Goal: Task Accomplishment & Management: Complete application form

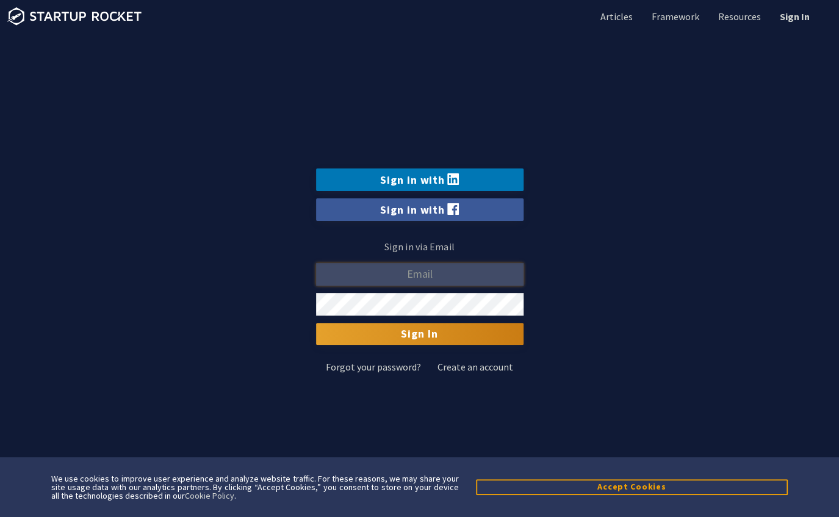
click at [433, 280] on input "email" at bounding box center [420, 274] width 208 height 23
type input "chris@signalhouse-pgs.com"
click at [316, 323] on input "Sign In" at bounding box center [420, 334] width 208 height 22
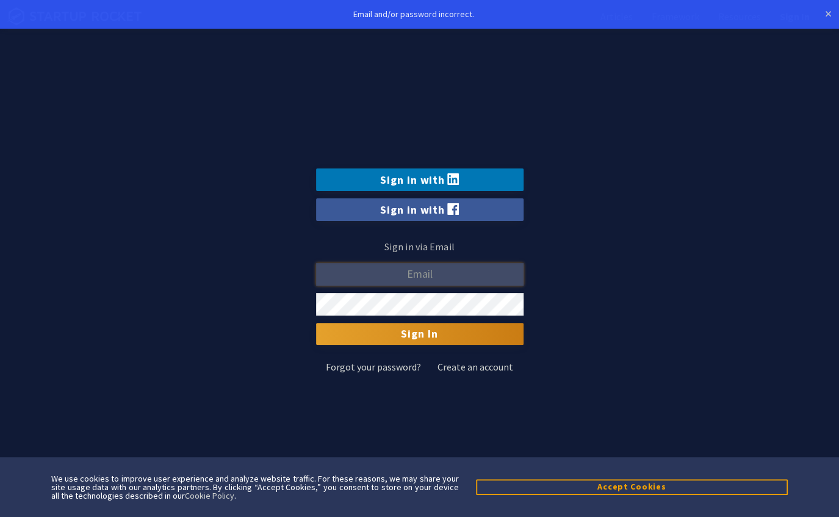
click at [432, 267] on input "email" at bounding box center [420, 274] width 208 height 23
type input "chris@signalhouse-pgs.com"
click at [626, 487] on button "Accept Cookies" at bounding box center [632, 486] width 313 height 15
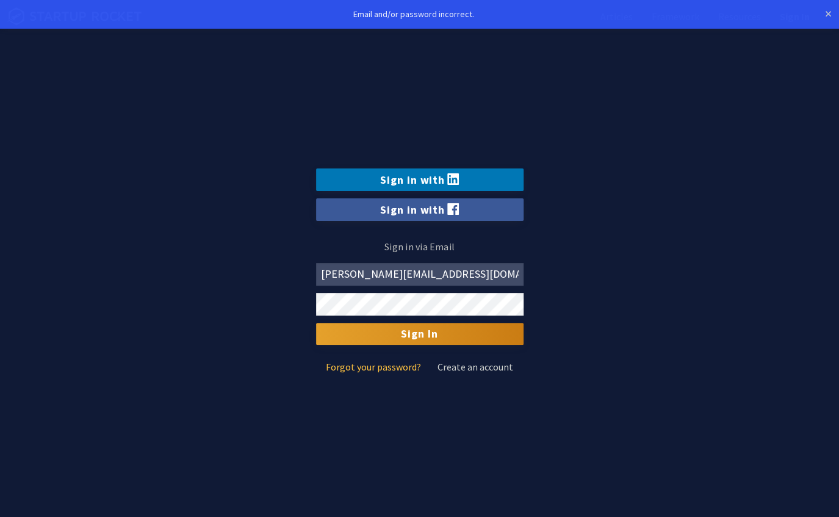
click at [398, 368] on link "Forgot your password?" at bounding box center [373, 367] width 95 height 10
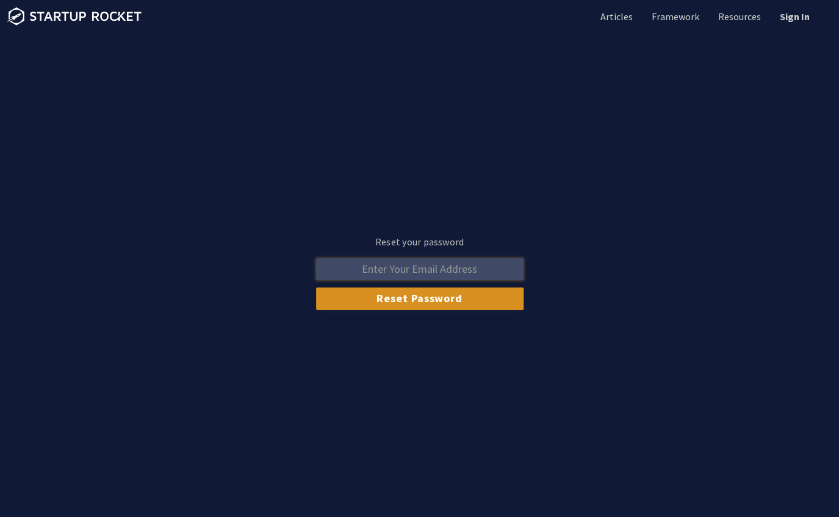
click at [442, 262] on input "Reset your password" at bounding box center [420, 269] width 208 height 23
type input "chris@signalhouse-pgs.com"
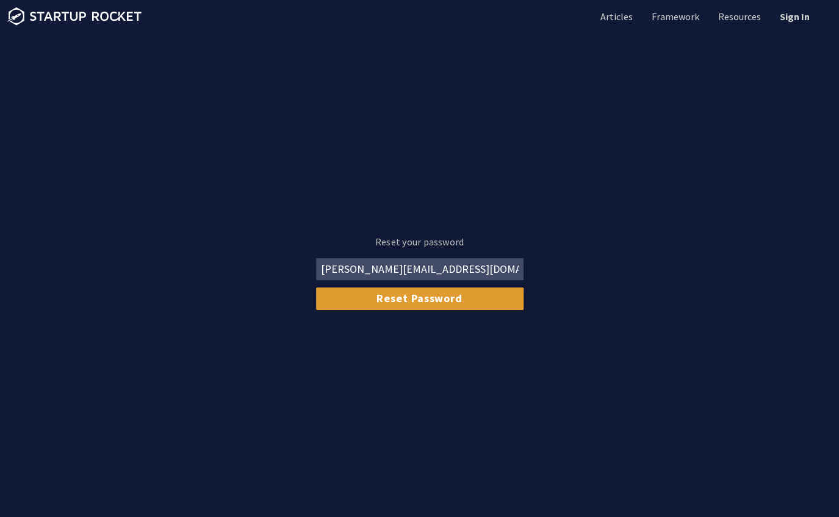
click at [443, 301] on input "Reset Password" at bounding box center [420, 299] width 208 height 22
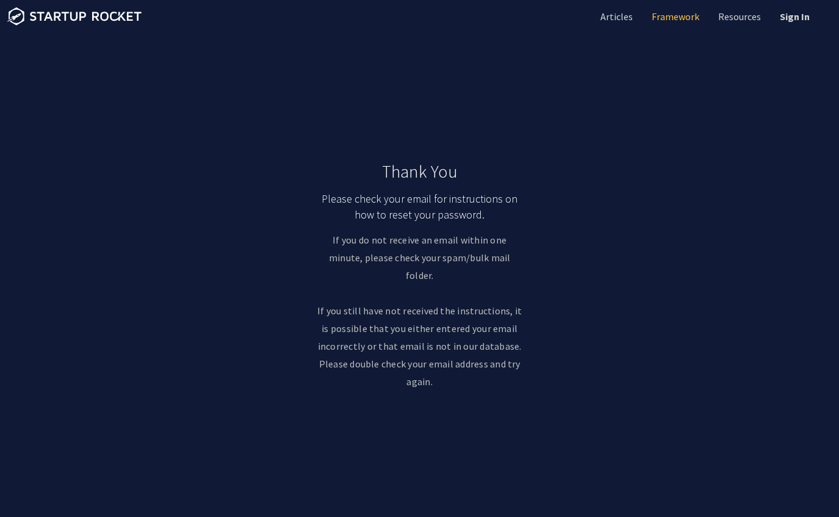
click at [681, 21] on link "Framework" at bounding box center [675, 16] width 50 height 13
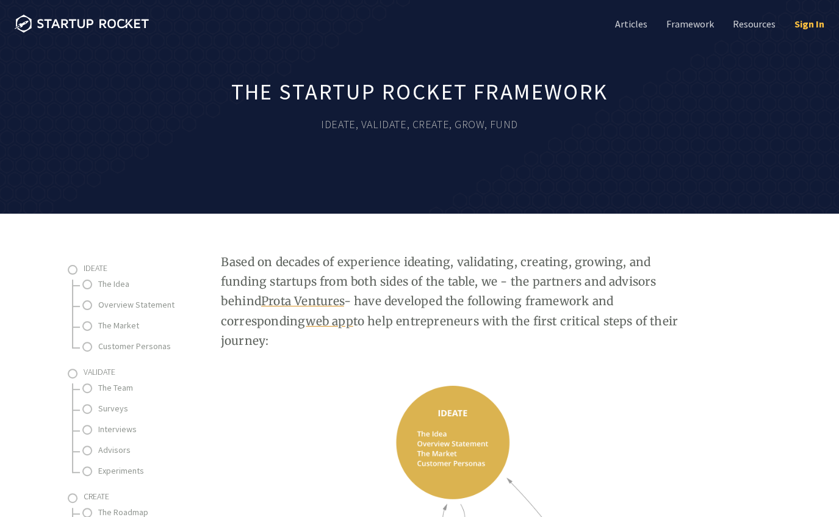
click at [805, 23] on link "Sign In" at bounding box center [808, 23] width 32 height 13
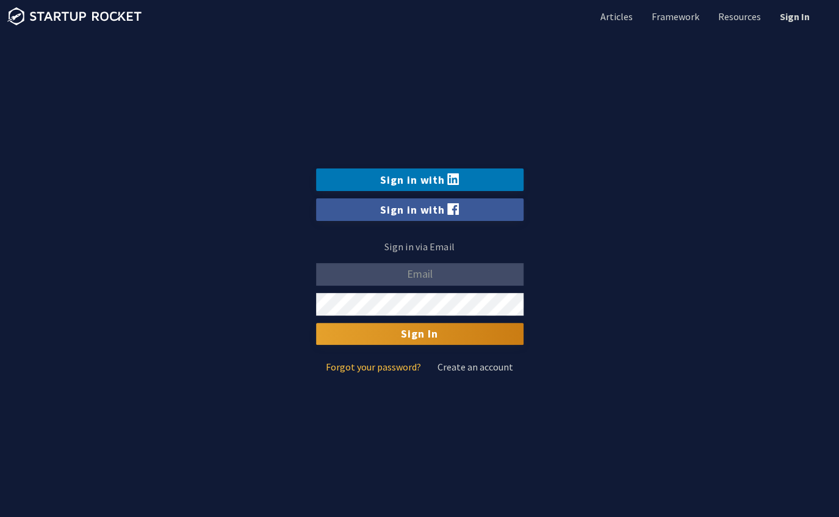
click at [410, 365] on link "Forgot your password?" at bounding box center [373, 367] width 95 height 10
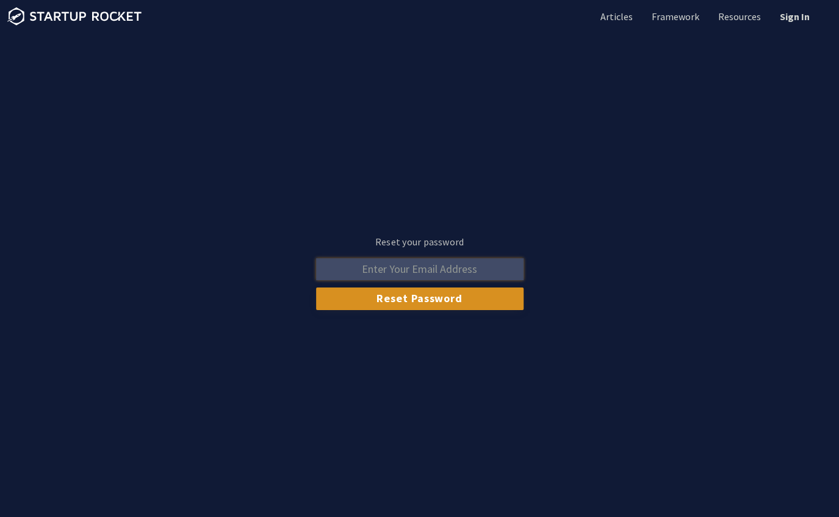
click at [409, 271] on input "Reset your password" at bounding box center [420, 269] width 208 height 23
type input "stiemertchris@gmail.com"
click at [446, 300] on input "Reset Password" at bounding box center [420, 299] width 208 height 22
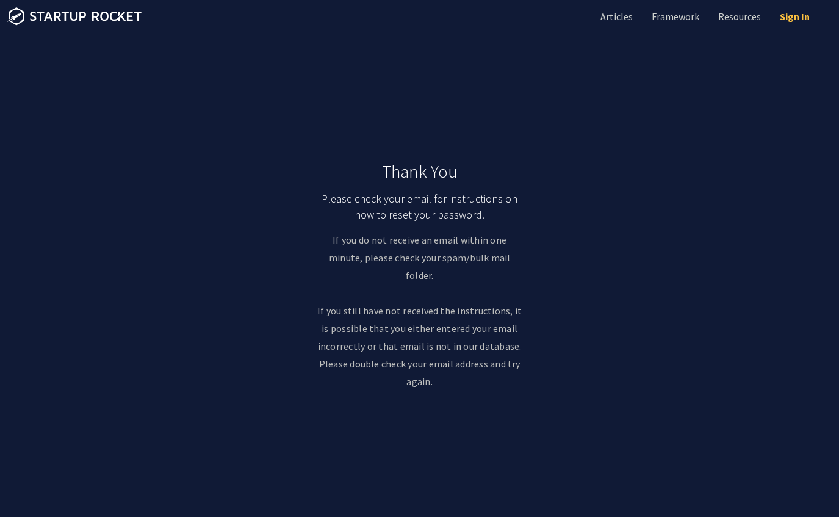
click at [789, 18] on link "Sign In" at bounding box center [794, 16] width 32 height 13
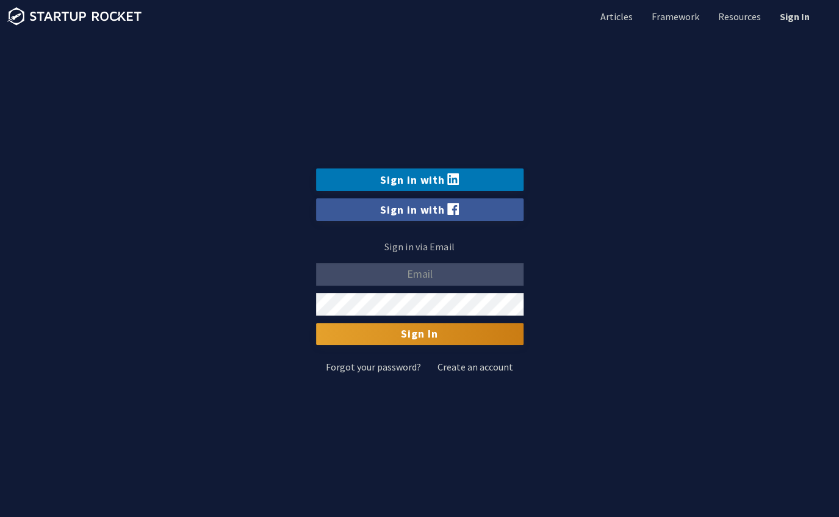
click at [402, 289] on form "Sign In" at bounding box center [420, 307] width 208 height 89
click at [402, 283] on input "email" at bounding box center [420, 274] width 208 height 23
type input "stiemertchris@gmail.com"
click at [316, 323] on input "Sign In" at bounding box center [420, 334] width 208 height 22
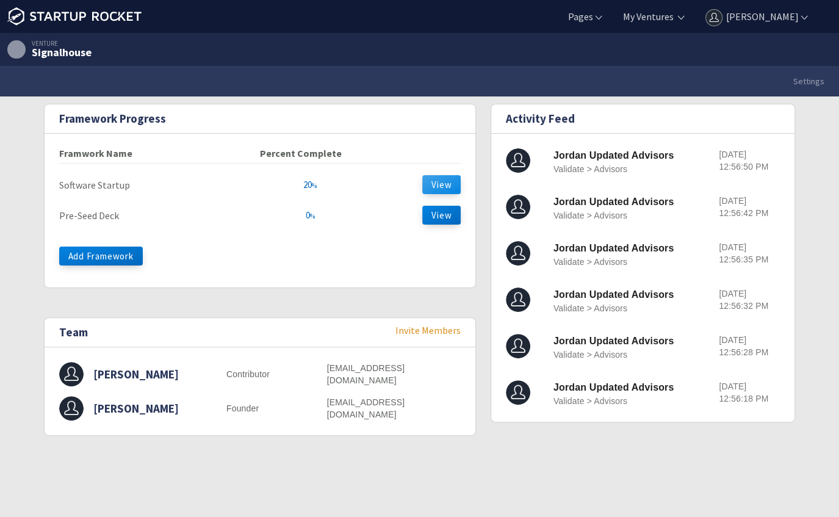
click at [450, 180] on button "View" at bounding box center [441, 184] width 38 height 19
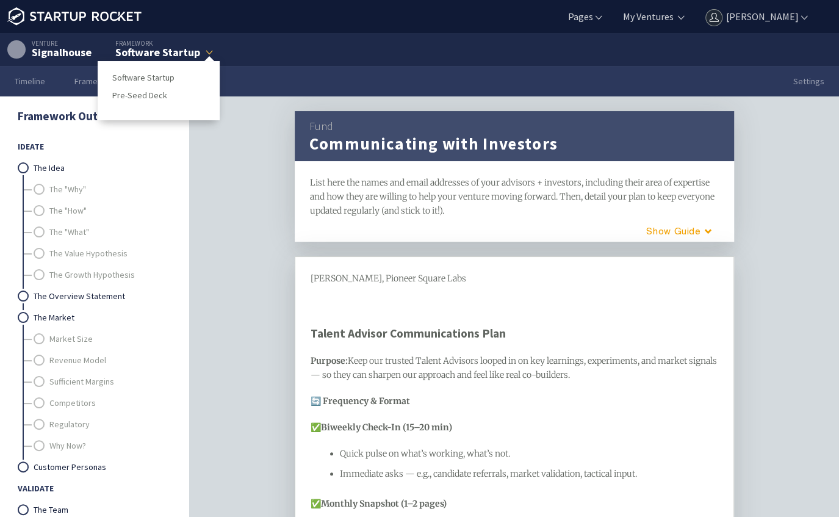
click at [205, 53] on icon at bounding box center [209, 52] width 11 height 11
click at [143, 105] on ul "Software Startup Pre-Seed Deck" at bounding box center [159, 90] width 122 height 59
click at [145, 100] on link "Pre-Seed Deck" at bounding box center [158, 96] width 93 height 14
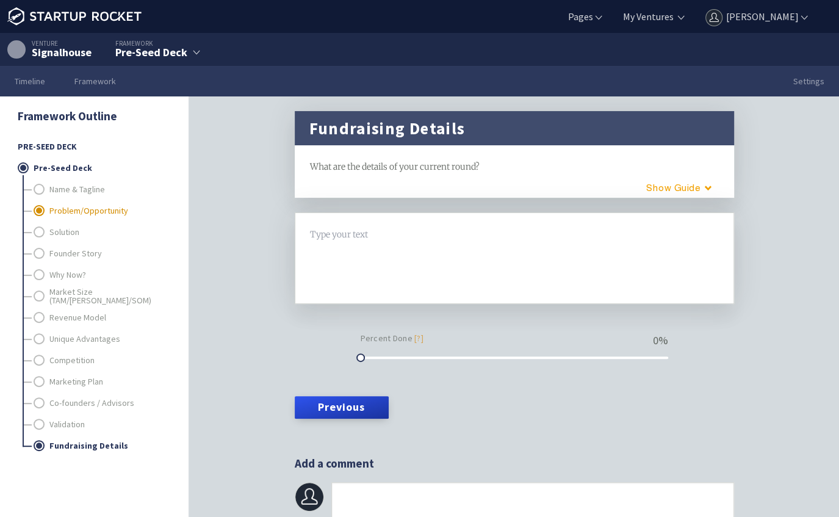
click at [112, 210] on link "Problem/Opportunity" at bounding box center [109, 210] width 121 height 21
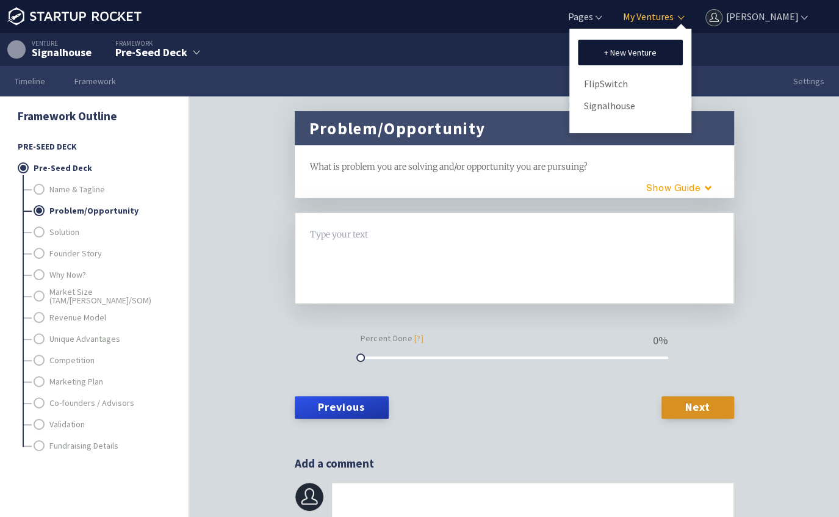
click at [643, 15] on link "My Ventures" at bounding box center [647, 16] width 53 height 13
click at [615, 76] on link "FlipSwitch" at bounding box center [630, 83] width 93 height 18
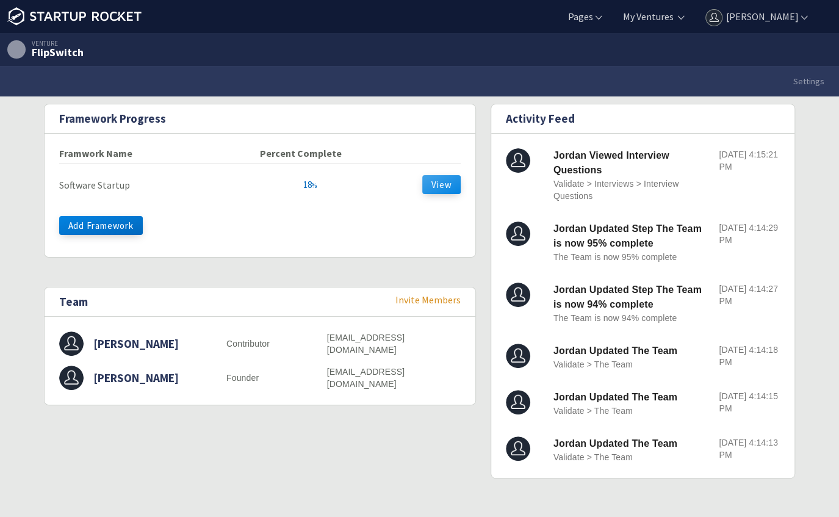
click at [432, 187] on button "View" at bounding box center [441, 184] width 38 height 19
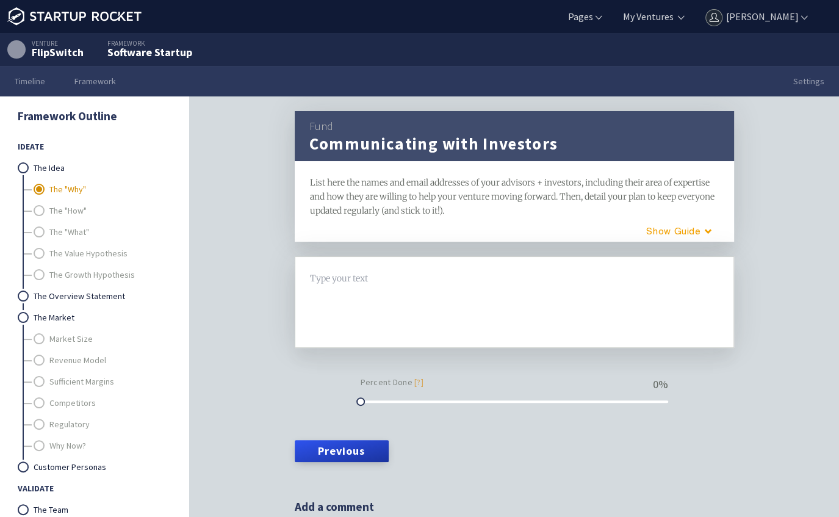
click at [85, 195] on link "The "Why"" at bounding box center [109, 189] width 121 height 21
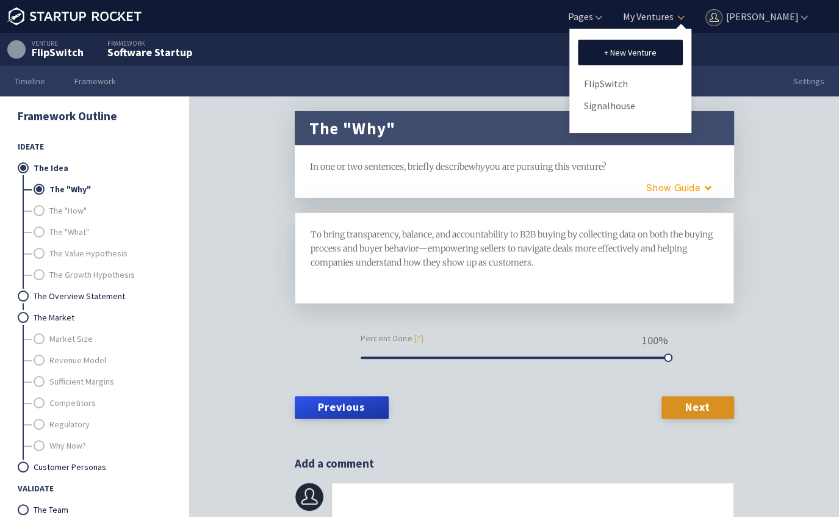
click at [687, 19] on icon at bounding box center [681, 17] width 11 height 11
click at [625, 100] on link "Signalhouse" at bounding box center [630, 105] width 93 height 18
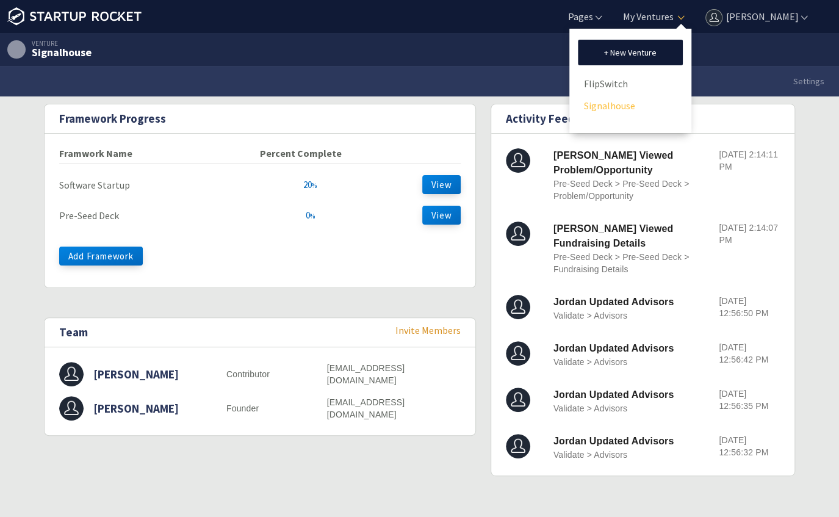
click at [614, 104] on link "Signalhouse" at bounding box center [630, 105] width 93 height 18
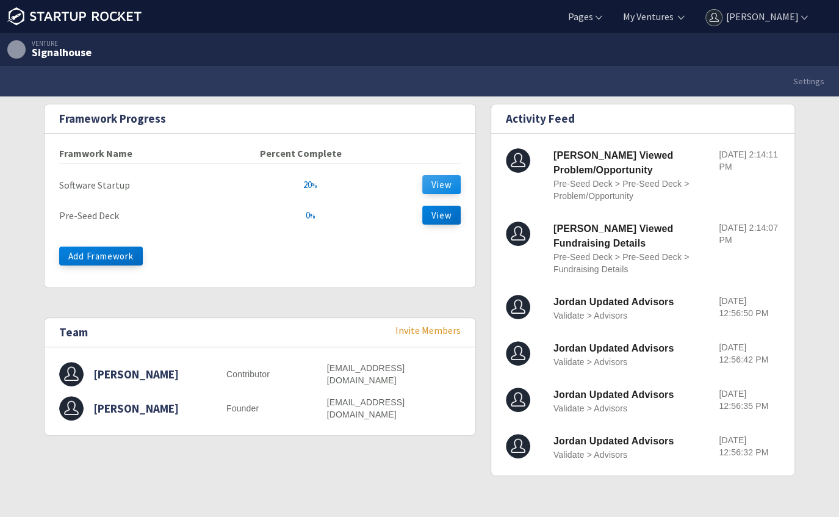
click at [448, 178] on button "View" at bounding box center [441, 184] width 38 height 19
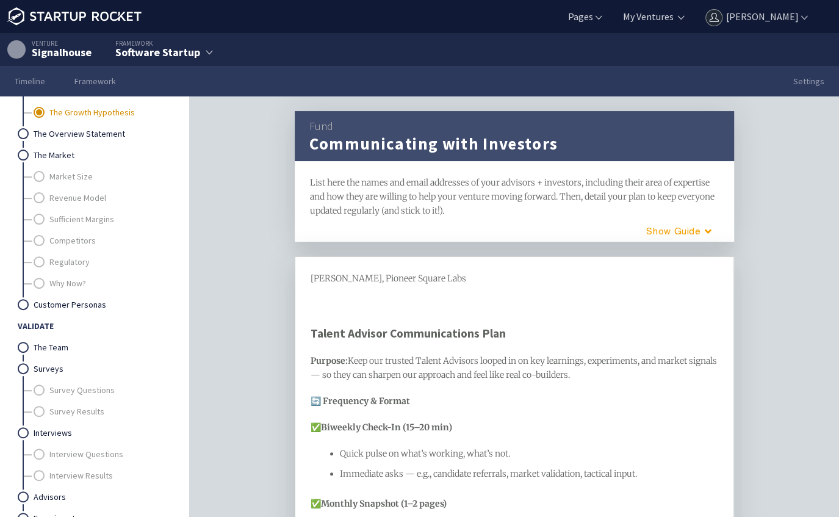
scroll to position [162, 0]
click at [73, 383] on link "Survey Questions" at bounding box center [109, 390] width 121 height 21
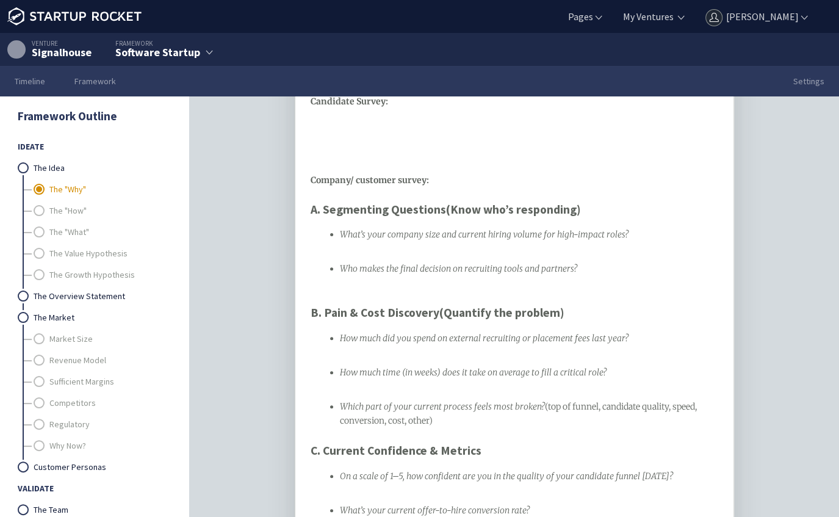
click at [63, 193] on link "The "Why"" at bounding box center [109, 189] width 121 height 21
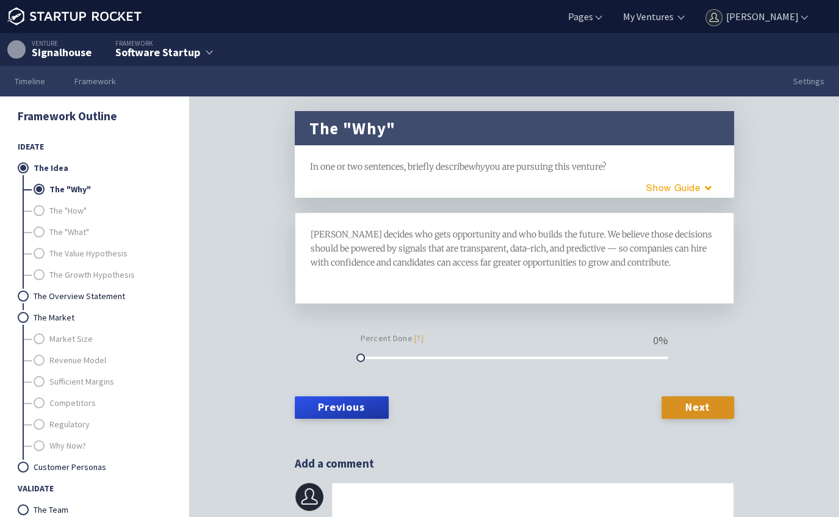
click at [389, 226] on div "Hiring decides who gets opportunity and who builds the future. We believe those…" at bounding box center [515, 258] width 440 height 92
click at [388, 237] on span "Hiring decides who gets opportunity and who builds the future. We believe those…" at bounding box center [513, 248] width 404 height 39
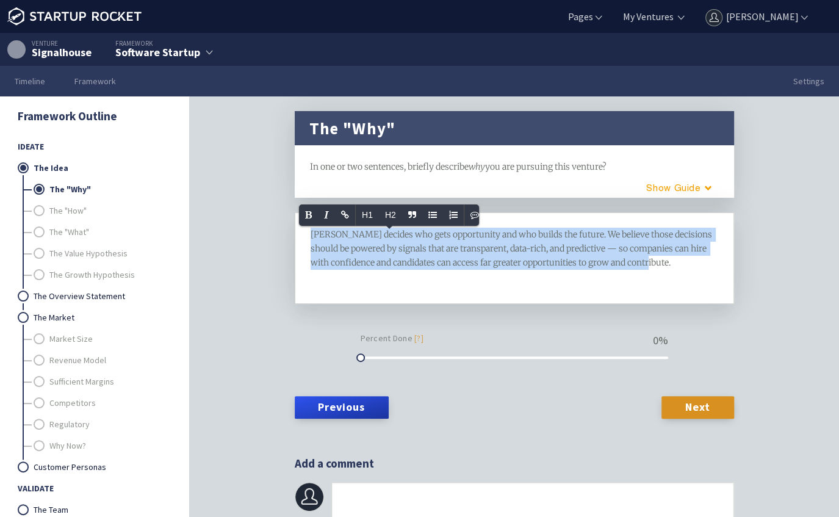
click at [388, 237] on span "Hiring decides who gets opportunity and who builds the future. We believe those…" at bounding box center [513, 248] width 404 height 39
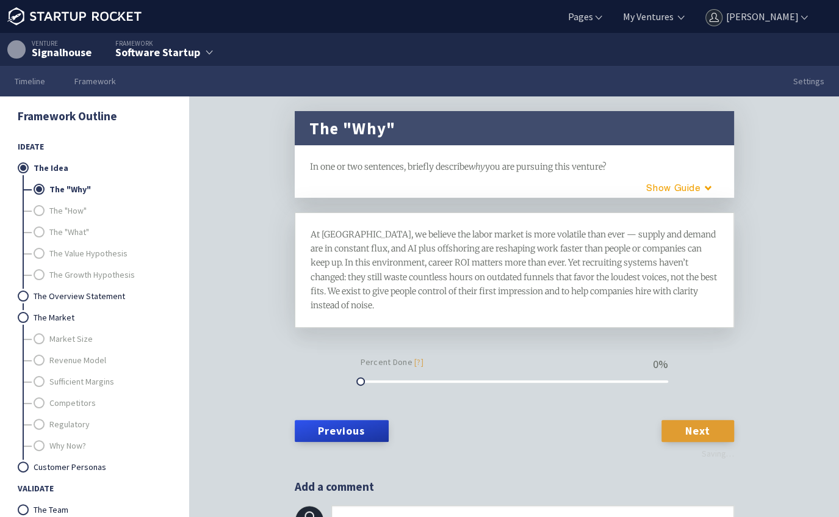
click at [701, 428] on link "Next" at bounding box center [698, 431] width 72 height 22
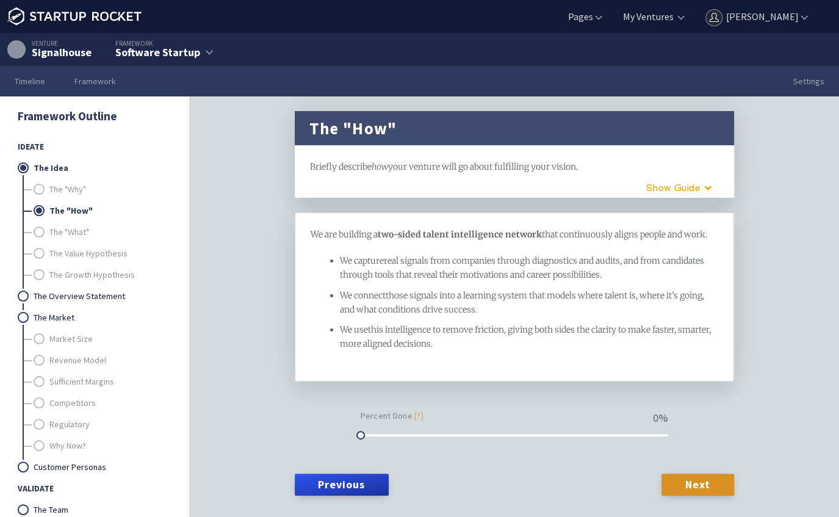
click at [428, 239] on span "two-sided talent intelligence network" at bounding box center [460, 234] width 164 height 11
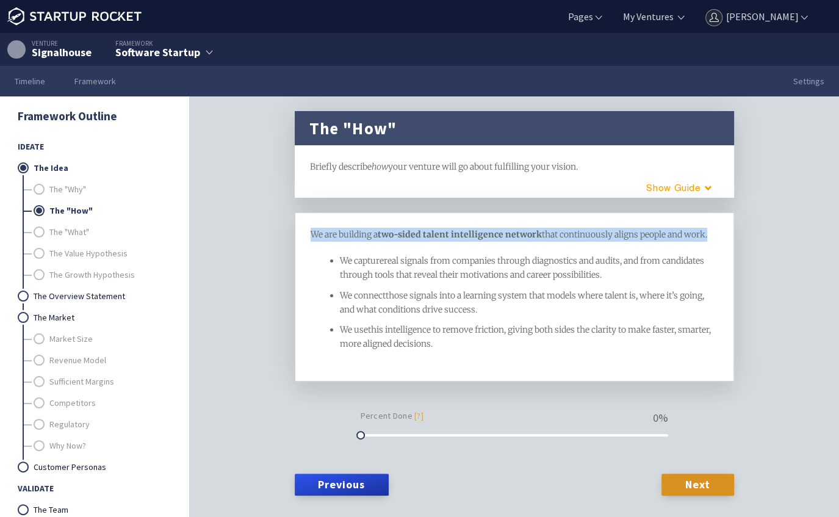
click at [428, 239] on span "two-sided talent intelligence network" at bounding box center [460, 234] width 164 height 11
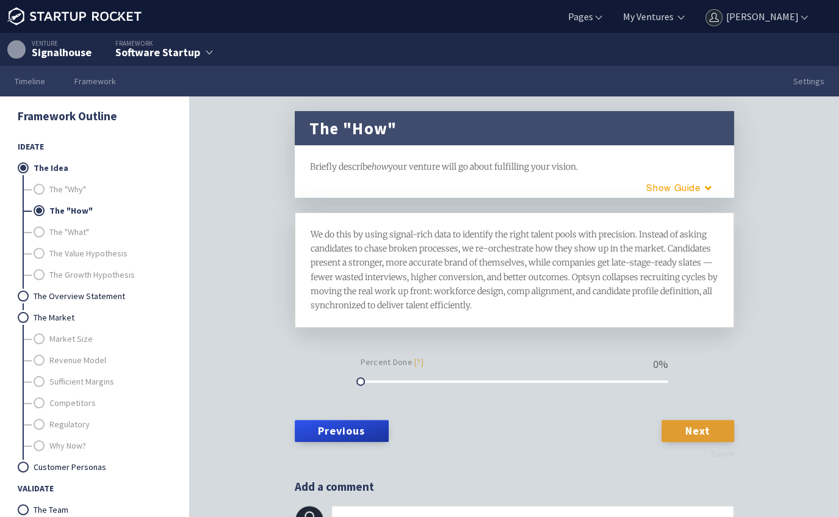
click at [687, 421] on link "Next" at bounding box center [698, 431] width 72 height 22
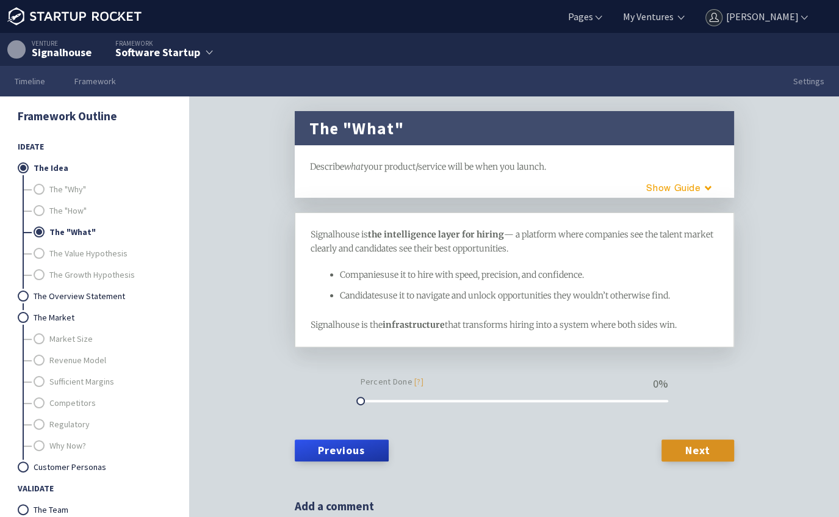
click at [422, 233] on span "the intelligence layer for hiring" at bounding box center [436, 234] width 136 height 11
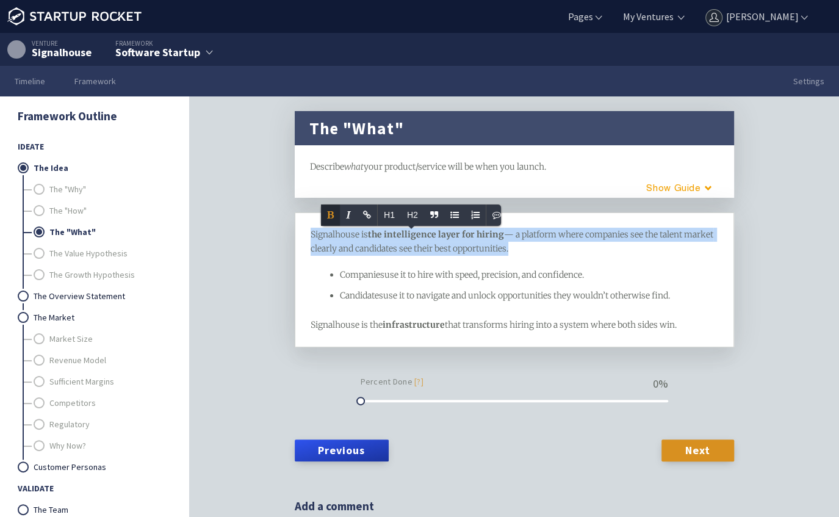
click at [422, 233] on span "the intelligence layer for hiring" at bounding box center [436, 234] width 136 height 11
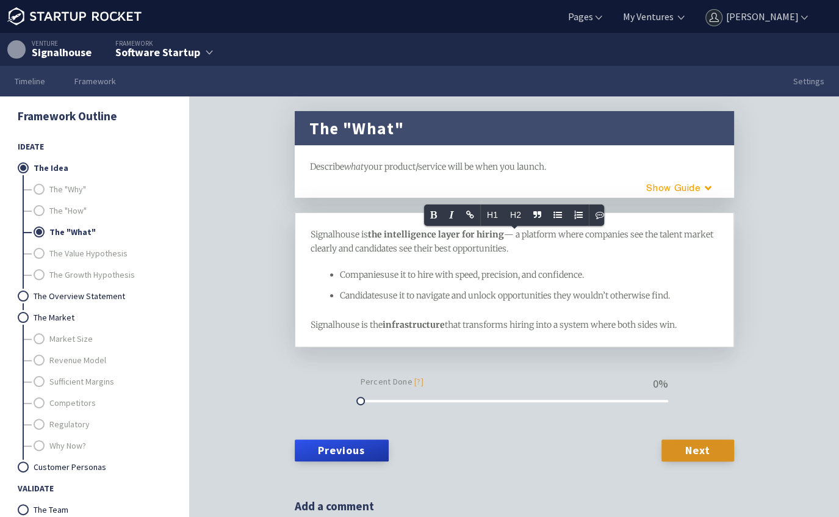
click at [417, 272] on span "use it to hire with speed, precision, and confidence." at bounding box center [485, 274] width 200 height 11
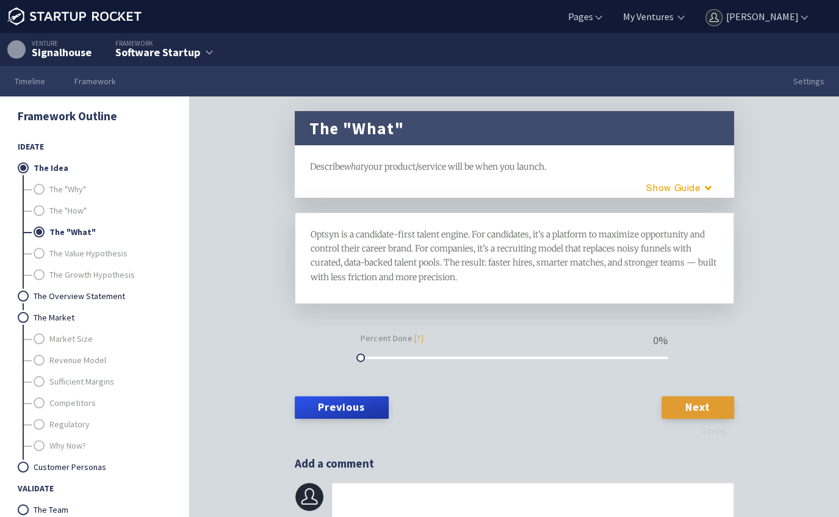
click at [704, 413] on link "Next" at bounding box center [698, 407] width 72 height 22
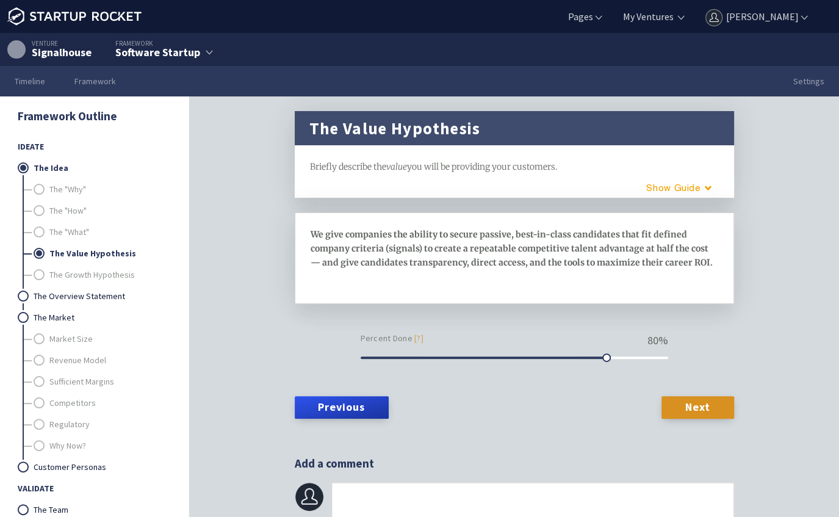
click at [417, 258] on span "We give companies the ability to secure passive, best-in-class candidates that …" at bounding box center [512, 248] width 402 height 39
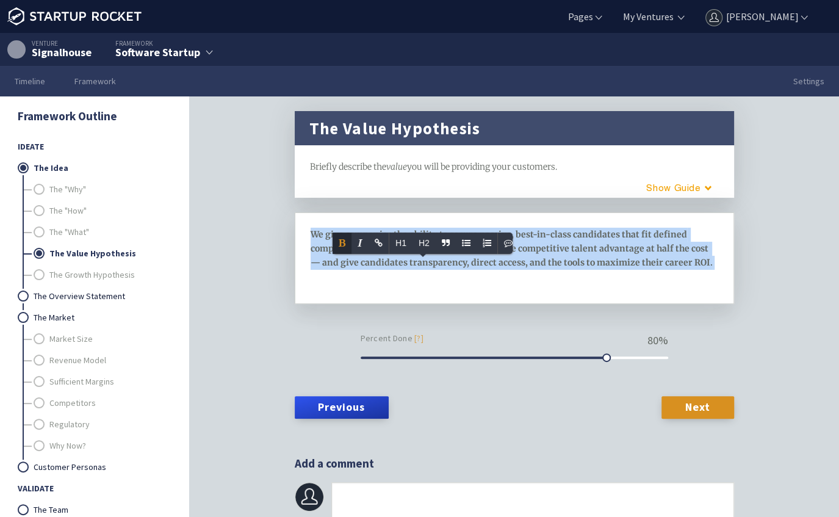
click at [417, 258] on span "We give companies the ability to secure passive, best-in-class candidates that …" at bounding box center [512, 248] width 402 height 39
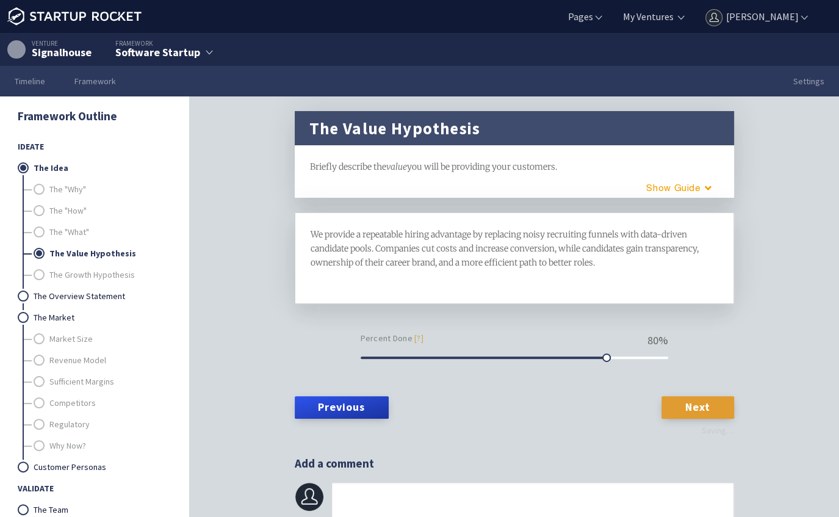
click at [690, 402] on link "Next" at bounding box center [698, 407] width 72 height 22
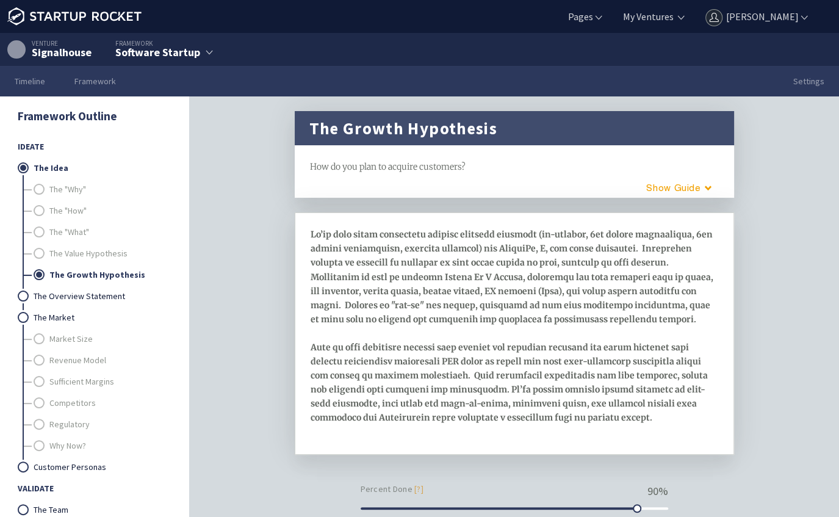
click at [442, 234] on span at bounding box center [513, 326] width 405 height 194
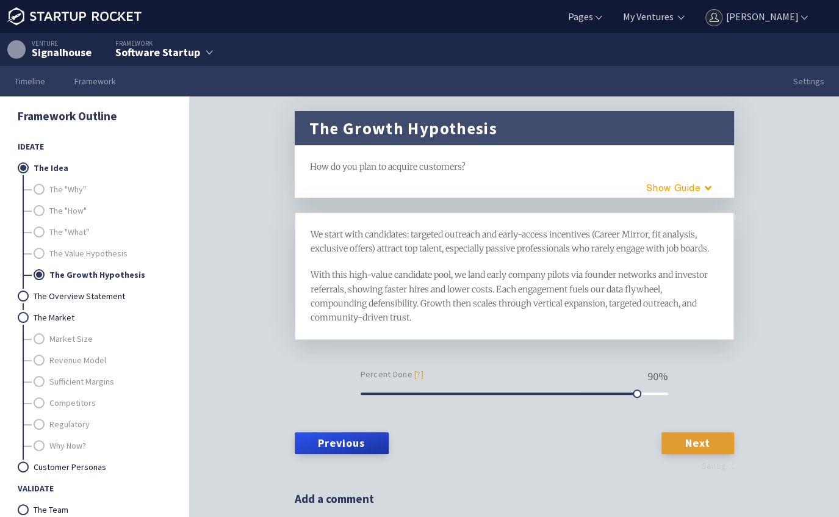
click at [693, 448] on link "Next" at bounding box center [698, 443] width 72 height 22
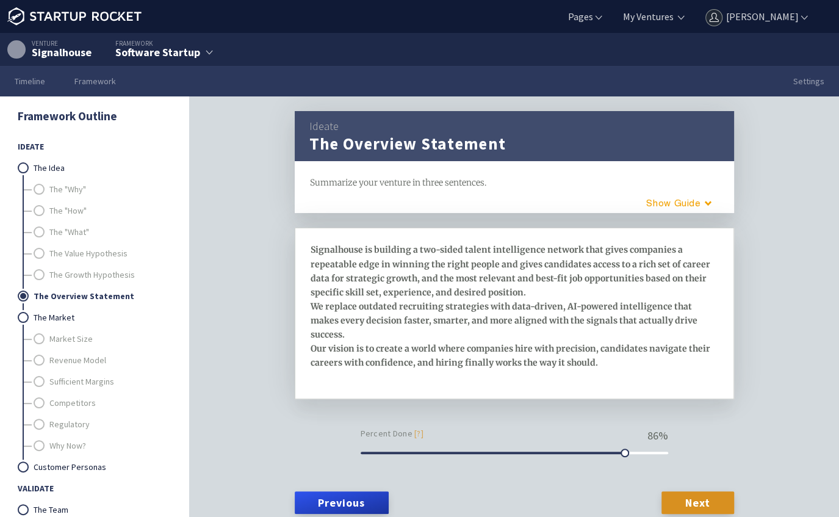
click at [470, 261] on span "Signalhouse is building a two-sided talent intelligence network that gives comp…" at bounding box center [512, 270] width 402 height 53
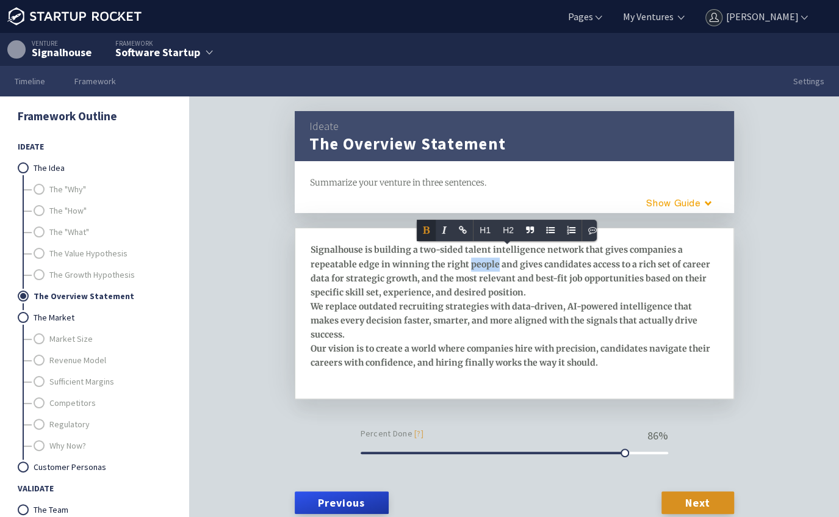
click at [470, 261] on span "Signalhouse is building a two-sided talent intelligence network that gives comp…" at bounding box center [512, 270] width 402 height 53
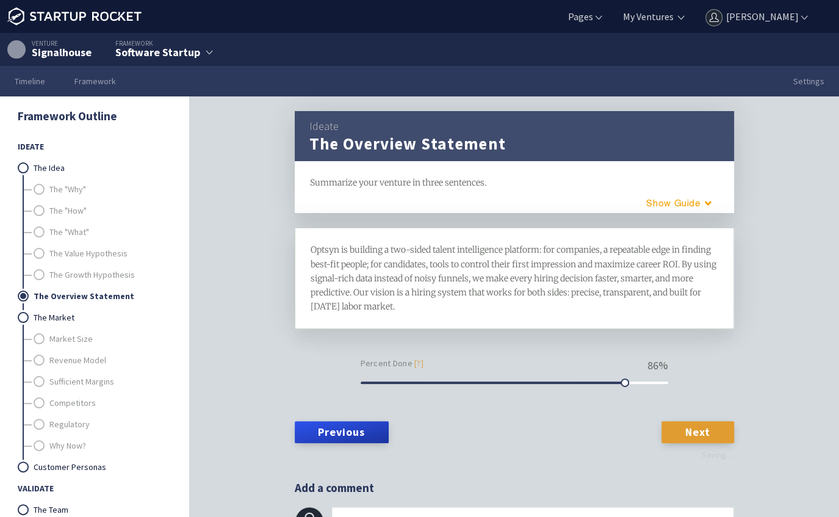
click at [686, 423] on link "Next" at bounding box center [698, 432] width 72 height 22
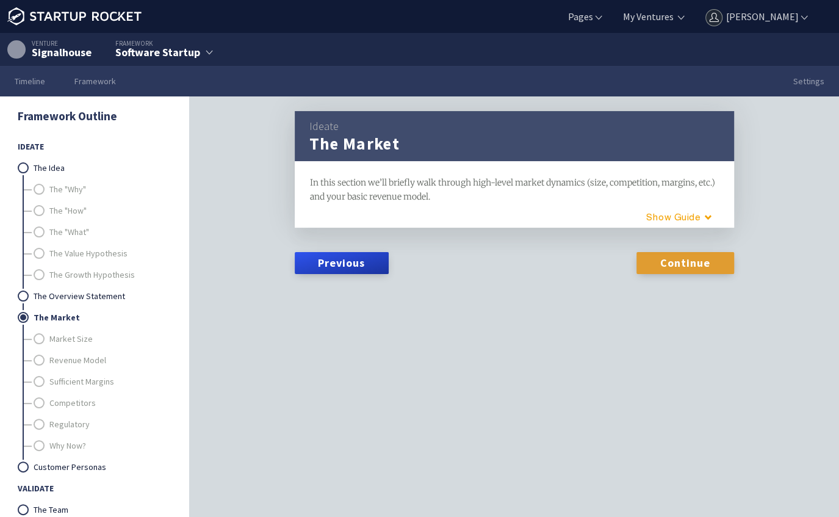
click at [684, 253] on link "Continue" at bounding box center [685, 263] width 97 height 22
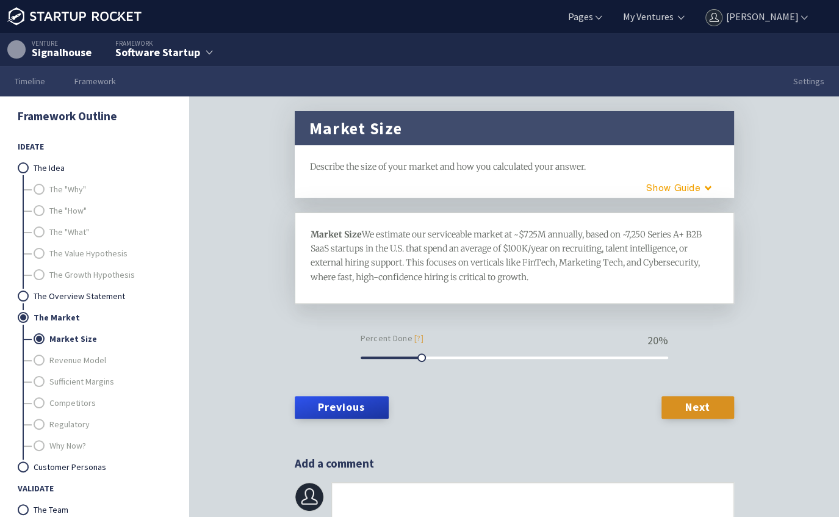
click at [430, 269] on div "Market Size We estimate our serviceable market at ~$725M annually, based on ~7,…" at bounding box center [515, 256] width 408 height 56
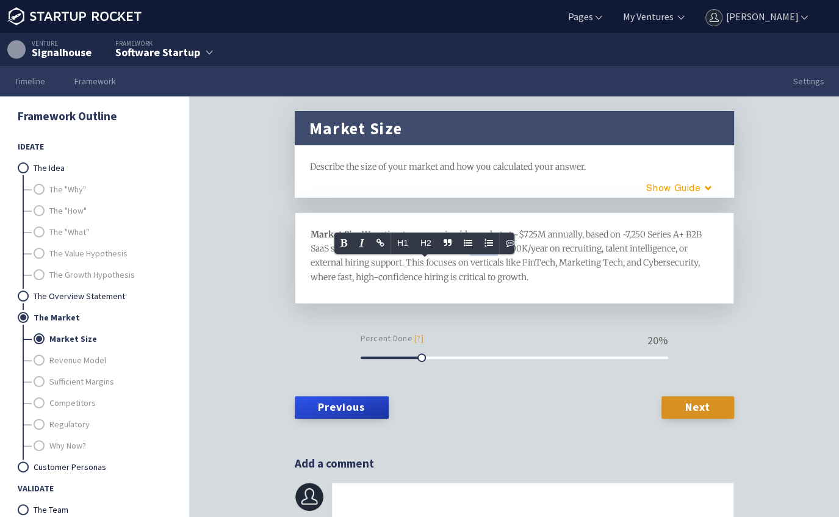
click at [430, 269] on div "Market Size We estimate our serviceable market at ~$725M annually, based on ~7,…" at bounding box center [515, 256] width 408 height 56
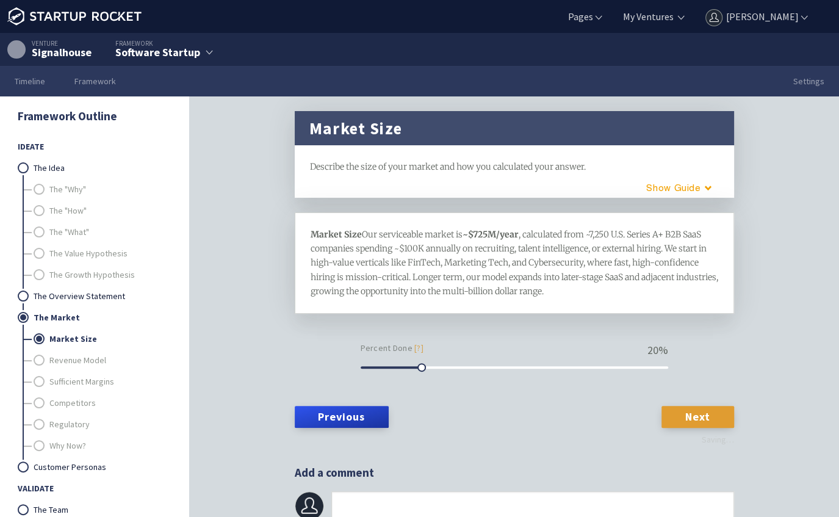
click at [700, 424] on link "Next" at bounding box center [698, 417] width 72 height 22
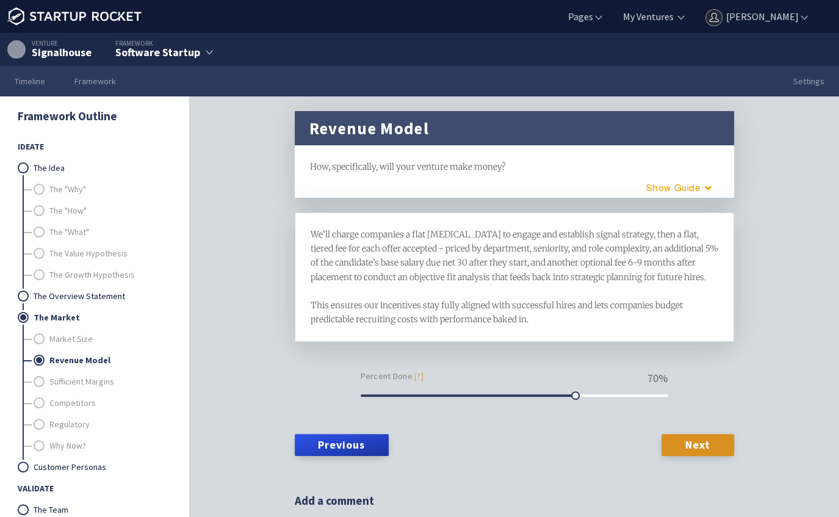
click at [444, 237] on span "We’ll charge companies a flat retainer to engage and establish signal strategy,…" at bounding box center [516, 277] width 410 height 96
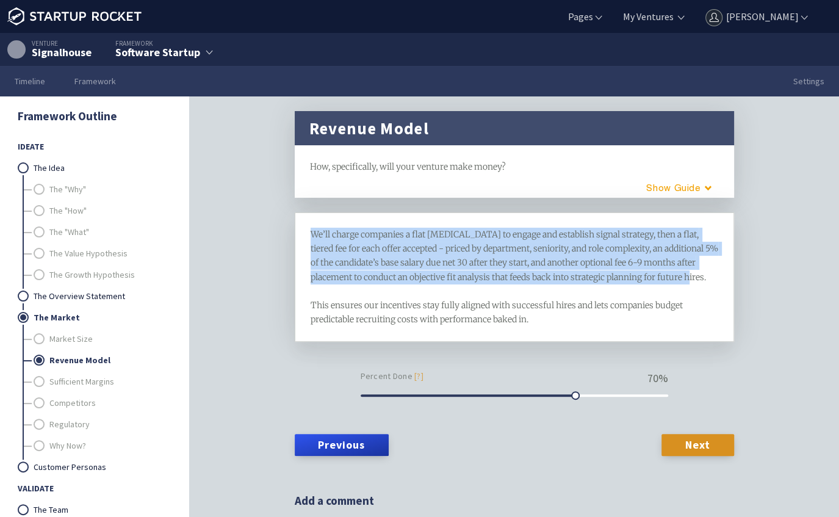
click at [444, 237] on span "We’ll charge companies a flat retainer to engage and establish signal strategy,…" at bounding box center [516, 277] width 410 height 96
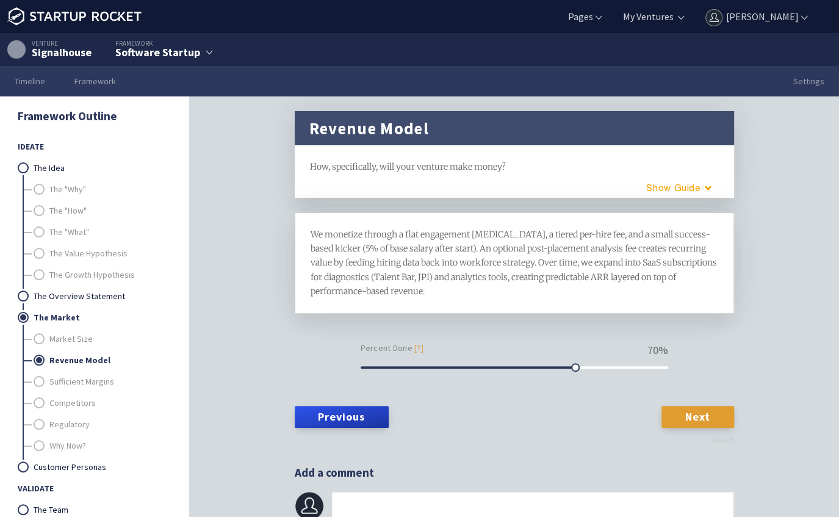
click at [698, 416] on link "Next" at bounding box center [698, 417] width 72 height 22
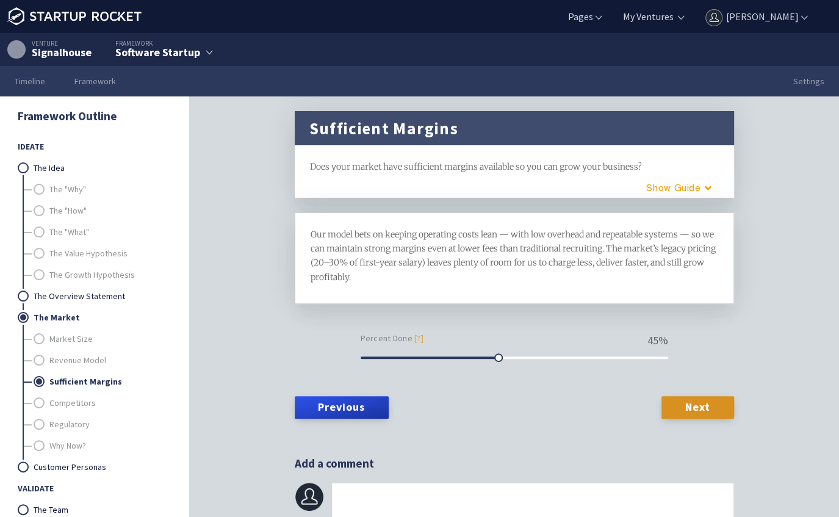
click at [413, 221] on div "Our model bets on keeping operating costs lean — with low overhead and repeatab…" at bounding box center [515, 258] width 440 height 92
click at [407, 234] on span "Our model bets on keeping operating costs lean — with low overhead and repeatab…" at bounding box center [514, 255] width 407 height 53
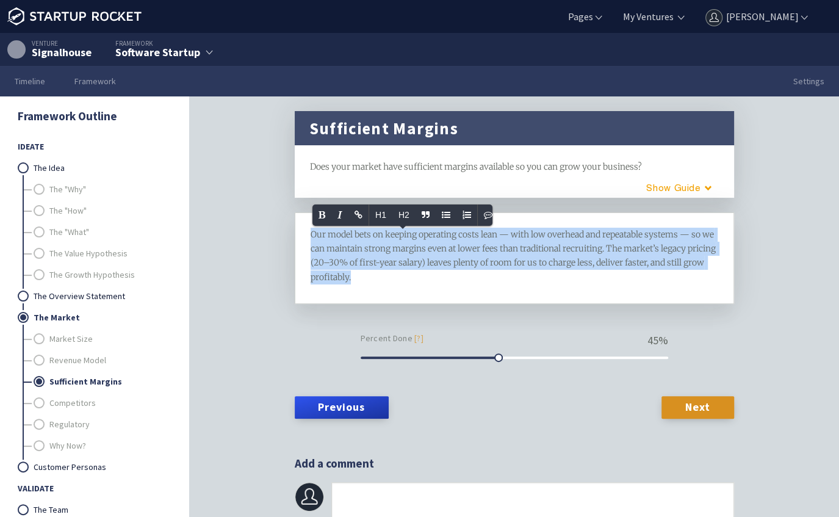
click at [407, 234] on span "Our model bets on keeping operating costs lean — with low overhead and repeatab…" at bounding box center [514, 255] width 407 height 53
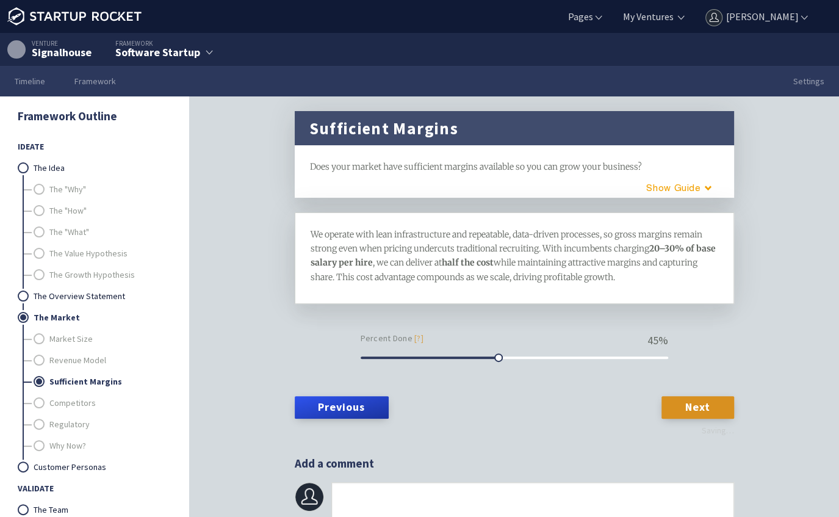
click at [693, 394] on form "We operate with lean infrastructure and repeatable, data-driven processes, so g…" at bounding box center [515, 318] width 440 height 213
click at [693, 405] on link "Next" at bounding box center [698, 407] width 72 height 22
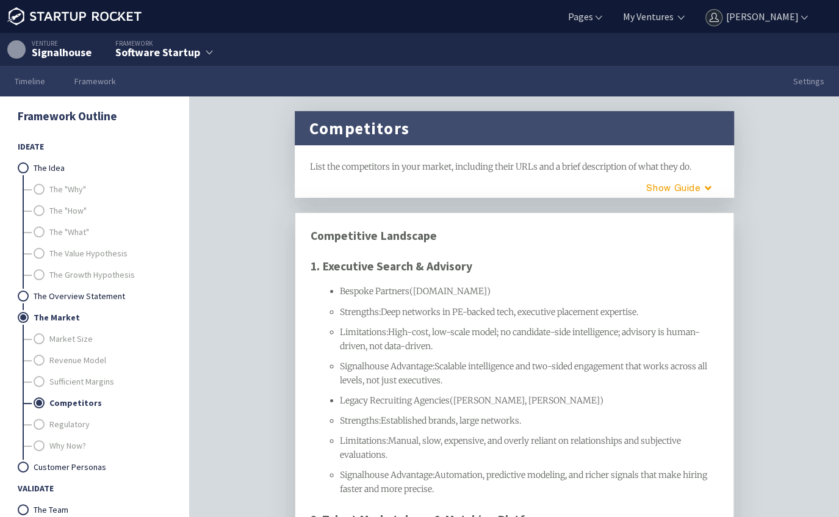
click at [592, 272] on div "1. Executive Search & Advisory" at bounding box center [515, 266] width 408 height 15
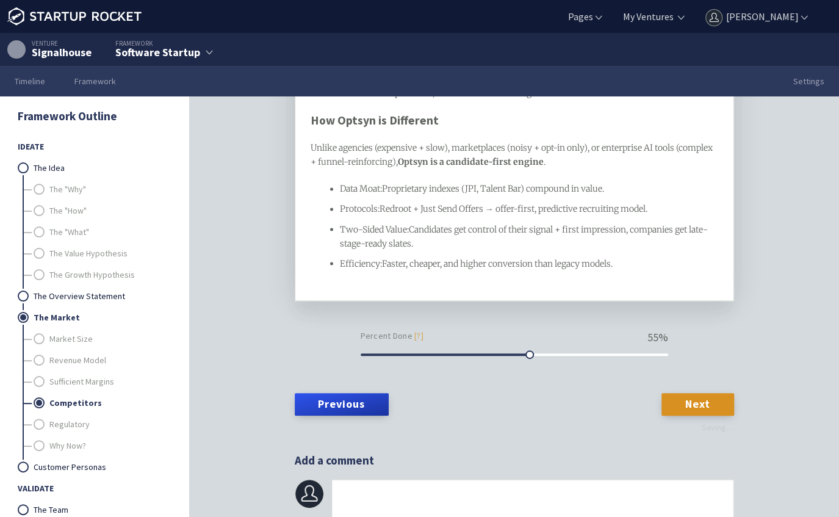
scroll to position [1610, 0]
click at [690, 402] on link "Next" at bounding box center [698, 404] width 72 height 22
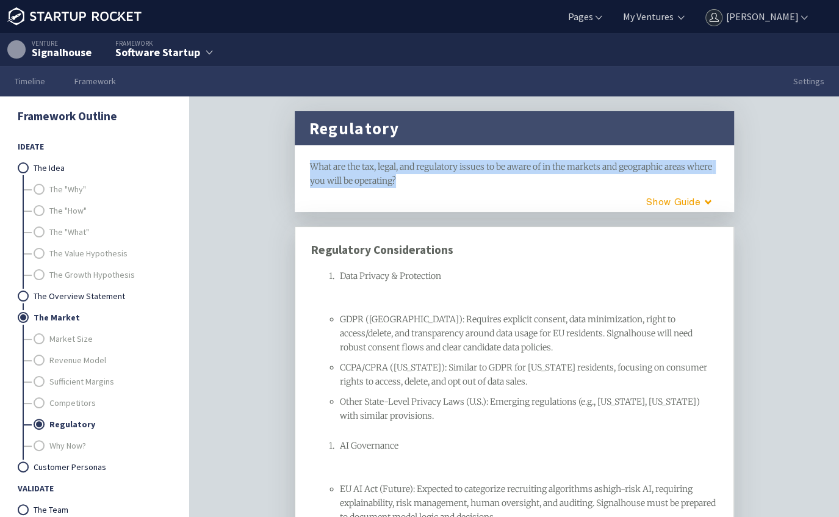
drag, startPoint x: 466, startPoint y: 186, endPoint x: 225, endPoint y: 143, distance: 245.0
click at [225, 143] on div "Regulatory framework What are the tax, legal, and regulatory issues to be aware…" at bounding box center [514, 325] width 650 height 458
copy div "framework What are the tax, legal, and regulatory issues to be aware of in the …"
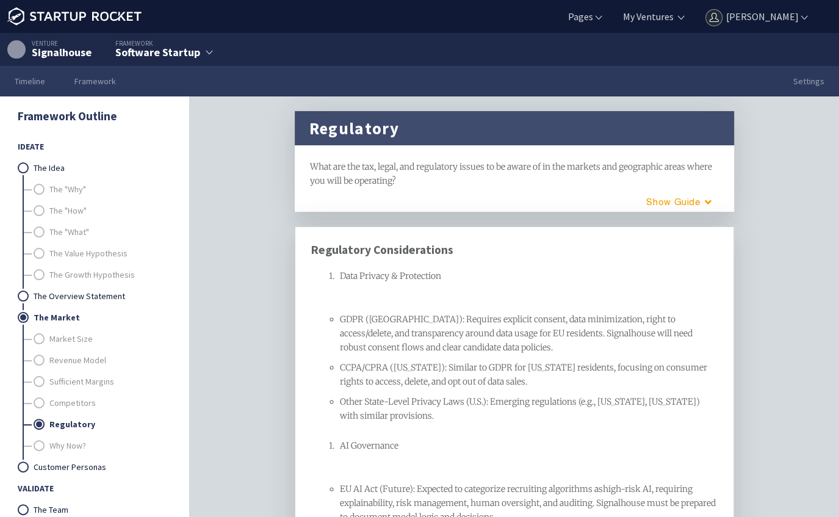
click at [460, 269] on div "Data Privacy & Protection" at bounding box center [529, 283] width 379 height 28
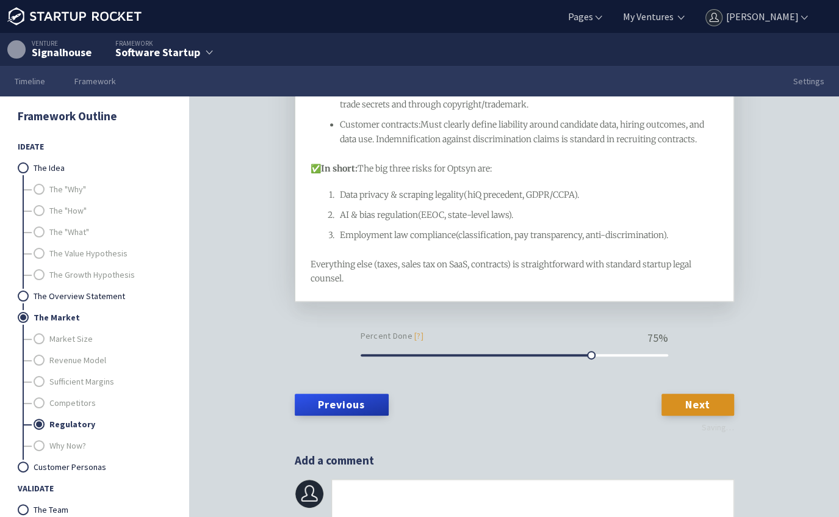
scroll to position [1000, 0]
click at [689, 397] on link "Next" at bounding box center [698, 405] width 72 height 22
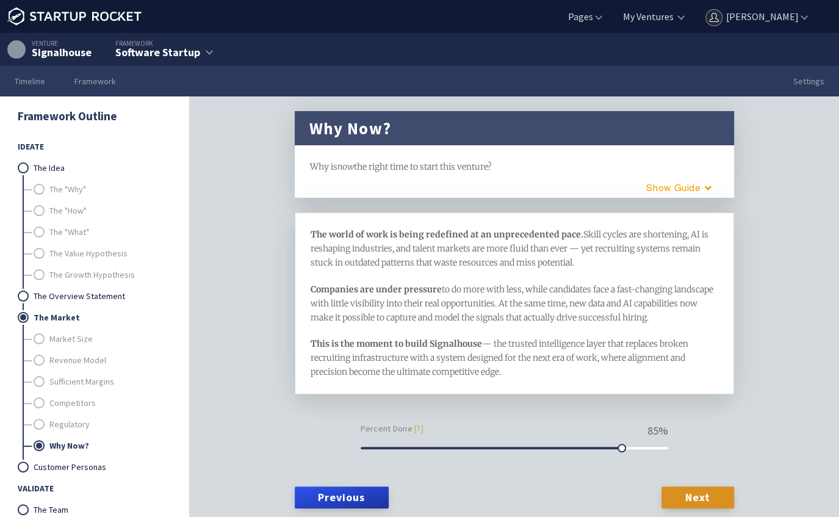
click at [425, 165] on span "the right time to start this venture?" at bounding box center [423, 166] width 138 height 11
copy div "Why is now the right time to start this venture?"
click at [432, 325] on div "Companies are under pressure to do more with less, while candidates face a fast…" at bounding box center [515, 304] width 408 height 42
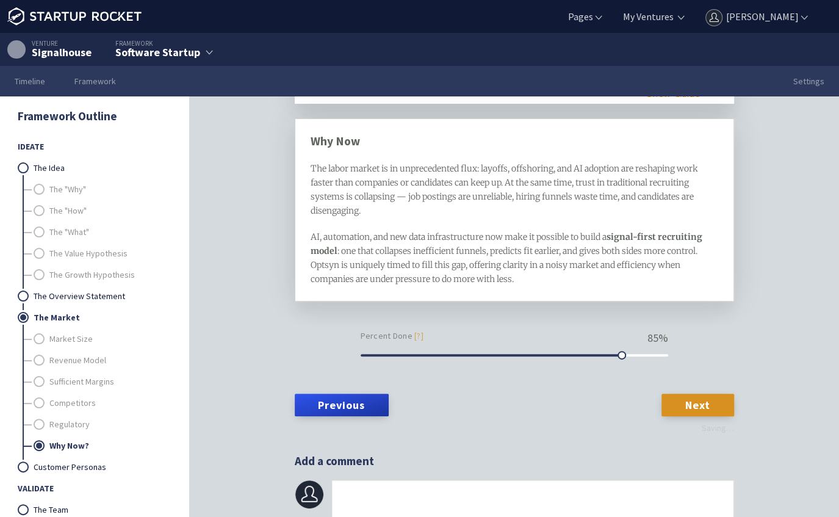
scroll to position [93, 0]
click at [707, 401] on link "Next" at bounding box center [698, 405] width 72 height 22
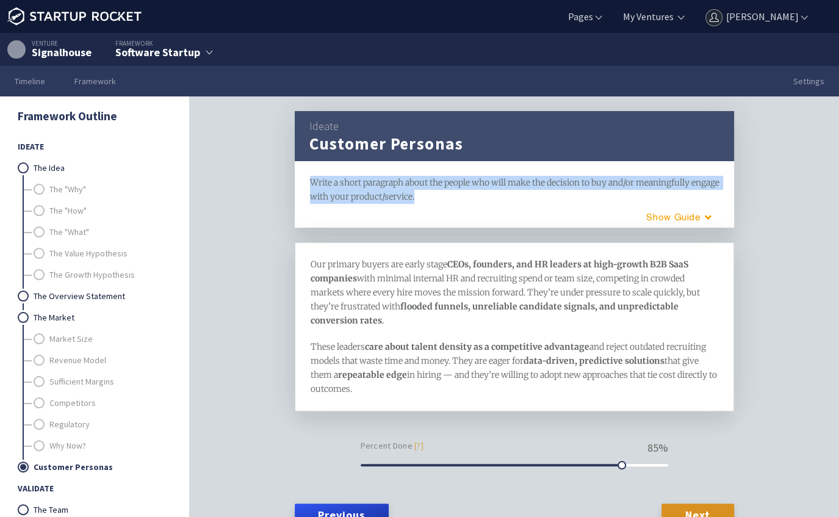
drag, startPoint x: 495, startPoint y: 200, endPoint x: 269, endPoint y: 164, distance: 229.3
click at [269, 164] on div "Ideate Customer Personas framework Write a short paragraph about the people who…" at bounding box center [514, 325] width 650 height 458
copy span "Write a short paragraph about the people who will make the decision to buy and/…"
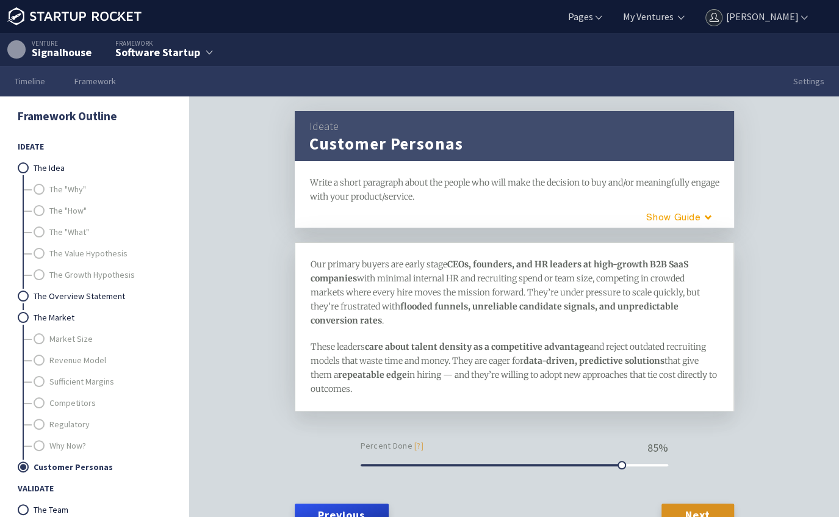
click at [453, 319] on div "Our primary buyers are early stage CEOs, founders, and HR leaders at high-growt…" at bounding box center [515, 293] width 408 height 70
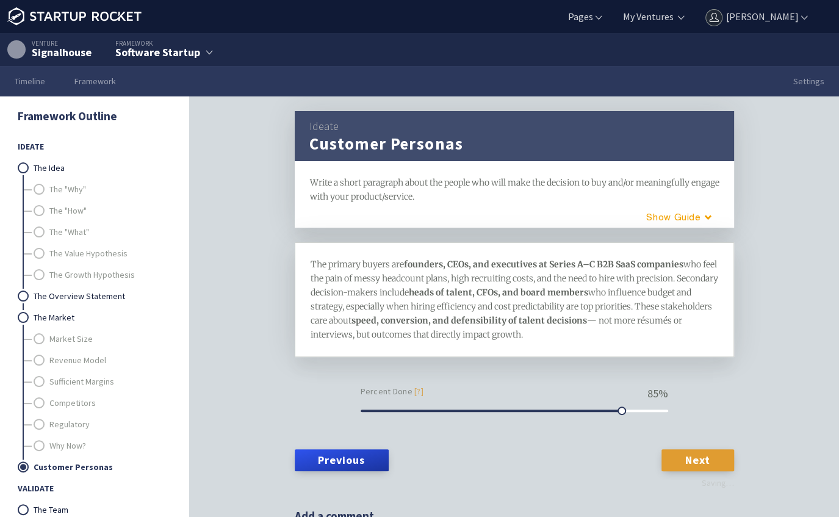
click at [692, 463] on link "Next" at bounding box center [698, 460] width 72 height 22
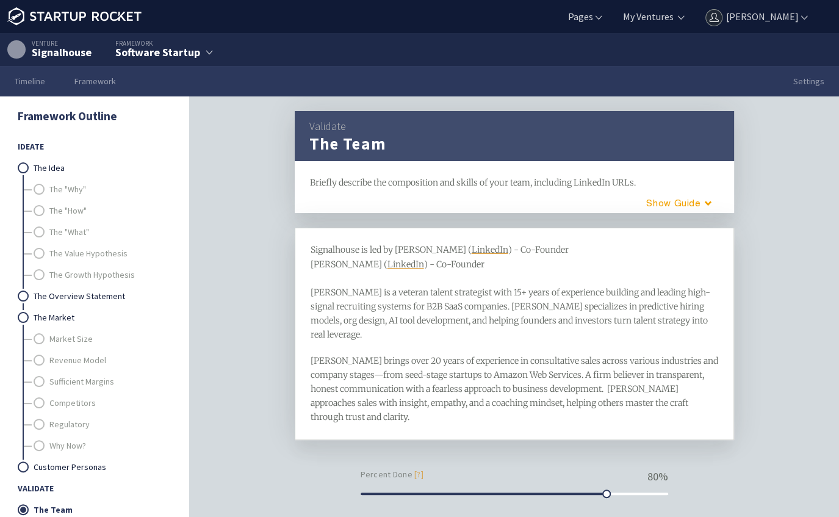
click at [482, 175] on div "Validate The Team framework Briefly describe the composition and skills of your…" at bounding box center [515, 162] width 440 height 103
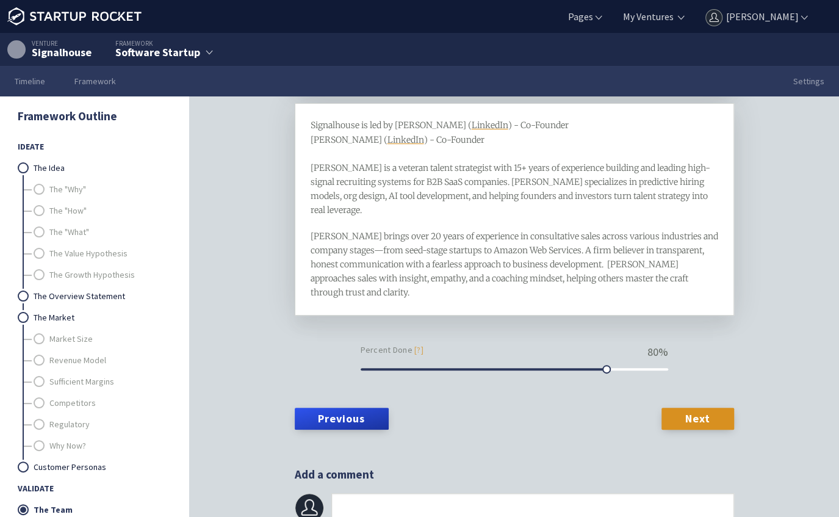
scroll to position [123, 0]
click at [706, 393] on form "Signalhouse is led by Chris Stiemert ( LinkedIn ) - Co-Founder Jordan Beherndt …" at bounding box center [515, 270] width 440 height 333
click at [703, 409] on link "Next" at bounding box center [698, 420] width 72 height 22
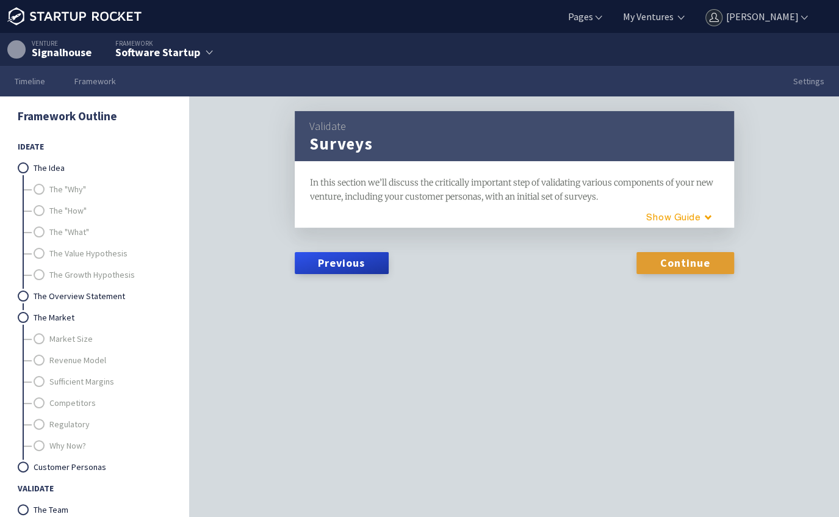
click at [684, 268] on link "Continue" at bounding box center [685, 263] width 97 height 22
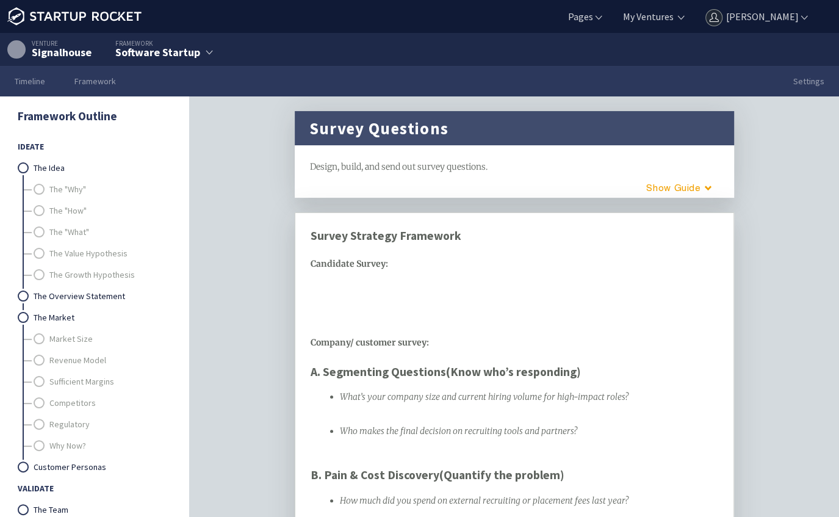
click at [533, 261] on div "Candidate Survey:" at bounding box center [515, 264] width 408 height 14
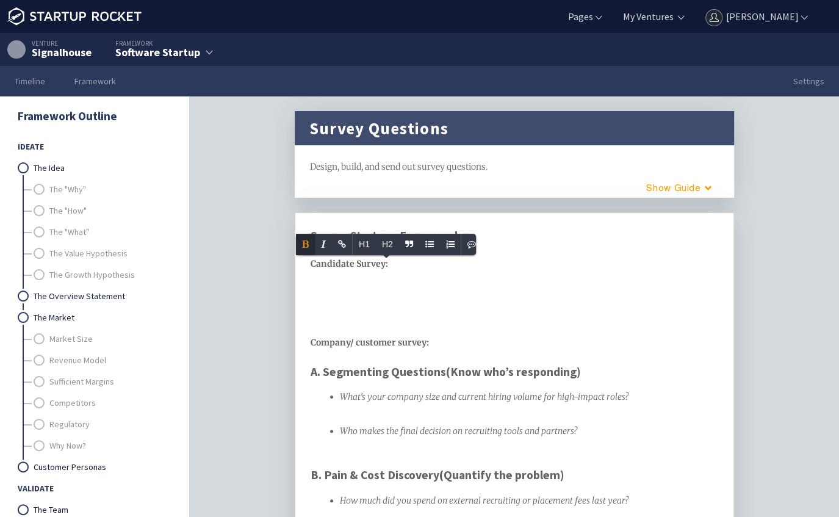
click at [463, 166] on span "Design, build, and send out survey questions." at bounding box center [399, 166] width 178 height 11
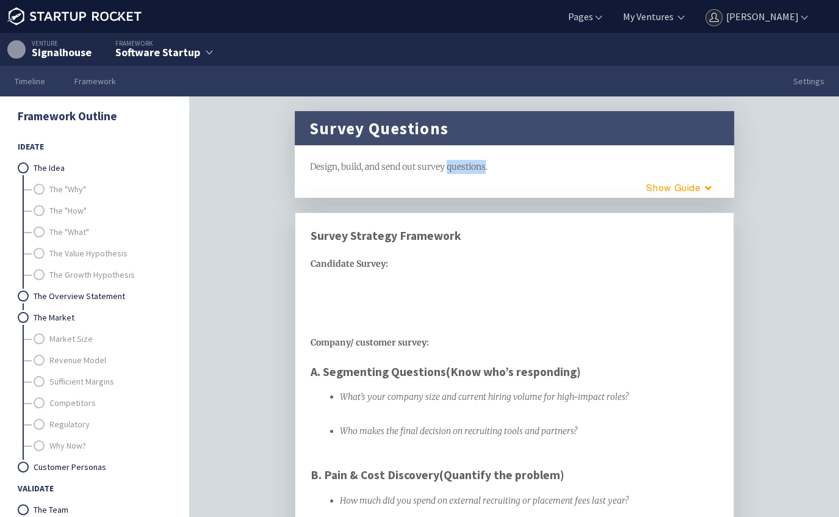
click at [463, 166] on span "Design, build, and send out survey questions." at bounding box center [399, 166] width 178 height 11
copy span "Design, build, and send out survey questions."
click at [502, 267] on div "Candidate Survey:" at bounding box center [515, 264] width 408 height 14
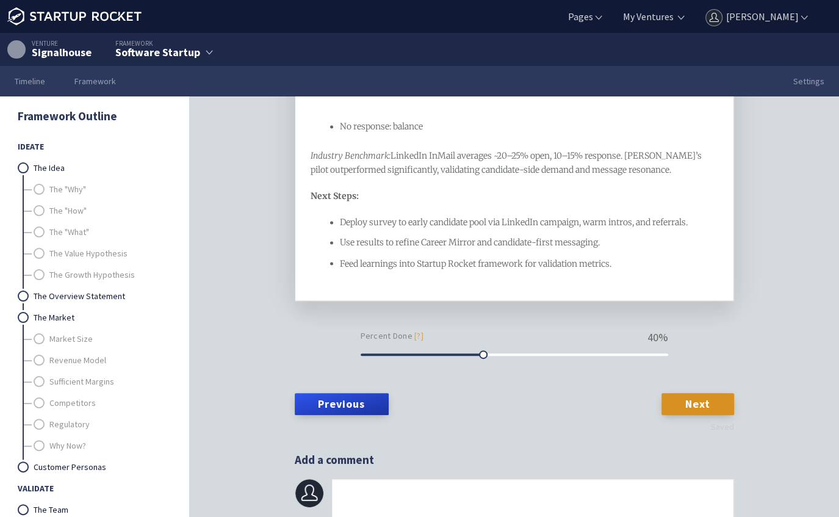
scroll to position [1425, 0]
click at [470, 134] on div "No response: balance" at bounding box center [529, 127] width 379 height 14
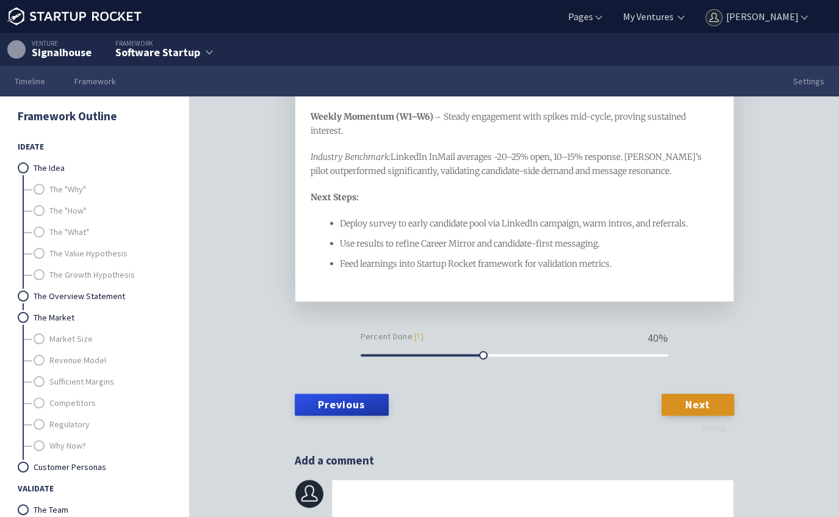
scroll to position [1871, 0]
click at [694, 397] on link "Next" at bounding box center [698, 405] width 72 height 22
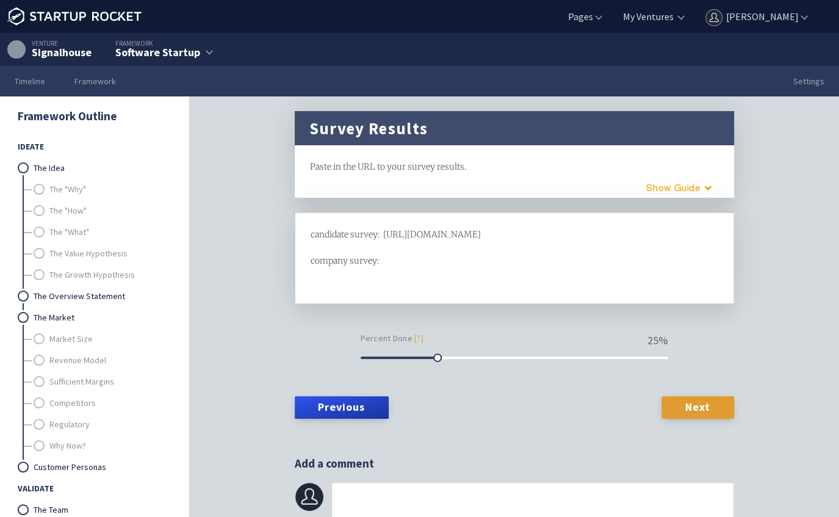
click at [700, 399] on link "Next" at bounding box center [698, 407] width 72 height 22
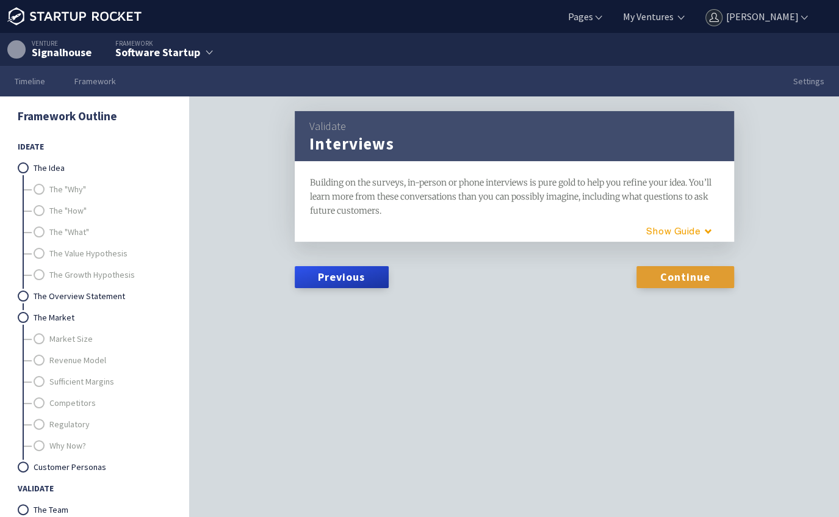
click at [661, 277] on link "Continue" at bounding box center [685, 277] width 97 height 22
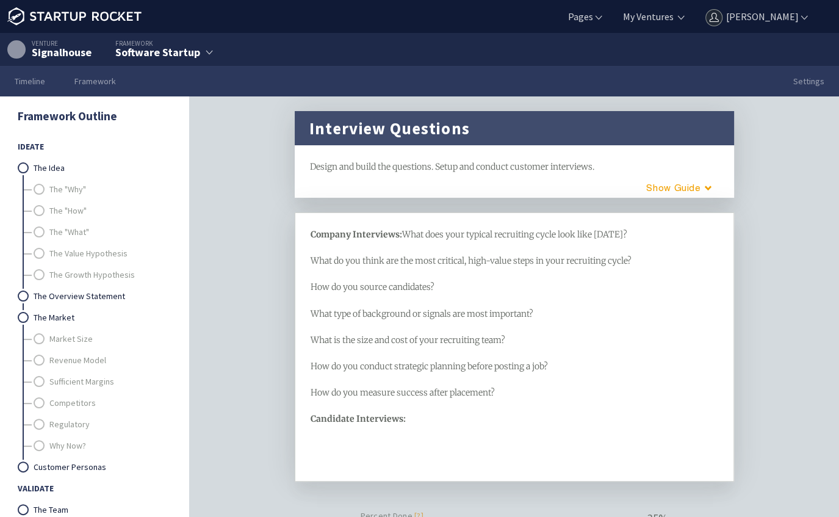
click at [419, 162] on span "Design and build the questions. Setup and conduct customer interviews." at bounding box center [452, 166] width 284 height 11
copy span "Design and build the questions. Setup and conduct customer interviews."
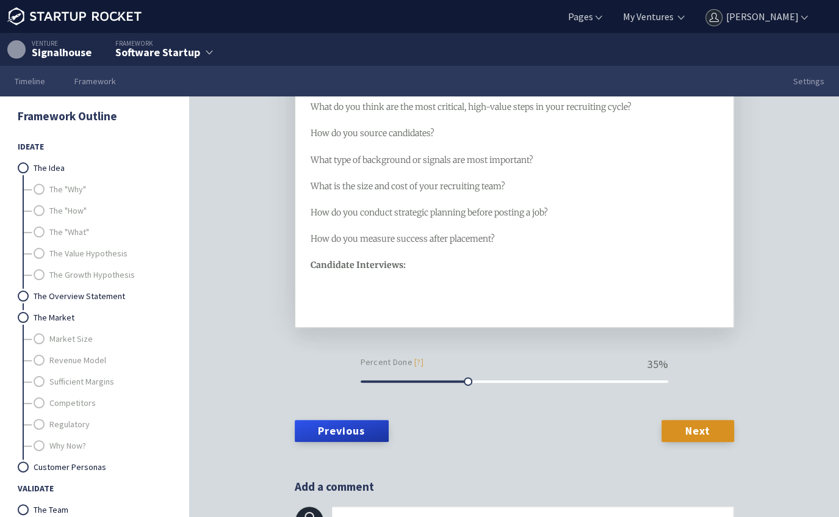
scroll to position [209, 0]
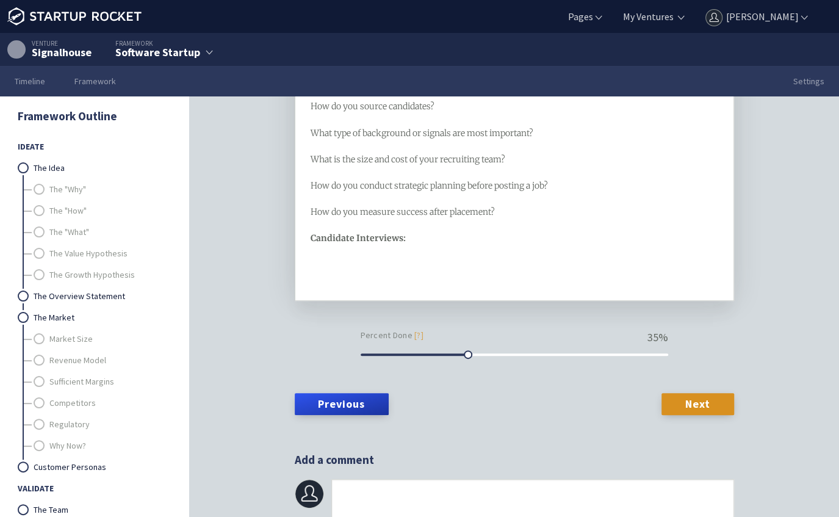
click at [382, 235] on span "Candidate Interviews:" at bounding box center [358, 238] width 95 height 11
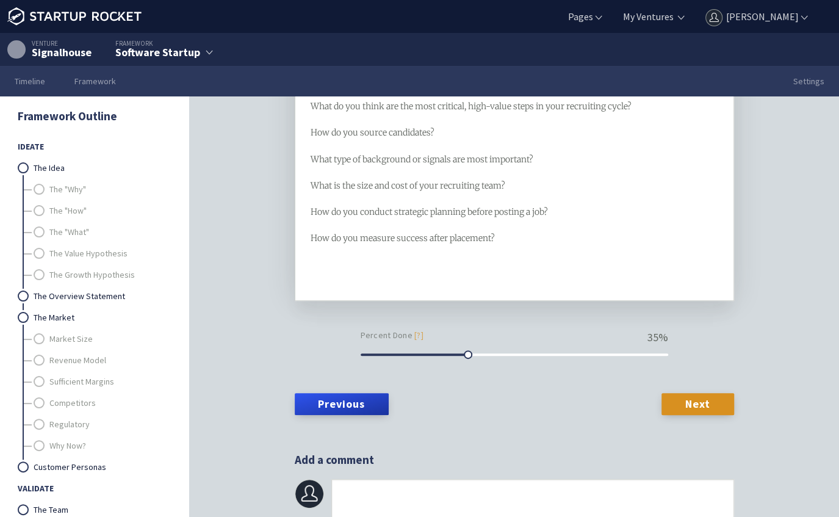
scroll to position [182, 0]
click at [668, 396] on link "Next" at bounding box center [698, 404] width 72 height 22
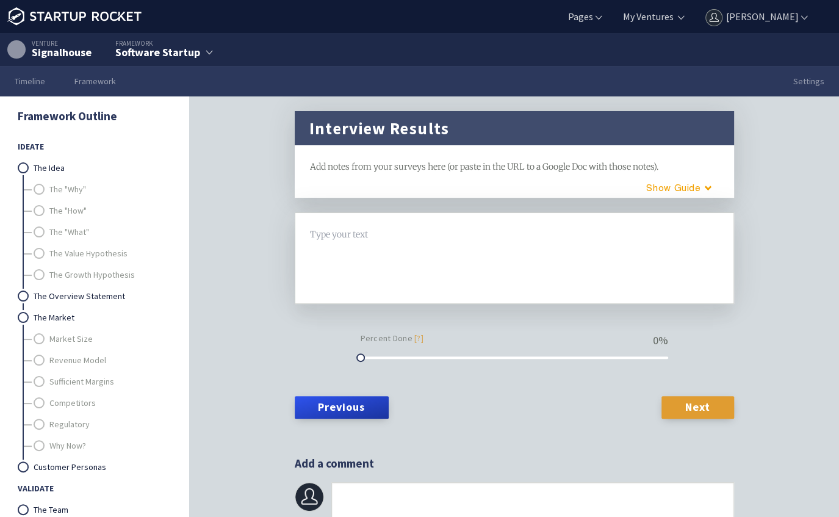
click at [697, 404] on link "Next" at bounding box center [698, 407] width 72 height 22
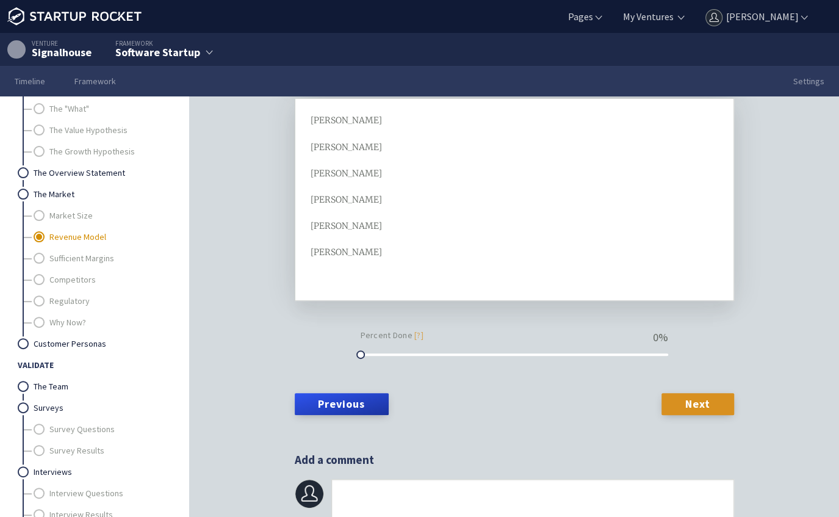
scroll to position [179, 0]
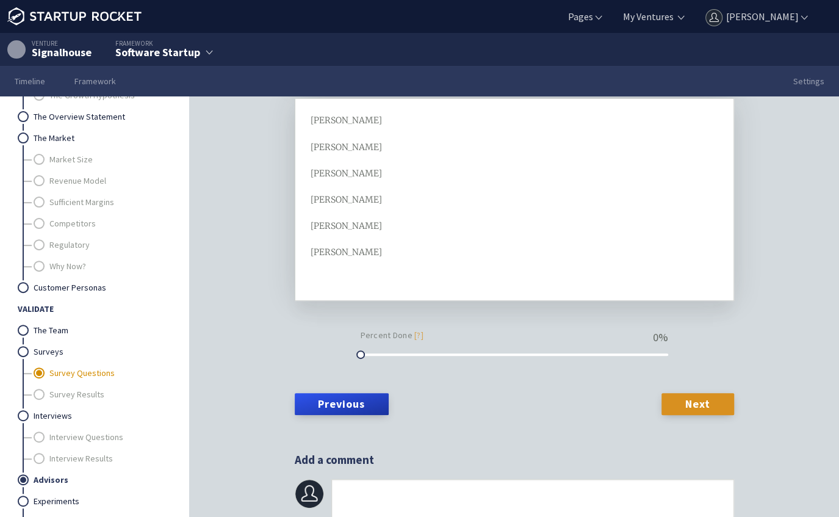
click at [75, 372] on link "Survey Questions" at bounding box center [109, 373] width 121 height 21
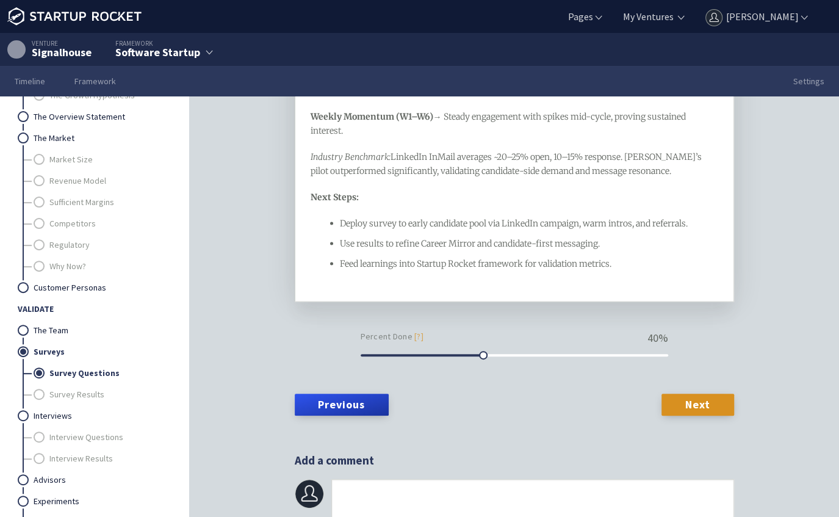
scroll to position [1813, 0]
click at [449, 270] on ul "Deploy survey to early candidate pool via LinkedIn campaign, warm intros, and r…" at bounding box center [515, 243] width 408 height 54
click at [409, 270] on div "Feed learnings into Startup Rocket framework for validation metrics." at bounding box center [529, 263] width 379 height 14
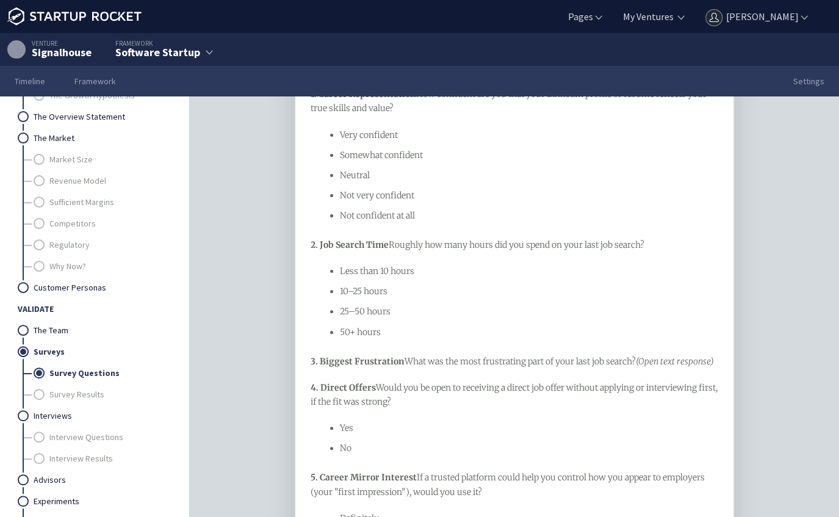
scroll to position [83, 0]
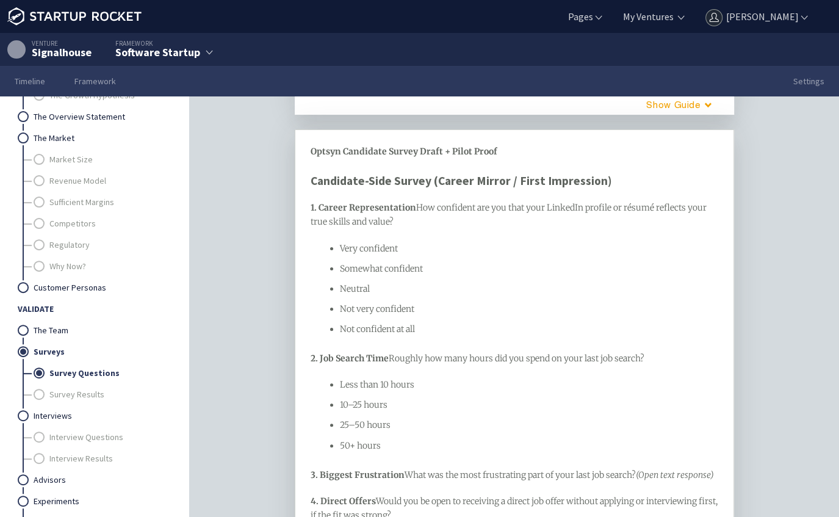
click at [311, 175] on span "Candidate-Side Survey (Career Mirror / First Impression)" at bounding box center [462, 180] width 302 height 15
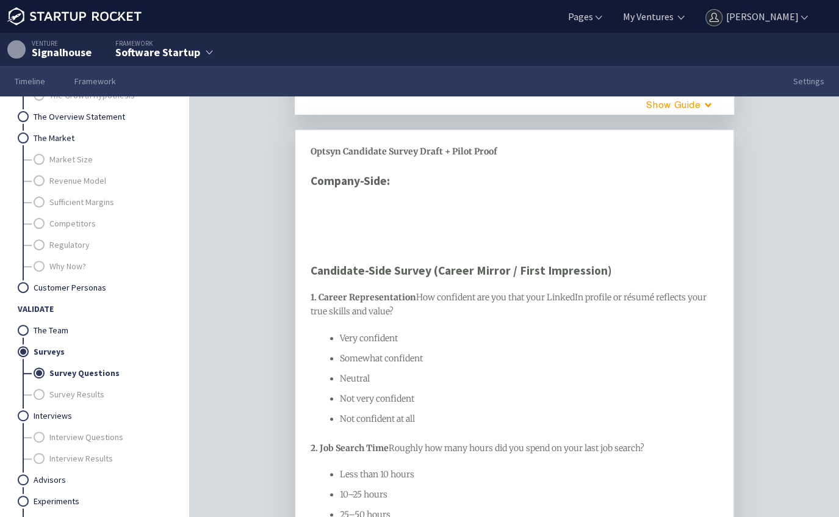
click at [333, 215] on div at bounding box center [515, 210] width 408 height 15
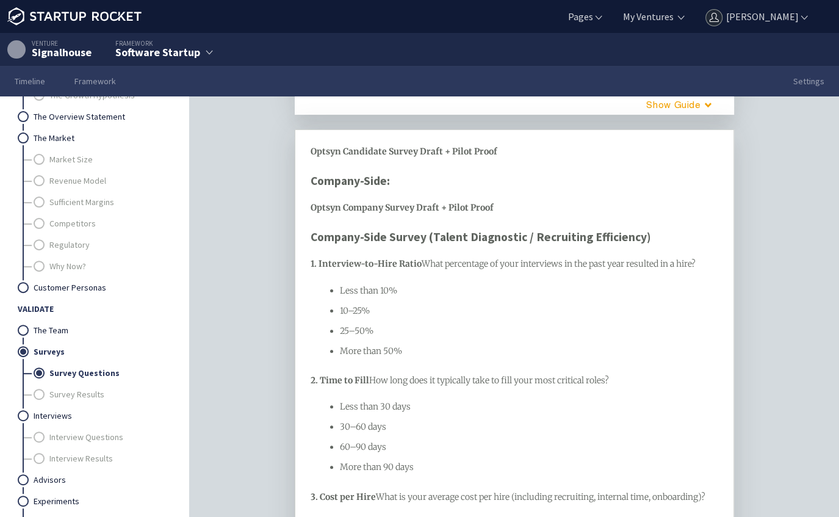
click at [394, 201] on div "Optsyn Company Survey Draft + Pilot Proof" at bounding box center [515, 208] width 408 height 14
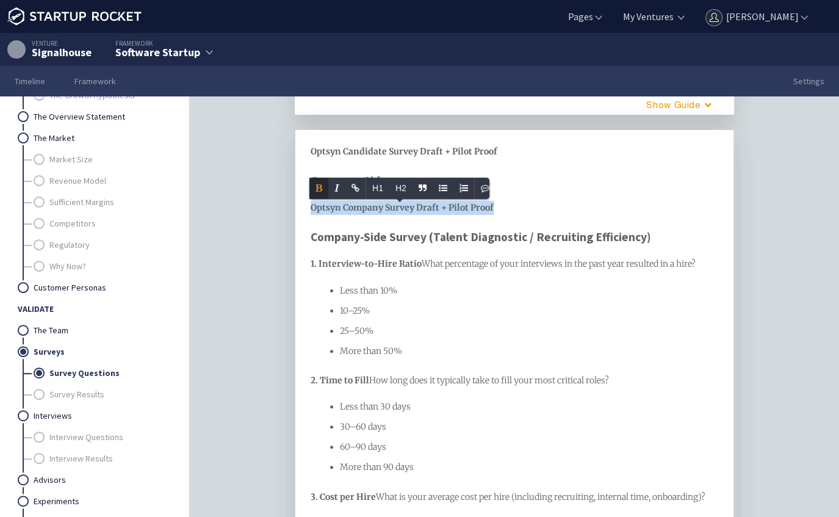
click at [394, 201] on div "Optsyn Company Survey Draft + Pilot Proof" at bounding box center [515, 208] width 408 height 14
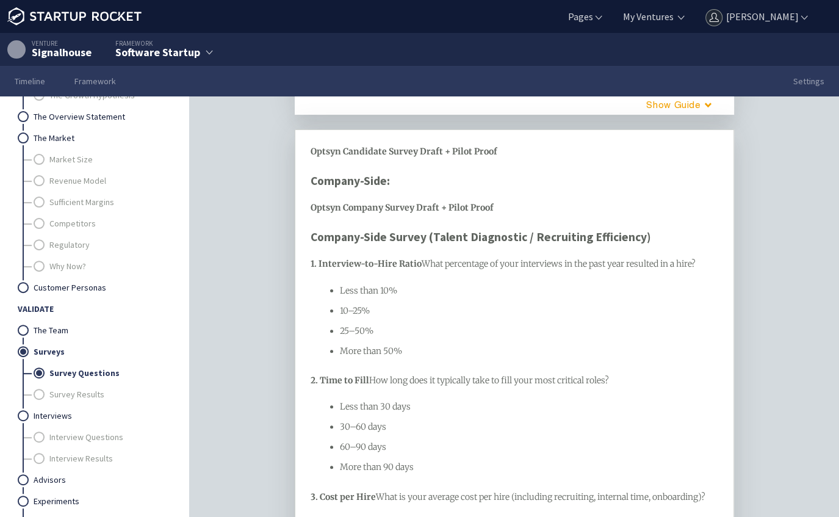
click at [457, 208] on span "Optsyn Company Survey Draft + Pilot Proof" at bounding box center [402, 207] width 183 height 11
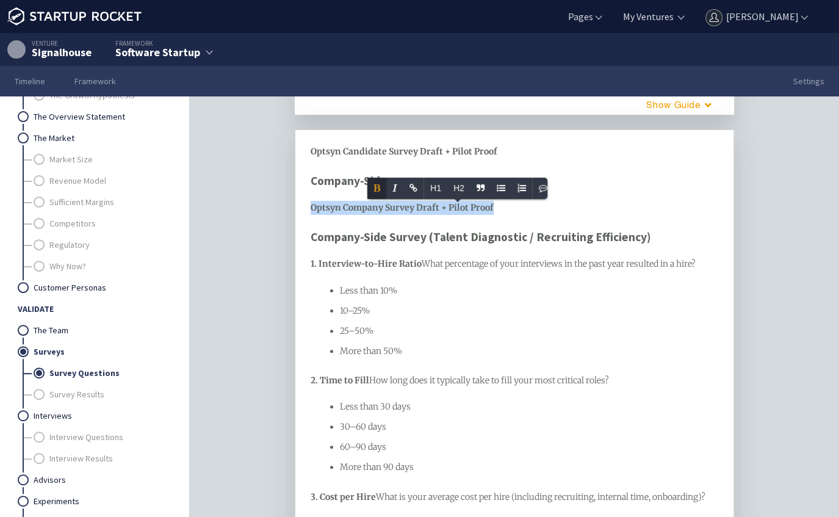
click at [457, 208] on span "Optsyn Company Survey Draft + Pilot Proof" at bounding box center [402, 207] width 183 height 11
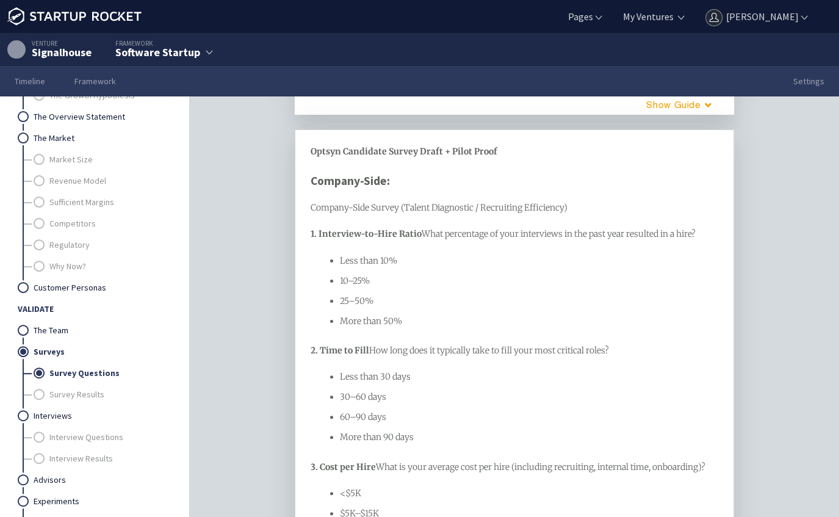
click at [380, 178] on span "Company-Side:" at bounding box center [350, 180] width 79 height 15
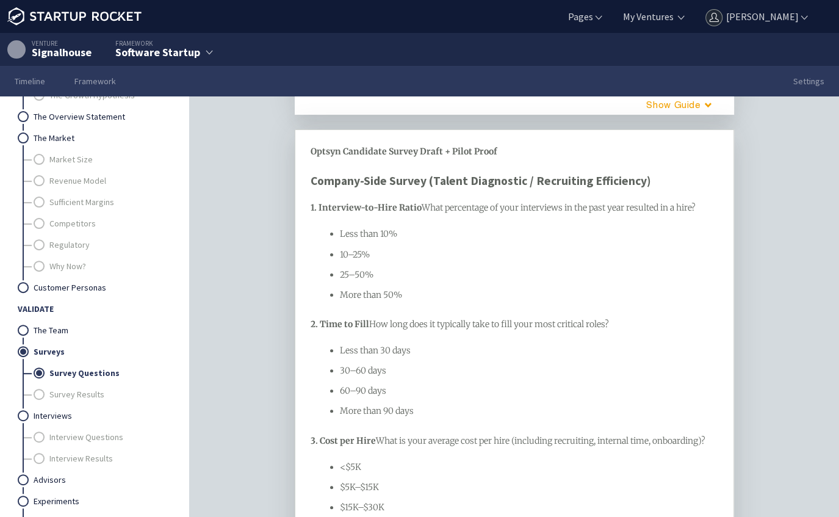
click at [380, 154] on span "Optsyn Candidate Survey Draft + Pilot Proof" at bounding box center [404, 151] width 187 height 11
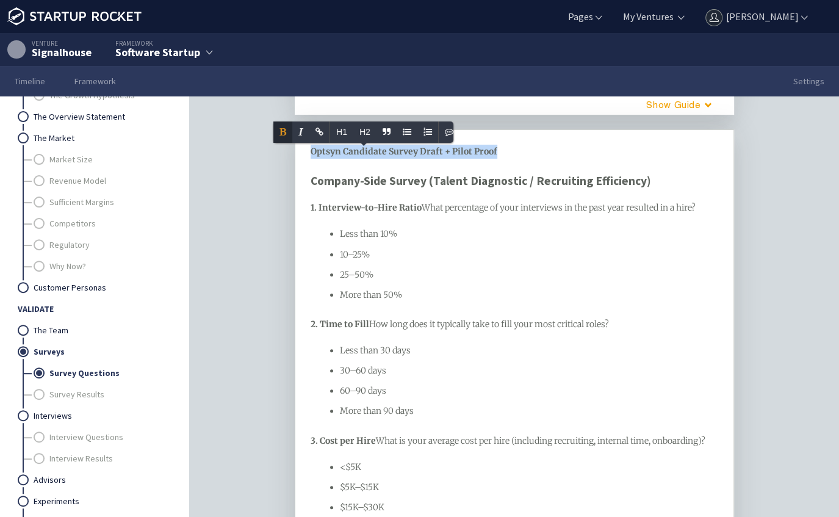
click at [380, 154] on span "Optsyn Candidate Survey Draft + Pilot Proof" at bounding box center [404, 151] width 187 height 11
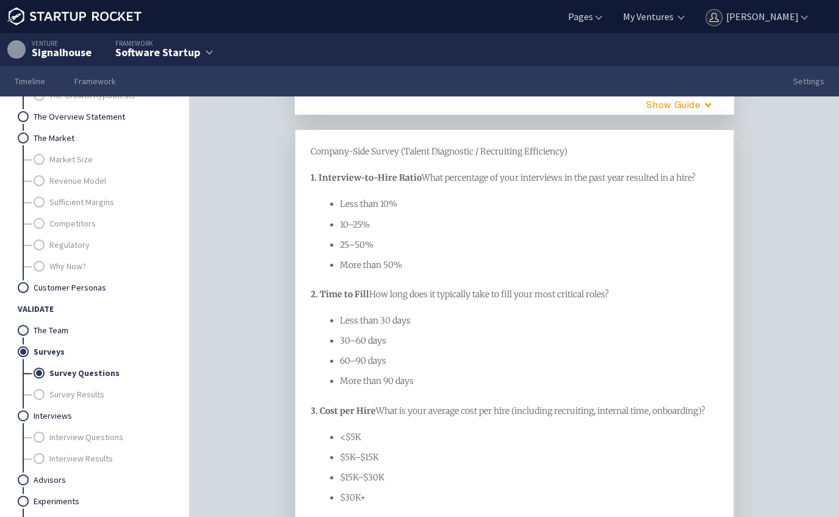
click at [380, 154] on span "Company-Side Survey (Talent Diagnostic / Recruiting Efficiency)" at bounding box center [439, 151] width 257 height 11
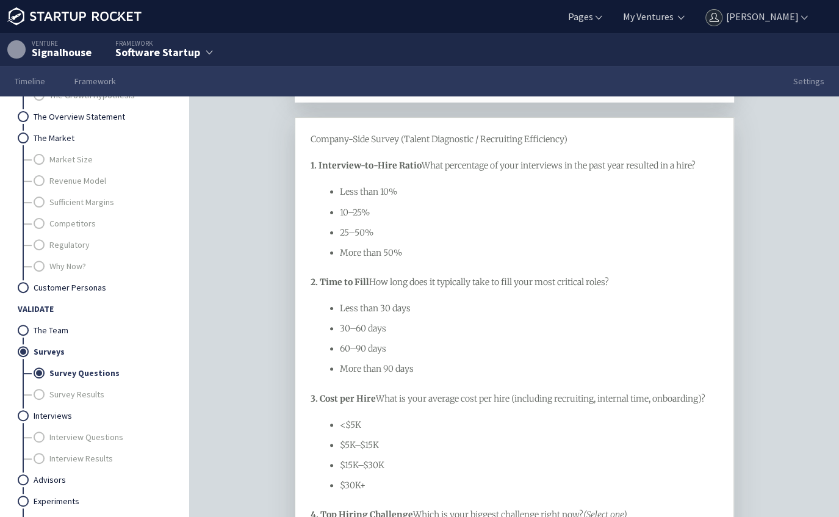
scroll to position [96, 0]
click at [375, 134] on span "Company-Side Survey (Talent Diagnostic / Recruiting Efficiency)" at bounding box center [439, 138] width 257 height 11
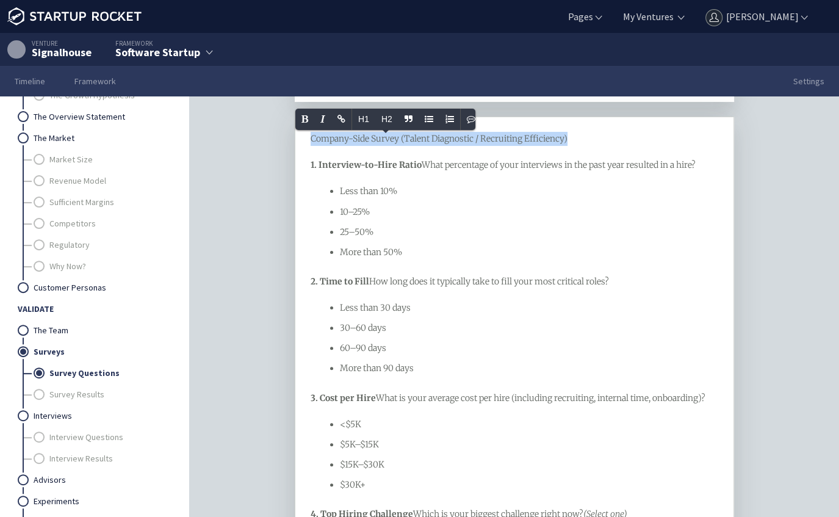
click at [375, 134] on span "Company-Side Survey (Talent Diagnostic / Recruiting Efficiency)" at bounding box center [439, 138] width 257 height 11
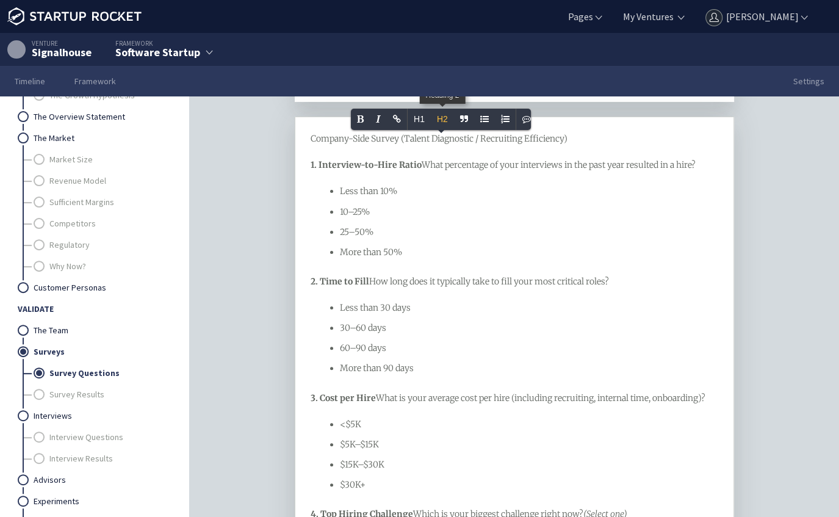
click at [440, 115] on div "H1 H2" at bounding box center [462, 119] width 109 height 21
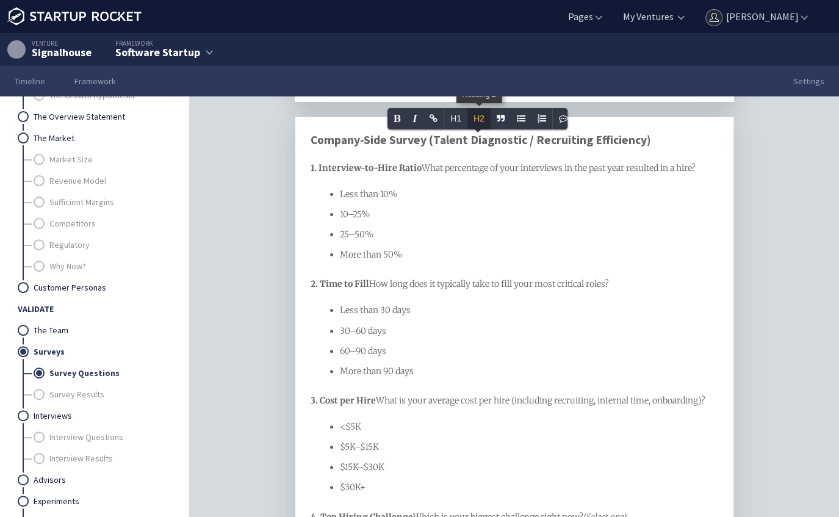
scroll to position [99, 0]
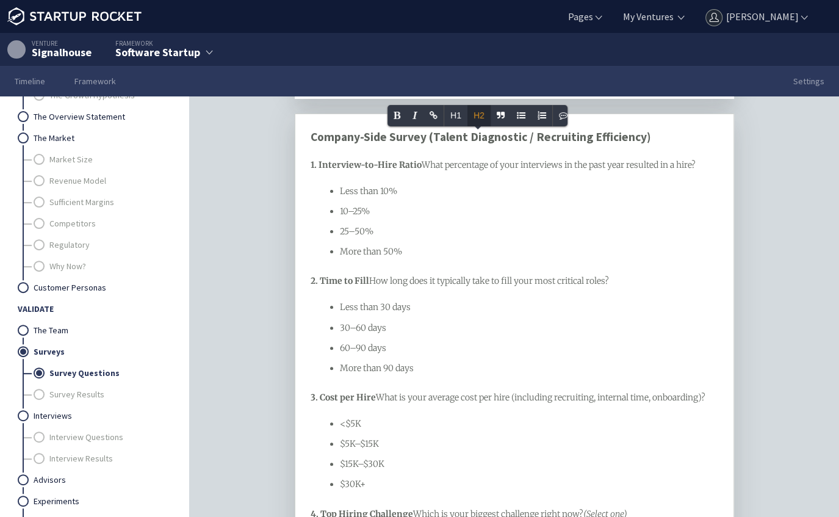
click at [465, 198] on div "Less than 10%" at bounding box center [529, 191] width 379 height 14
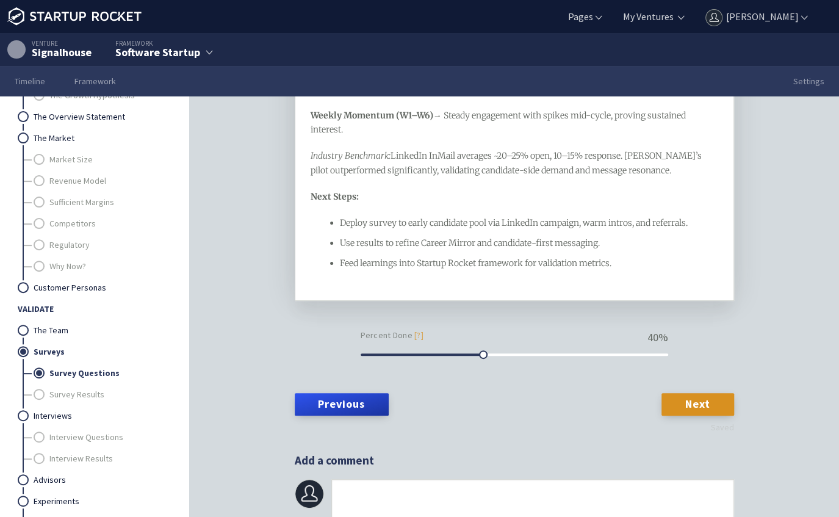
scroll to position [3892, 0]
click at [709, 403] on link "Next" at bounding box center [698, 404] width 72 height 22
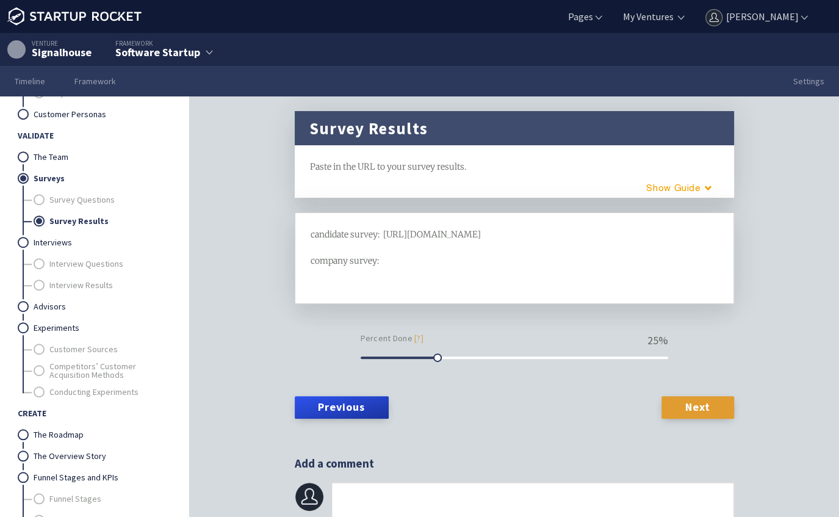
scroll to position [352, 0]
click at [101, 264] on link "Interview Questions" at bounding box center [109, 265] width 121 height 21
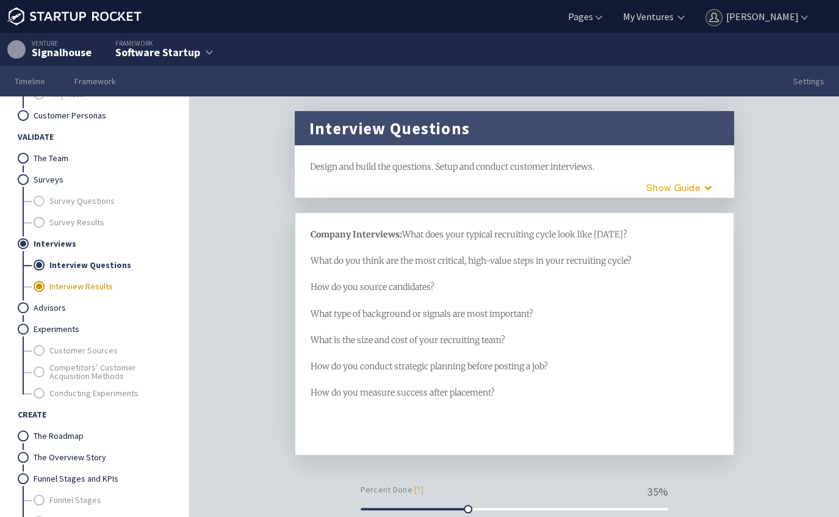
click at [84, 289] on link "Interview Results" at bounding box center [109, 286] width 121 height 21
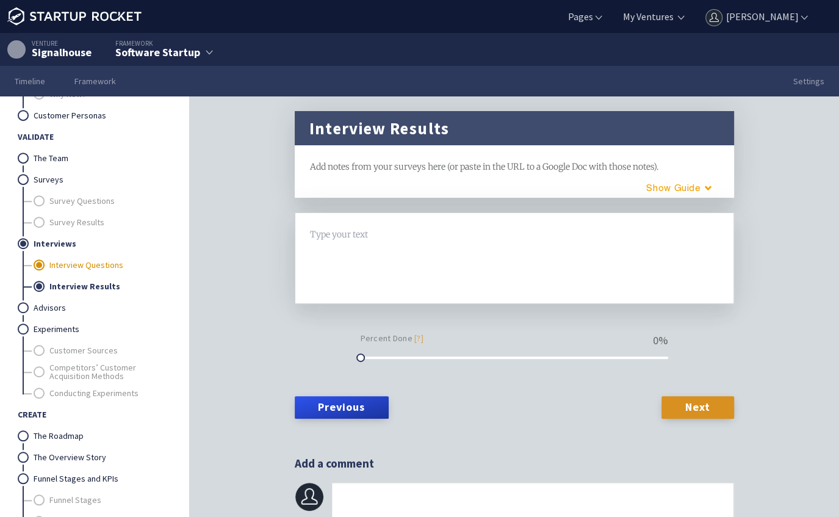
click at [87, 256] on link "Interview Questions" at bounding box center [109, 265] width 121 height 21
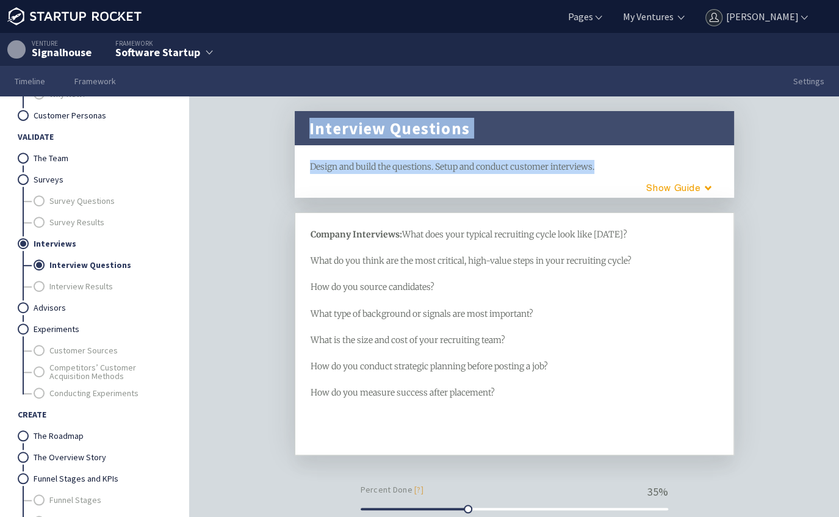
drag, startPoint x: 305, startPoint y: 134, endPoint x: 368, endPoint y: 201, distance: 92.0
click at [368, 201] on div "Interview Questions framework Design and build the questions. Setup and conduct…" at bounding box center [514, 325] width 469 height 429
copy div "Interview Questions framework Design and build the questions. Setup and conduct…"
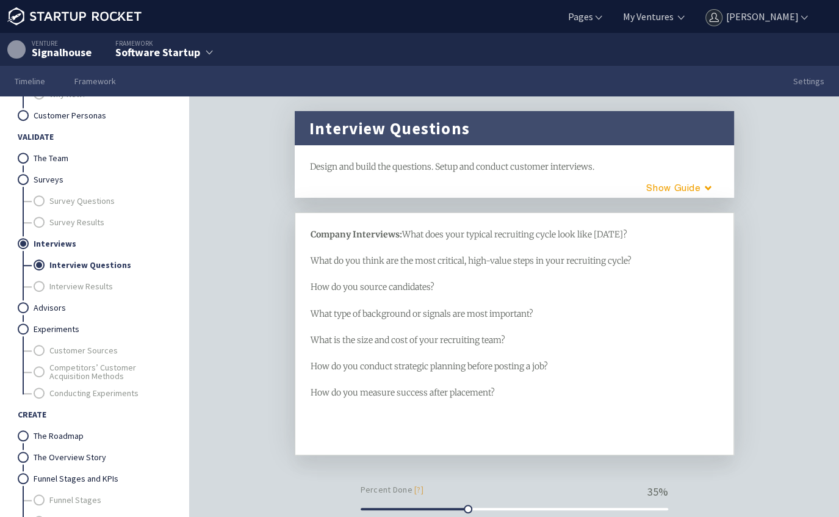
click at [356, 440] on div at bounding box center [515, 426] width 408 height 28
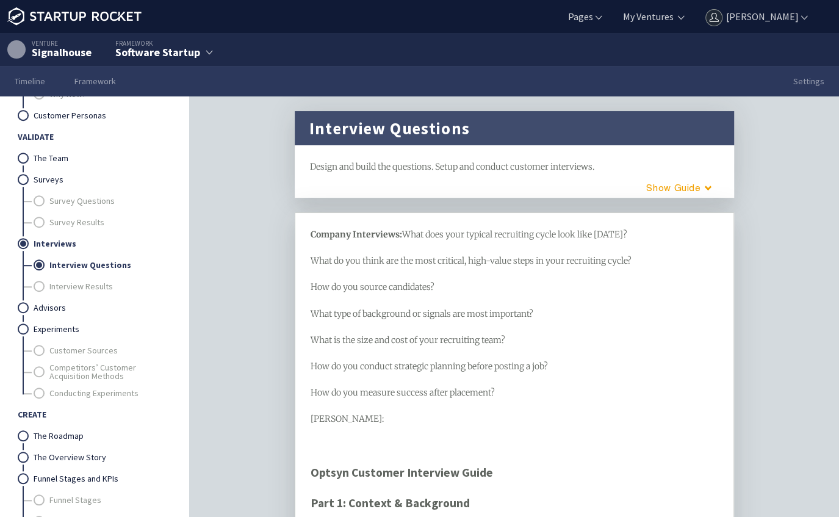
click at [336, 426] on div "[PERSON_NAME]:" at bounding box center [515, 419] width 408 height 14
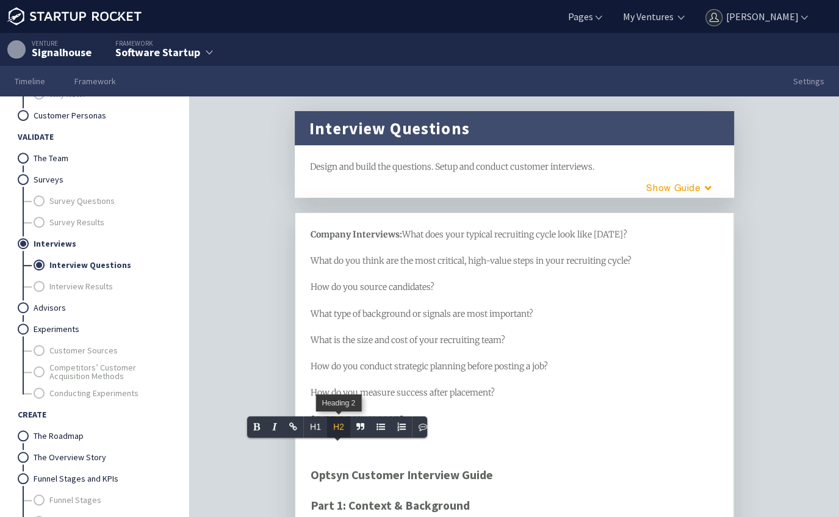
click at [336, 432] on span "H2" at bounding box center [338, 426] width 23 height 21
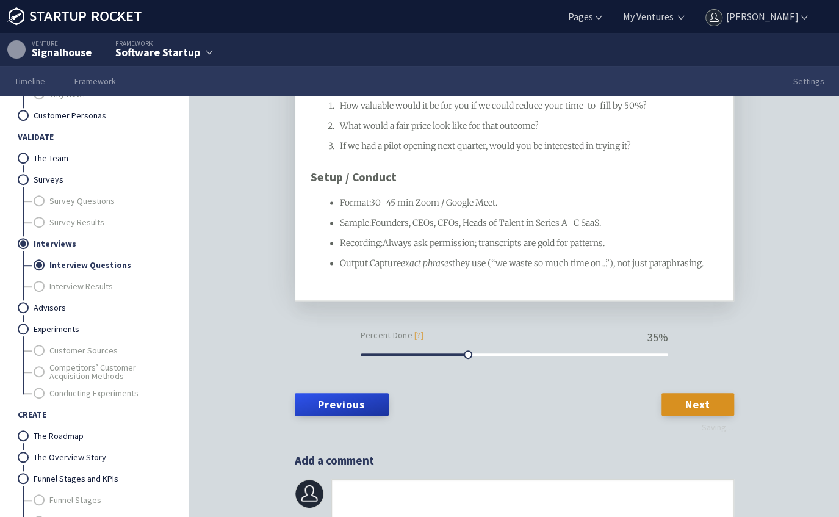
scroll to position [1243, 0]
click at [416, 498] on textarea at bounding box center [532, 498] width 403 height 39
type textarea "@[GEOGRAPHIC_DATA]"
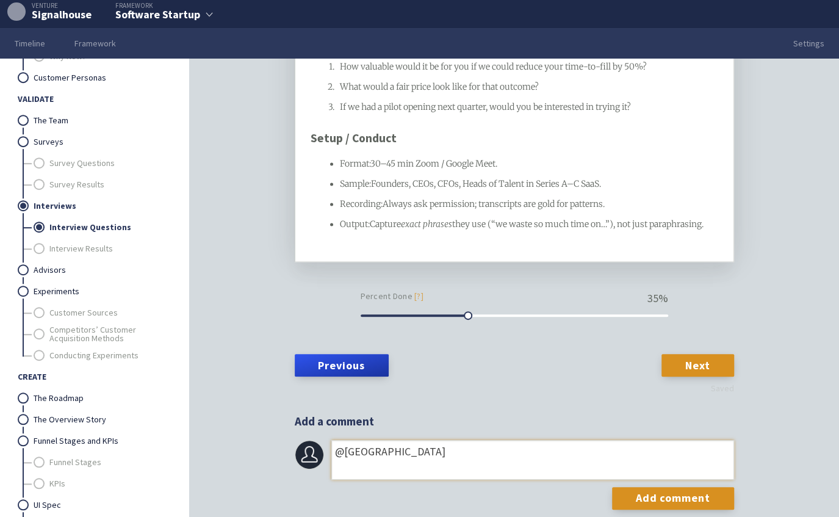
click at [409, 452] on textarea "@[GEOGRAPHIC_DATA]" at bounding box center [532, 460] width 403 height 40
type textarea "updated [DATE] CS"
click at [701, 491] on input "Add comment" at bounding box center [673, 498] width 122 height 22
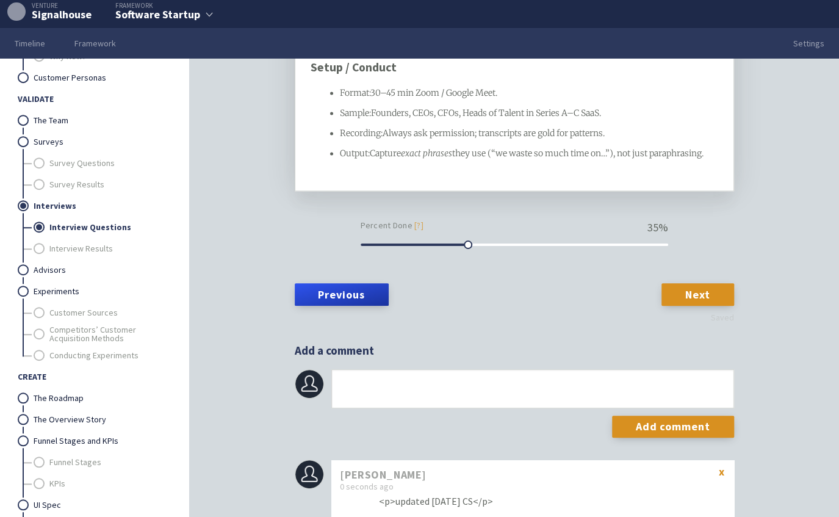
scroll to position [1244, 0]
click at [690, 305] on link "Next" at bounding box center [698, 294] width 72 height 22
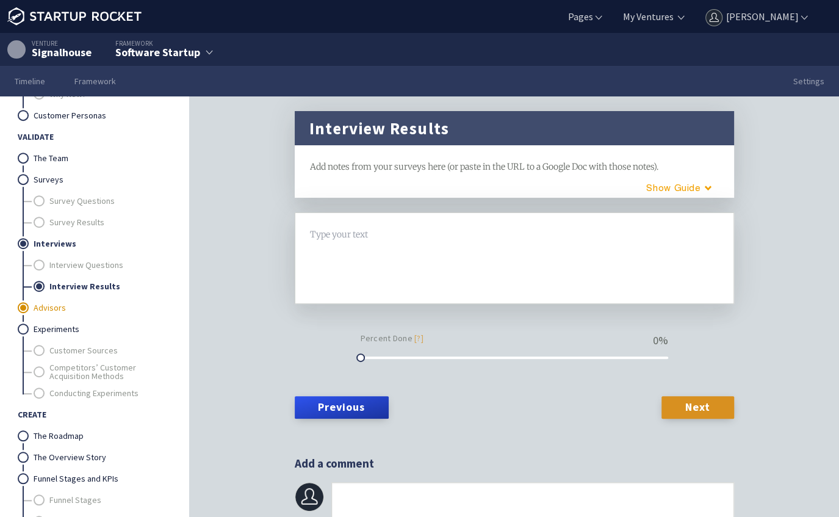
click at [56, 300] on link "Advisors" at bounding box center [102, 307] width 137 height 21
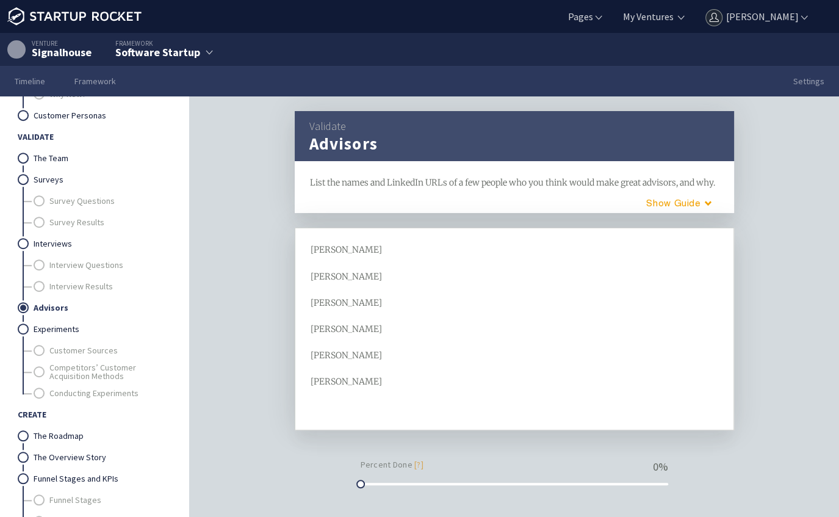
scroll to position [89, 0]
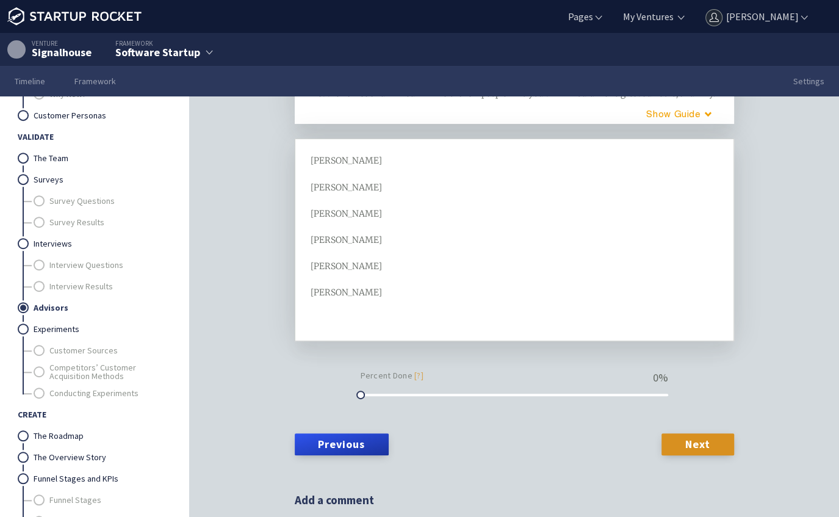
click at [397, 324] on div "[PERSON_NAME] [PERSON_NAME] [PERSON_NAME] [PERSON_NAME] [PERSON_NAME] [PERSON_N…" at bounding box center [515, 240] width 408 height 172
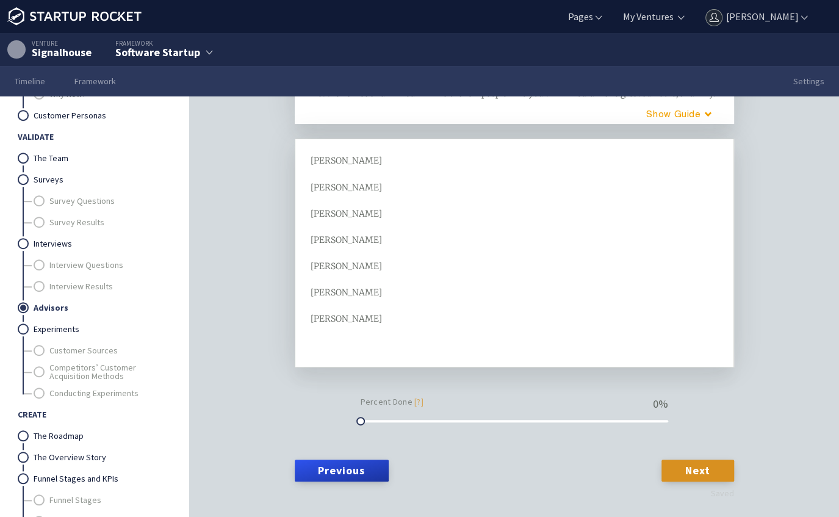
click at [350, 272] on span "[PERSON_NAME]" at bounding box center [346, 266] width 71 height 11
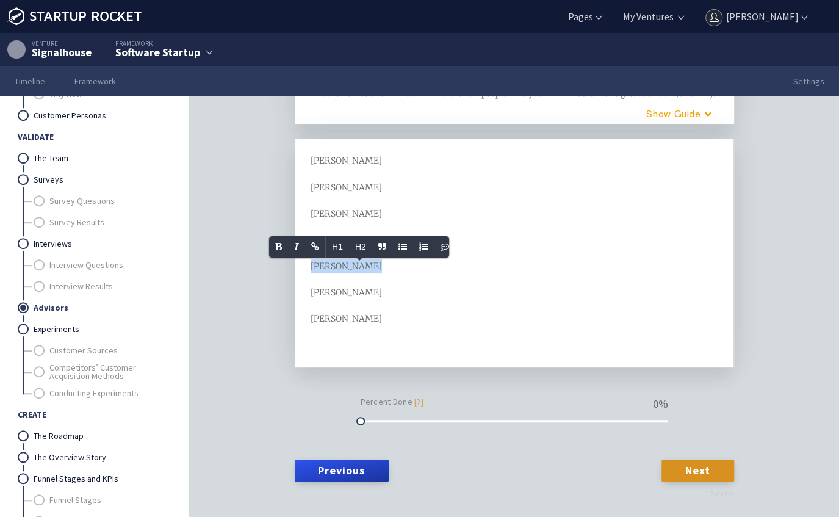
click at [350, 272] on span "[PERSON_NAME]" at bounding box center [346, 266] width 71 height 11
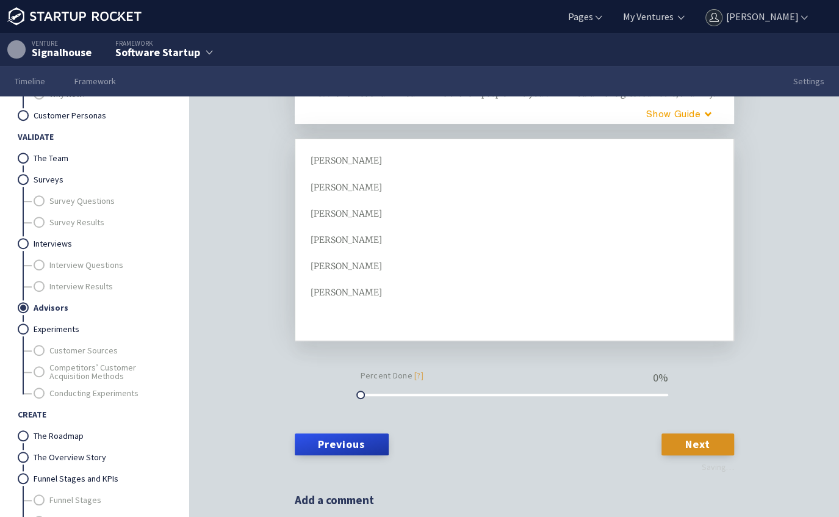
click at [353, 326] on div at bounding box center [515, 319] width 408 height 14
click at [676, 455] on link "Next" at bounding box center [698, 444] width 72 height 22
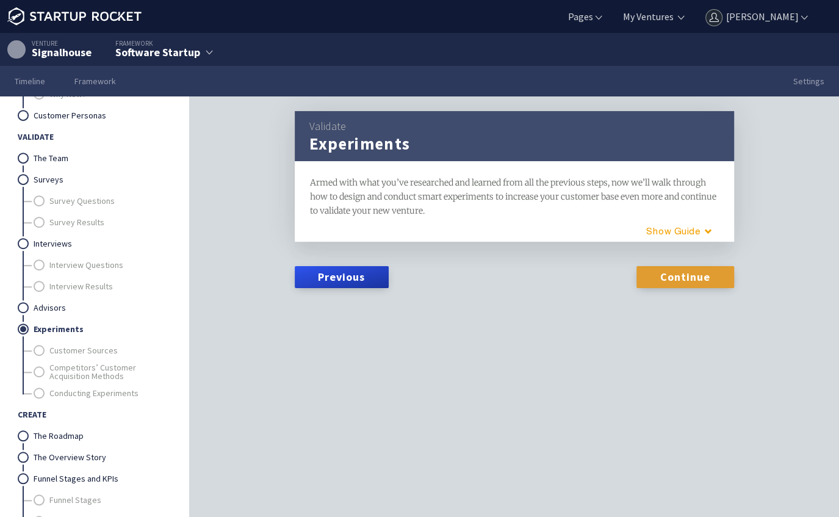
click at [662, 278] on link "Continue" at bounding box center [685, 277] width 97 height 22
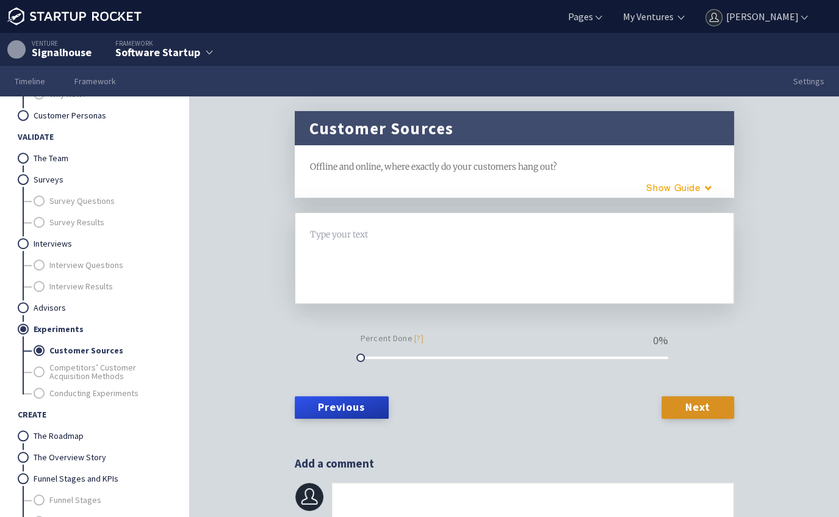
click at [444, 168] on span "Offline and online, where exactly do your customers hang out?" at bounding box center [433, 166] width 247 height 11
copy div "Offline and online, where exactly do your customers hang out? H1 H2 Guide"
click at [433, 255] on div at bounding box center [515, 258] width 408 height 61
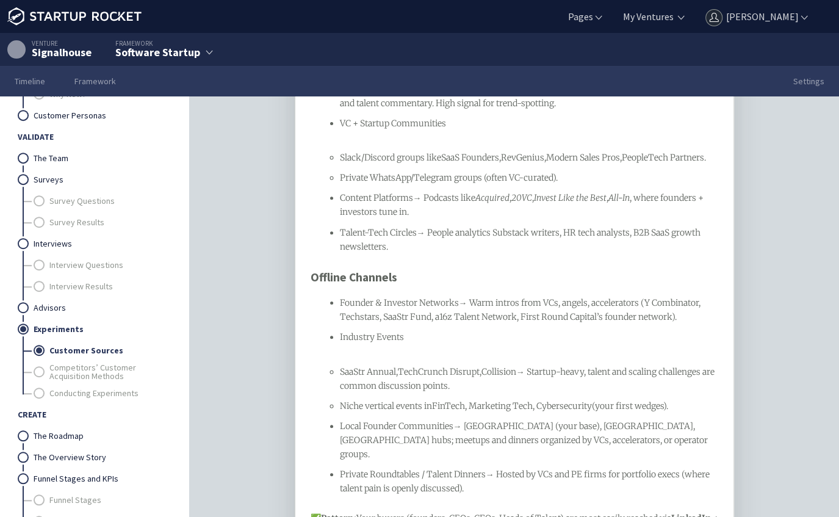
scroll to position [642, 0]
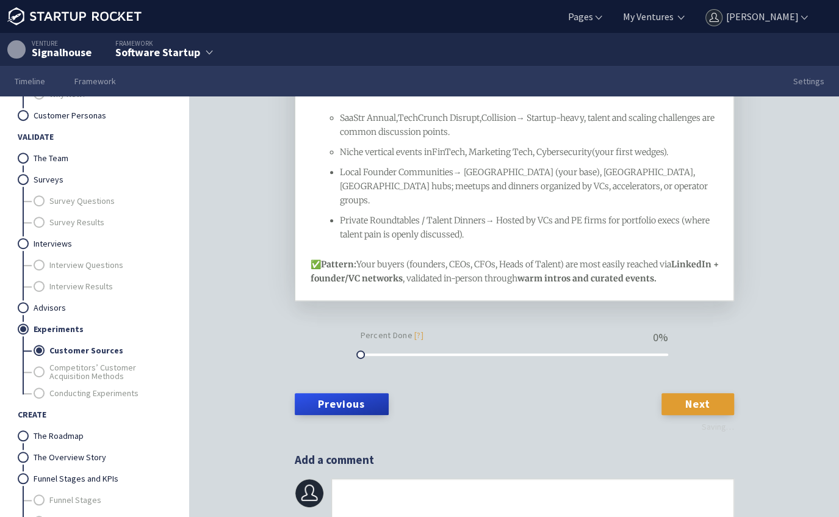
click at [685, 402] on link "Next" at bounding box center [698, 404] width 72 height 22
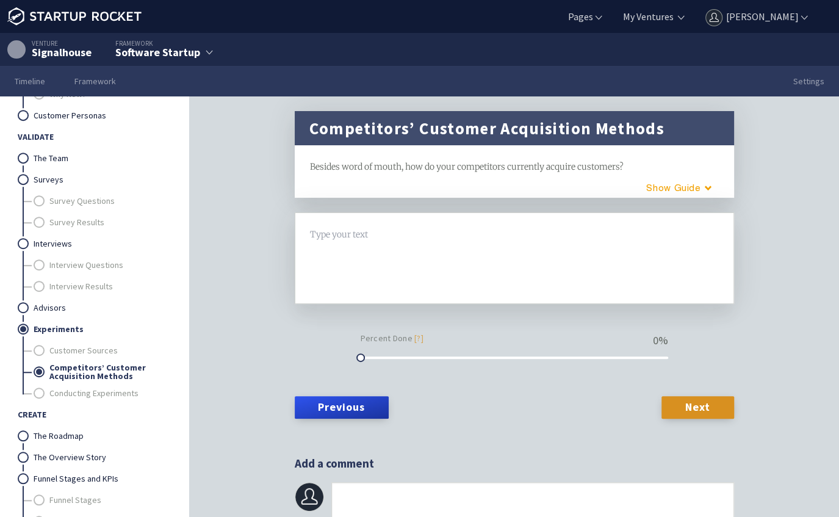
click at [410, 162] on span "Besides word of mouth, how do your competitors currently acquire customers?" at bounding box center [467, 166] width 314 height 11
copy div "Besides word of mouth, how do your competitors currently acquire customers? H1 …"
click at [565, 233] on div at bounding box center [515, 235] width 408 height 14
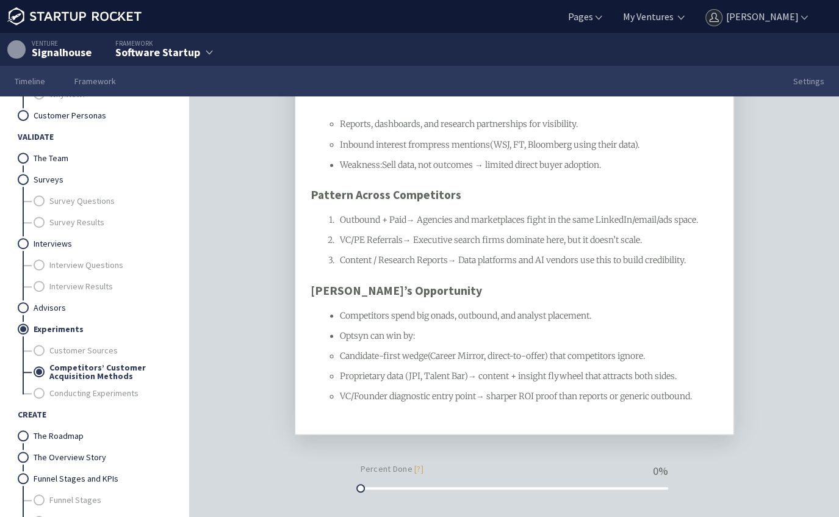
scroll to position [1410, 0]
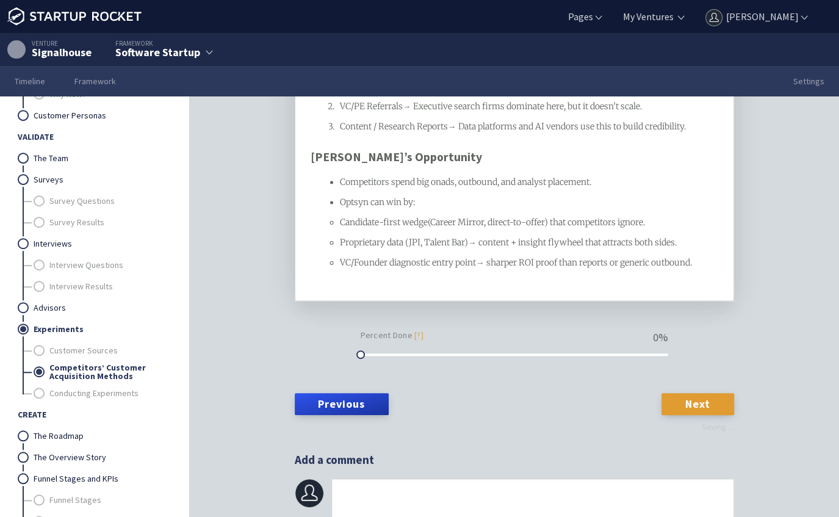
click at [708, 404] on link "Next" at bounding box center [698, 404] width 72 height 22
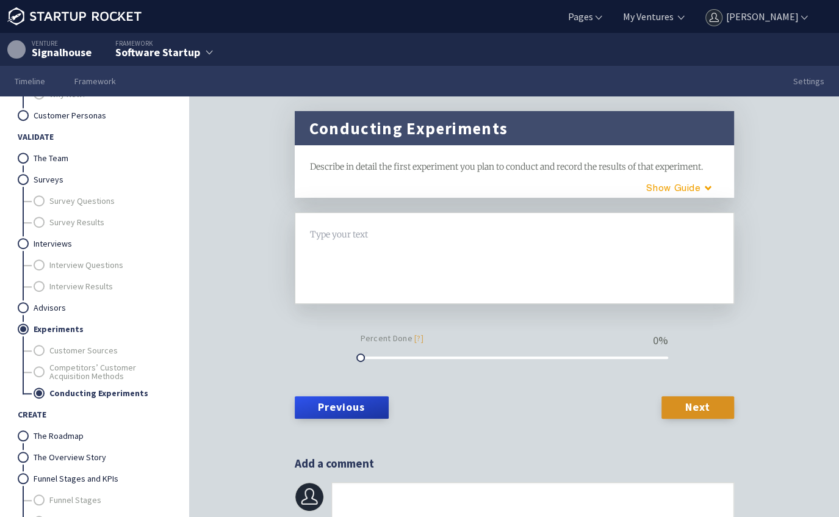
click at [368, 165] on span "Describe in detail the first experiment you plan to conduct and record the resu…" at bounding box center [506, 166] width 393 height 11
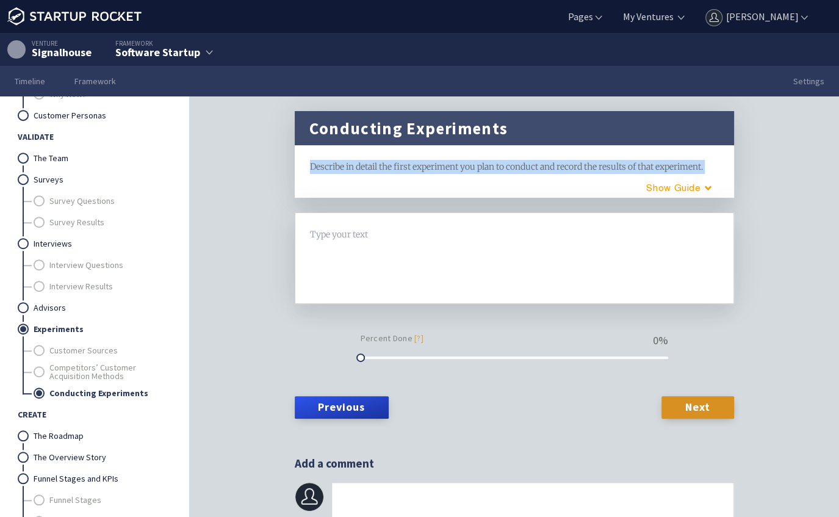
click at [368, 165] on span "Describe in detail the first experiment you plan to conduct and record the resu…" at bounding box center [506, 166] width 393 height 11
copy div "Describe in detail the first experiment you plan to conduct and record the resu…"
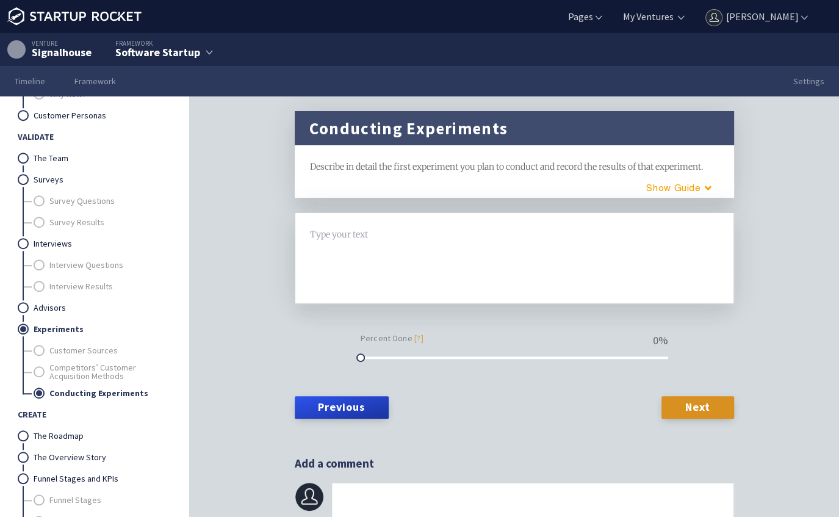
click at [485, 237] on div at bounding box center [515, 235] width 408 height 14
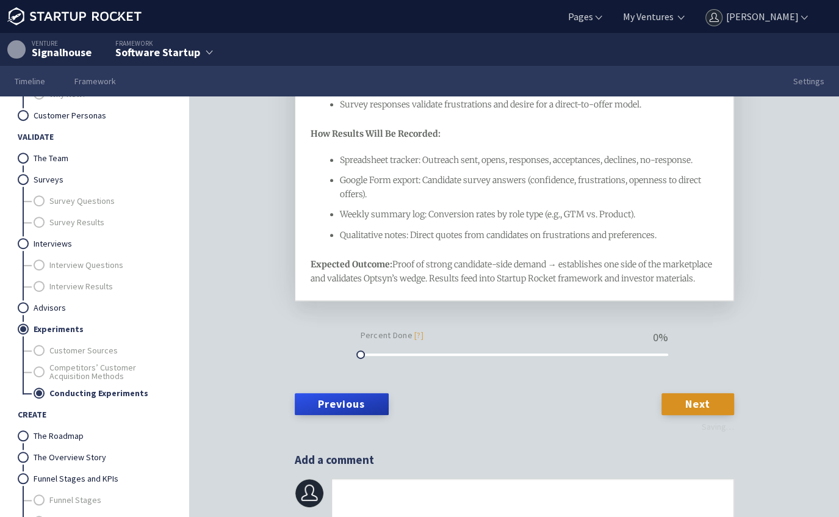
scroll to position [1042, 0]
click at [689, 414] on link "Next" at bounding box center [698, 404] width 72 height 22
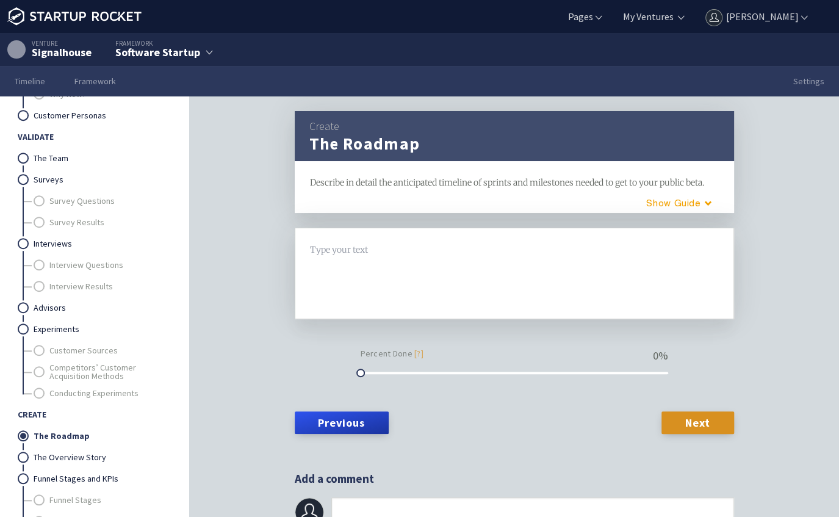
click at [512, 184] on span "Describe in detail the anticipated timeline of sprints and milestones needed to…" at bounding box center [507, 182] width 394 height 11
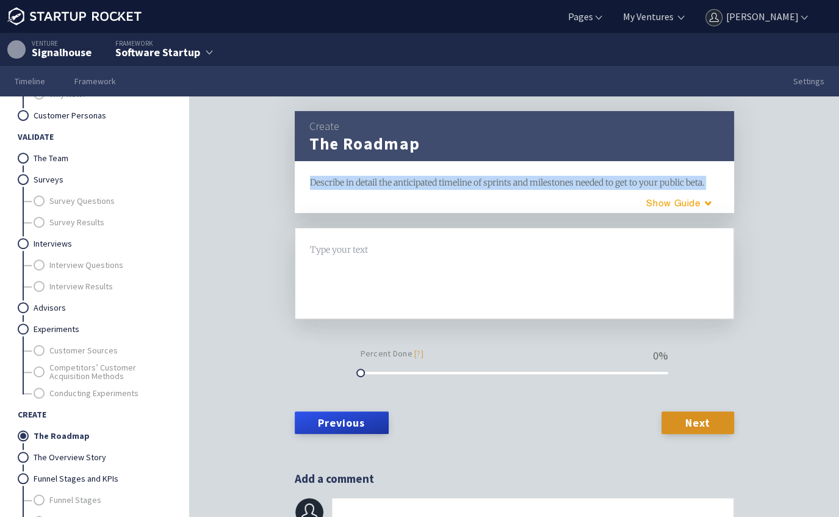
click at [512, 184] on span "Describe in detail the anticipated timeline of sprints and milestones needed to…" at bounding box center [507, 182] width 394 height 11
copy div "Describe in detail the anticipated timeline of sprints and milestones needed to…"
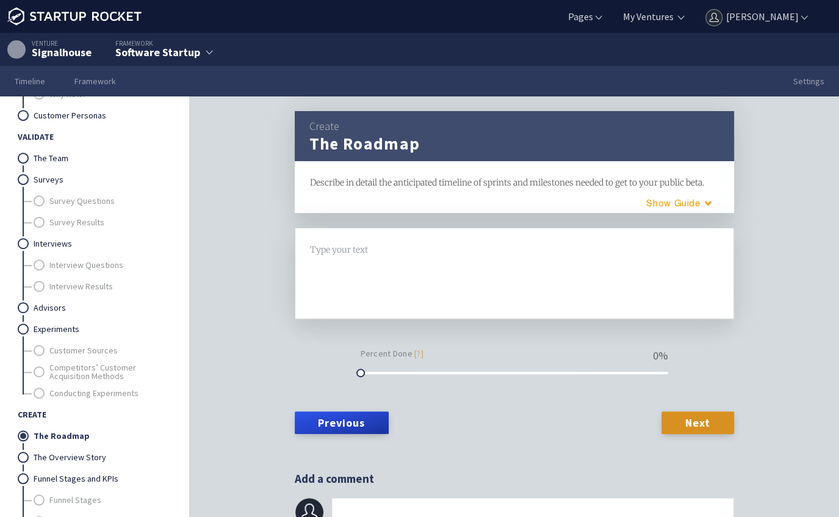
click at [453, 280] on div at bounding box center [515, 273] width 408 height 61
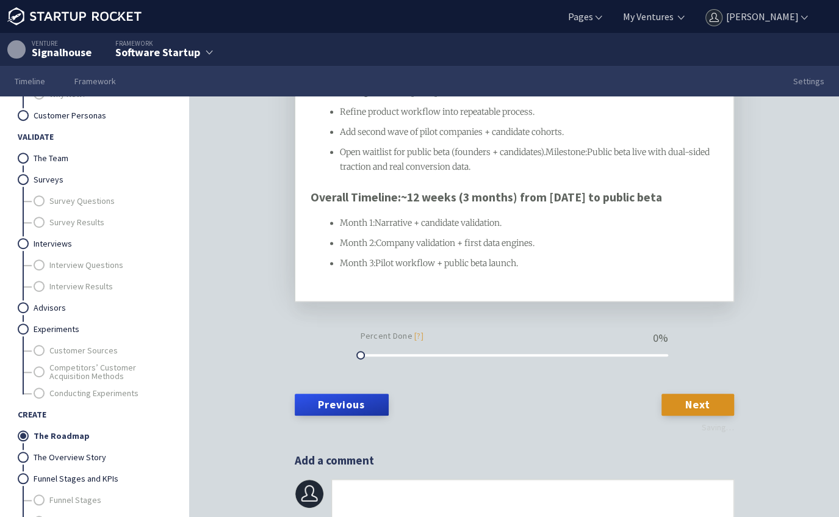
scroll to position [1197, 0]
click at [689, 402] on link "Next" at bounding box center [698, 405] width 72 height 22
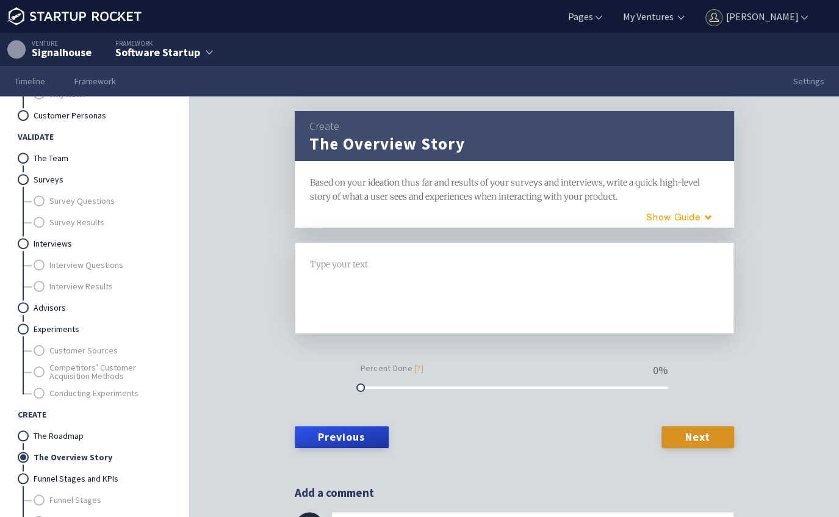
click at [490, 190] on span "Based on your ideation thus far and results of your surveys and interviews, wri…" at bounding box center [506, 189] width 392 height 25
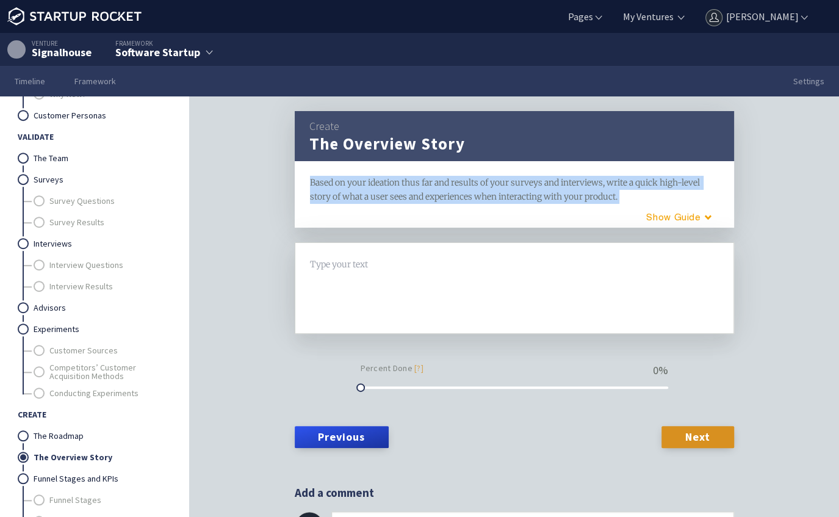
click at [490, 190] on span "Based on your ideation thus far and results of your surveys and interviews, wri…" at bounding box center [506, 189] width 392 height 25
copy div "Based on your ideation thus far and results of your surveys and interviews, wri…"
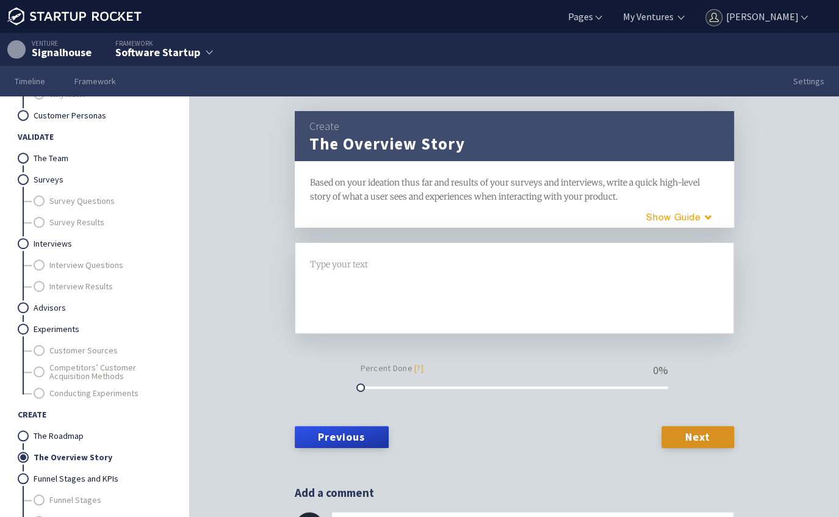
click at [443, 263] on div at bounding box center [515, 265] width 408 height 14
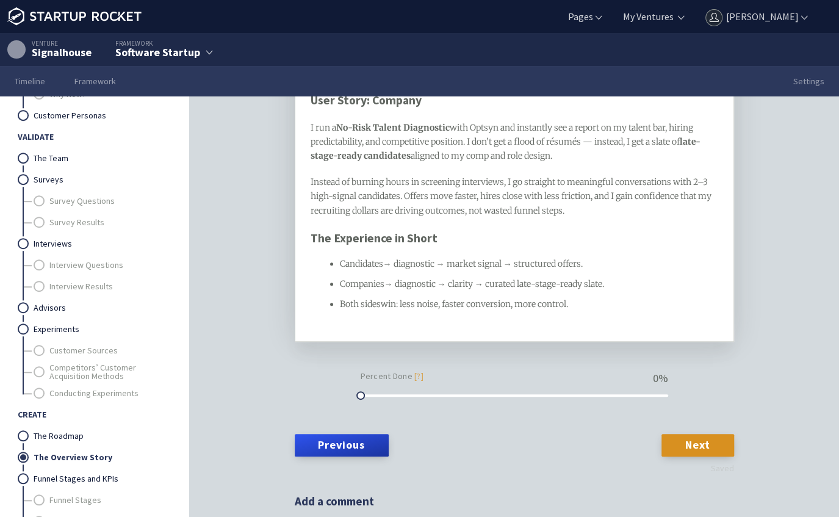
scroll to position [340, 0]
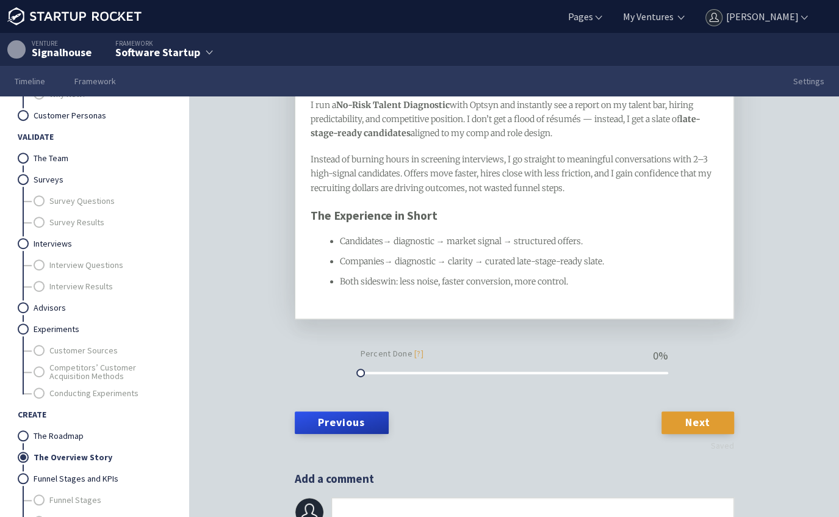
click at [697, 433] on link "Next" at bounding box center [698, 422] width 72 height 22
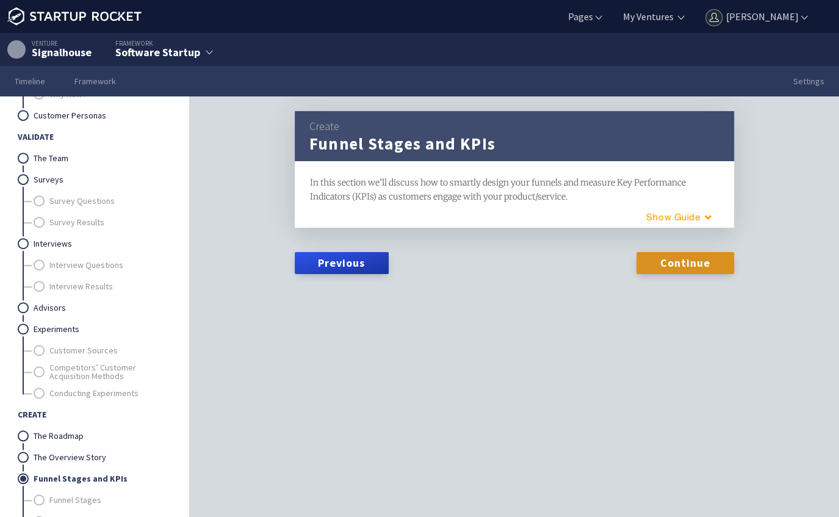
click at [492, 183] on span "In this section we’ll discuss how to smartly design your funnels and measure Ke…" at bounding box center [499, 189] width 378 height 25
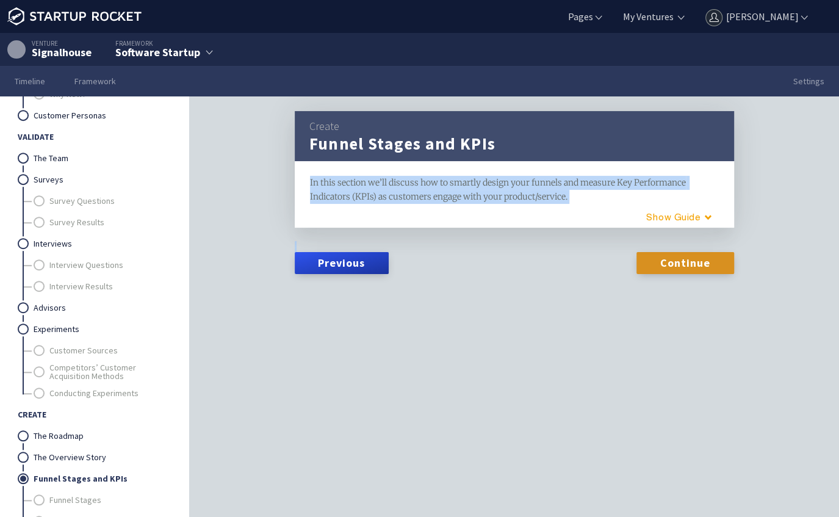
click at [492, 183] on span "In this section we’ll discuss how to smartly design your funnels and measure Ke…" at bounding box center [499, 189] width 378 height 25
copy div "In this section we’ll discuss how to smartly design your funnels and measure Ke…"
click at [609, 204] on div "Create Funnel Stages and KPIs framework In this section we’ll discuss how to sm…" at bounding box center [515, 169] width 440 height 117
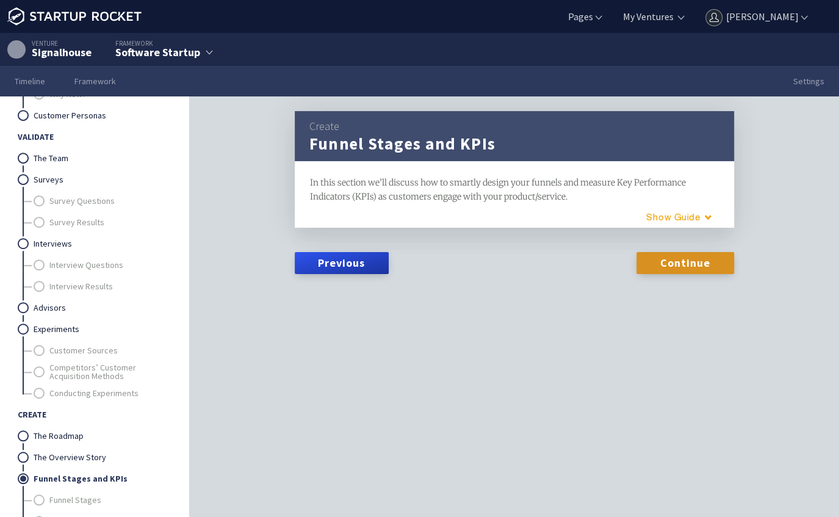
click at [667, 247] on form "Previous Continue" at bounding box center [515, 261] width 440 height 39
click at [664, 272] on link "Continue" at bounding box center [685, 263] width 97 height 22
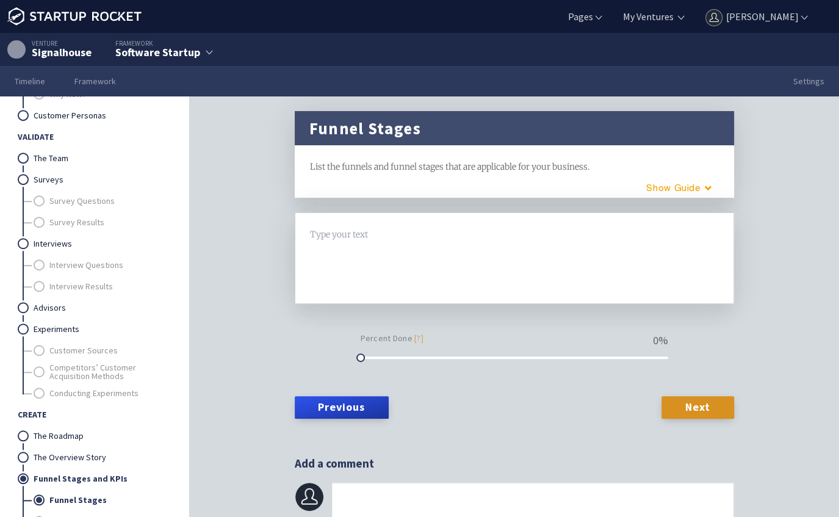
click at [417, 162] on span "List the funnels and funnel stages that are applicable for your business." at bounding box center [450, 166] width 280 height 11
copy div "List the funnels and funnel stages that are applicable for your business. H1 H2…"
click at [382, 237] on div at bounding box center [515, 235] width 408 height 14
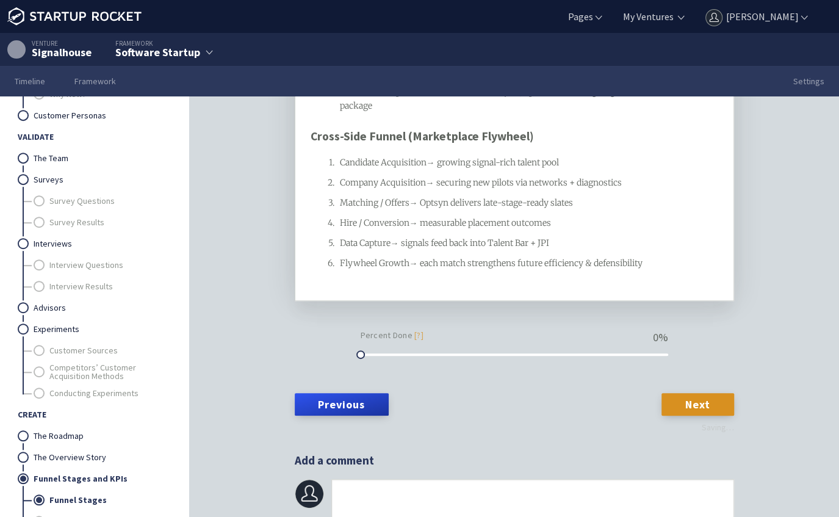
scroll to position [746, 0]
click at [695, 404] on link "Next" at bounding box center [698, 404] width 72 height 22
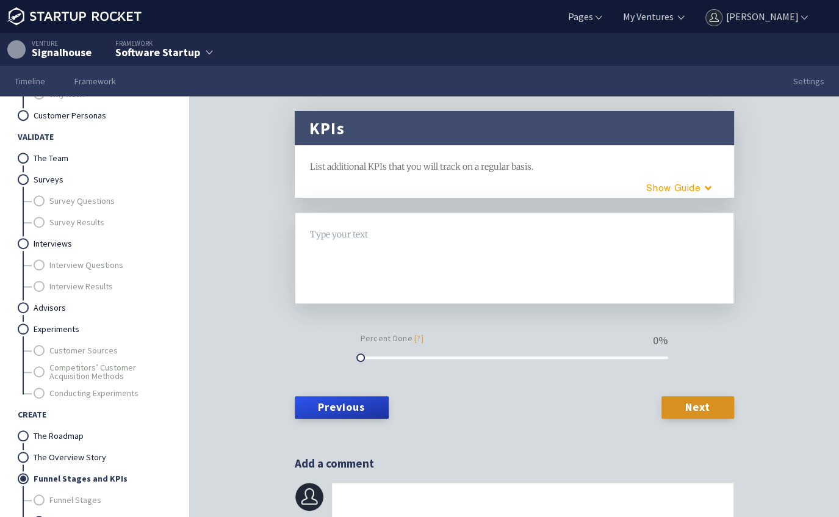
click at [448, 156] on div "KPIs framework List additional KPIs that you will track on a regular basis. H1 …" at bounding box center [515, 154] width 440 height 87
click at [429, 170] on span "List additional KPIs that you will track on a regular basis." at bounding box center [421, 166] width 223 height 11
copy div "List additional KPIs that you will track on a regular basis. H1 H2 Guide"
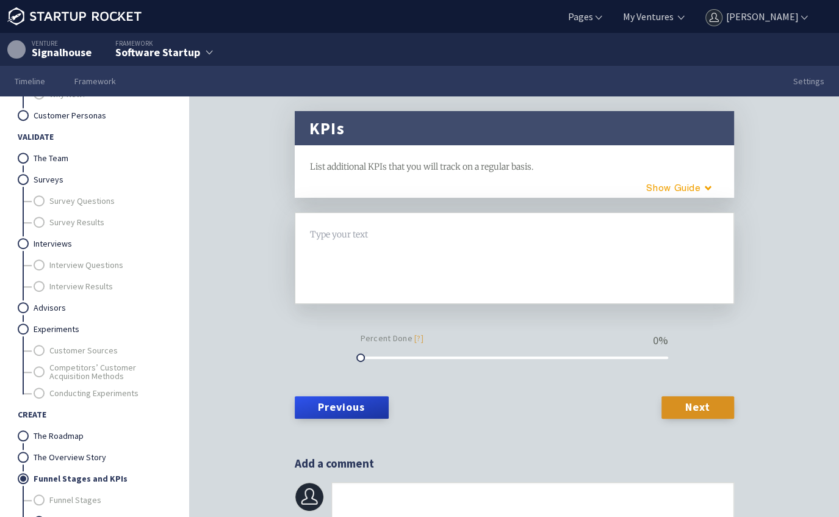
click at [421, 256] on div at bounding box center [515, 258] width 408 height 61
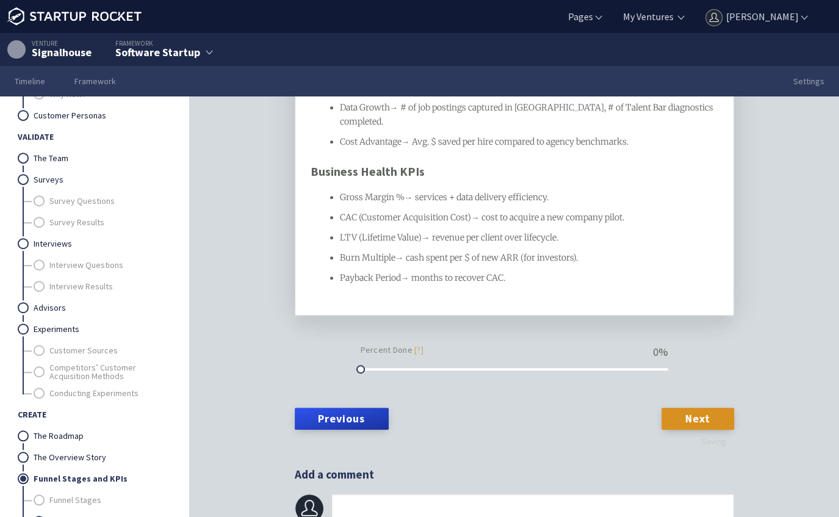
scroll to position [802, 0]
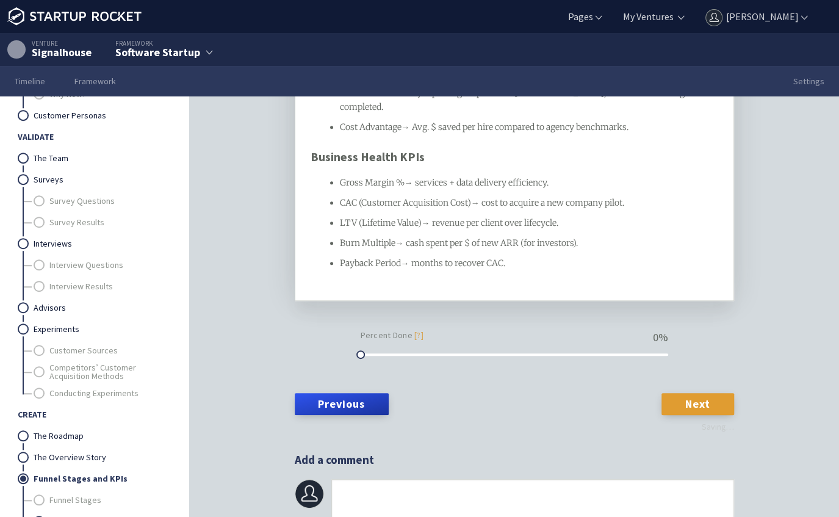
click at [710, 406] on link "Next" at bounding box center [698, 404] width 72 height 22
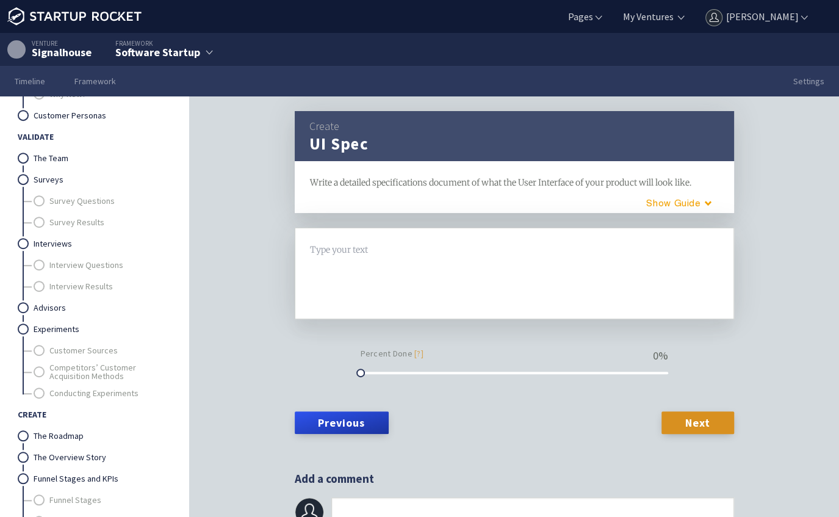
click at [509, 186] on span "Write a detailed specifications document of what the User Interface of your pro…" at bounding box center [501, 182] width 382 height 11
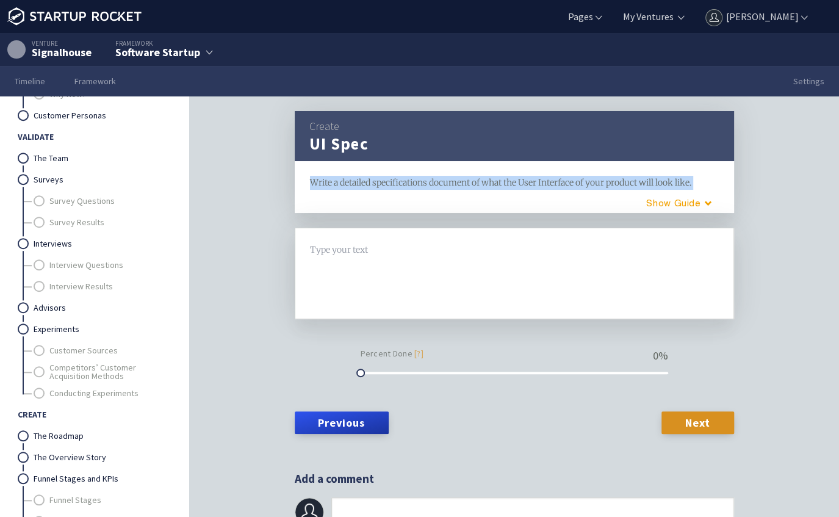
click at [509, 186] on span "Write a detailed specifications document of what the User Interface of your pro…" at bounding box center [501, 182] width 382 height 11
copy div "Write a detailed specifications document of what the User Interface of your pro…"
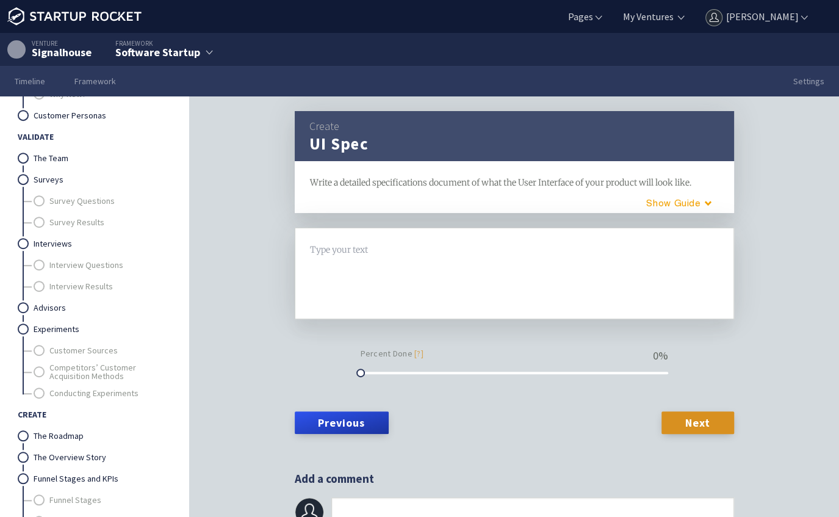
click at [382, 248] on div at bounding box center [515, 250] width 408 height 14
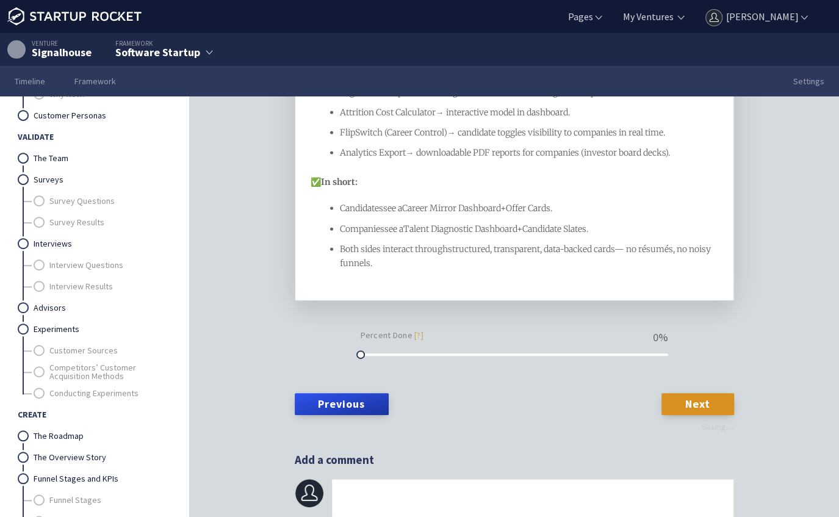
scroll to position [2397, 0]
click at [692, 414] on link "Next" at bounding box center [698, 404] width 72 height 22
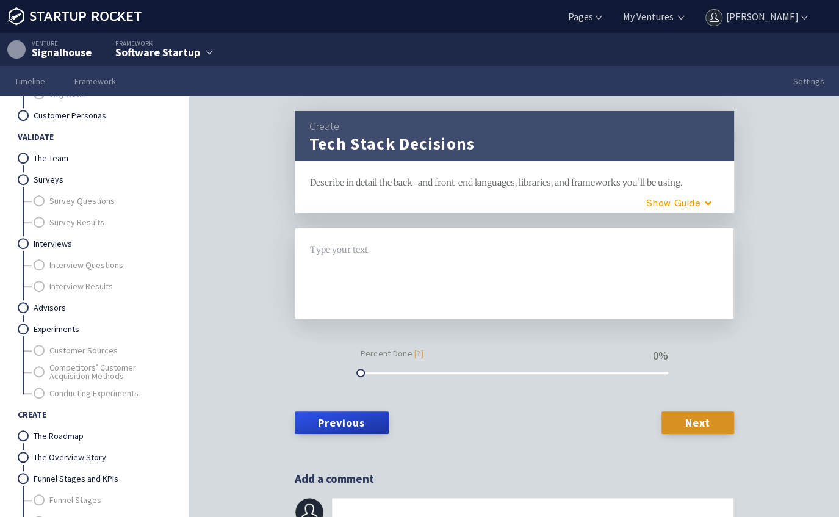
click at [488, 177] on span "Describe in detail the back- and front-end languages, libraries, and frameworks…" at bounding box center [496, 182] width 372 height 11
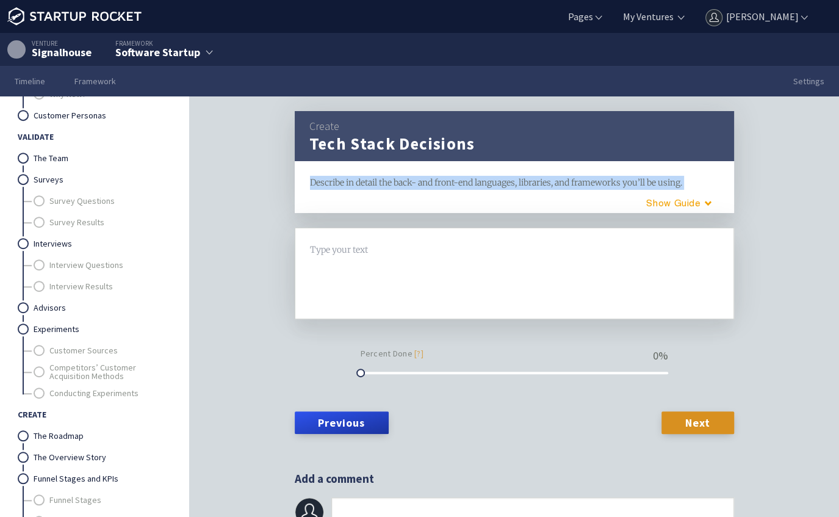
click at [488, 177] on span "Describe in detail the back- and front-end languages, libraries, and frameworks…" at bounding box center [496, 182] width 372 height 11
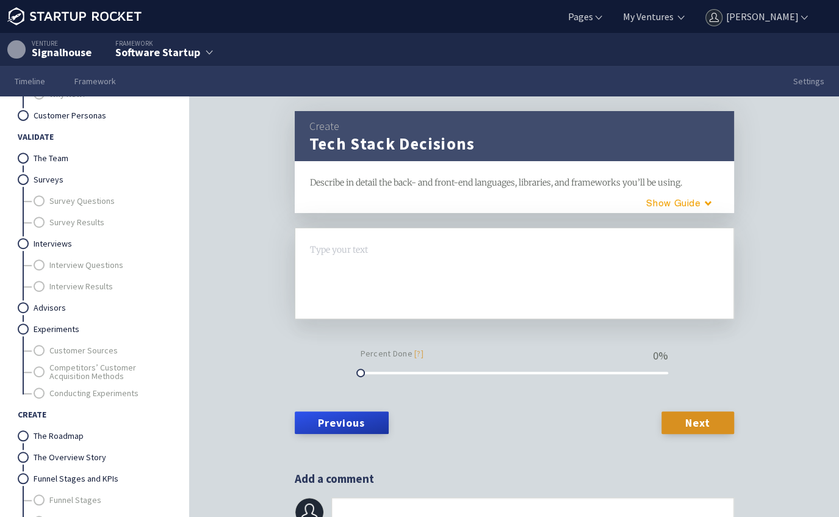
click at [554, 277] on div at bounding box center [515, 273] width 408 height 61
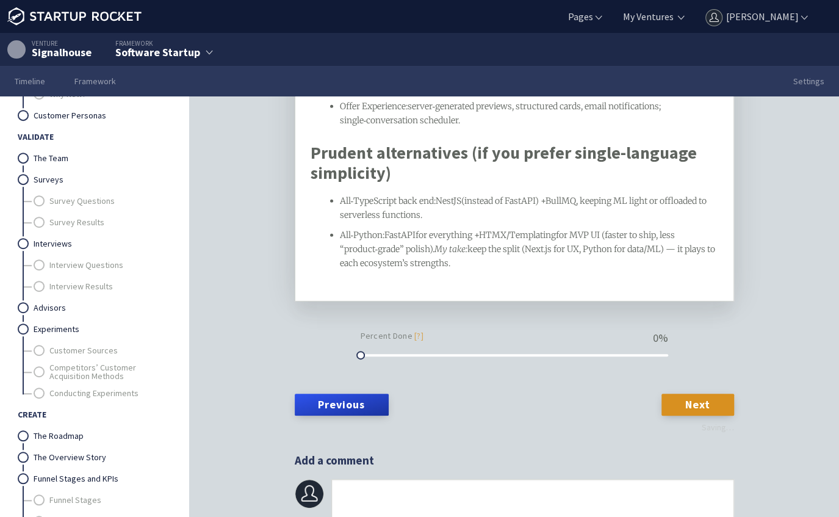
scroll to position [2653, 0]
click at [702, 402] on link "Next" at bounding box center [698, 405] width 72 height 22
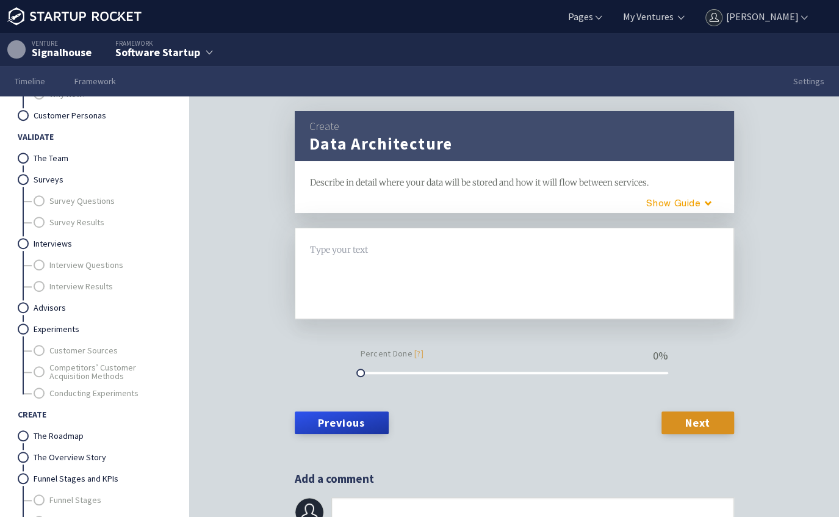
click at [562, 180] on span "Describe in detail where your data will be stored and how it will flow between …" at bounding box center [479, 182] width 339 height 11
click at [516, 255] on div at bounding box center [515, 250] width 408 height 14
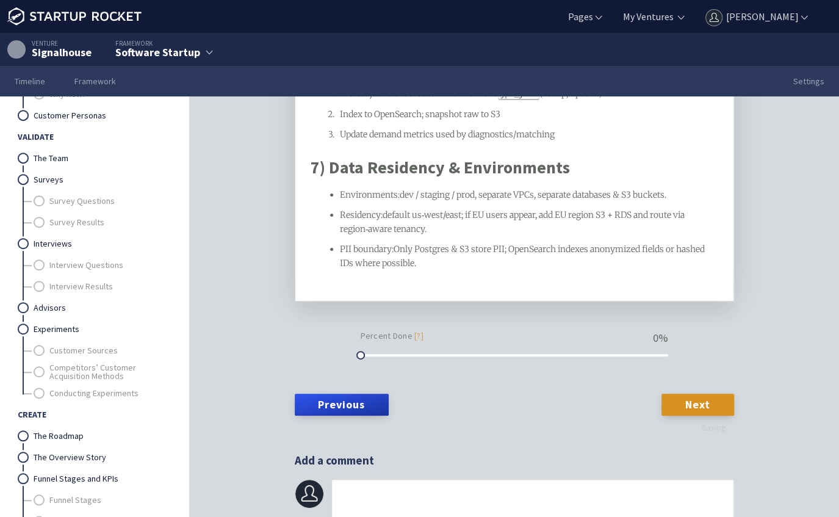
scroll to position [4970, 0]
click at [692, 416] on link "Next" at bounding box center [698, 405] width 72 height 22
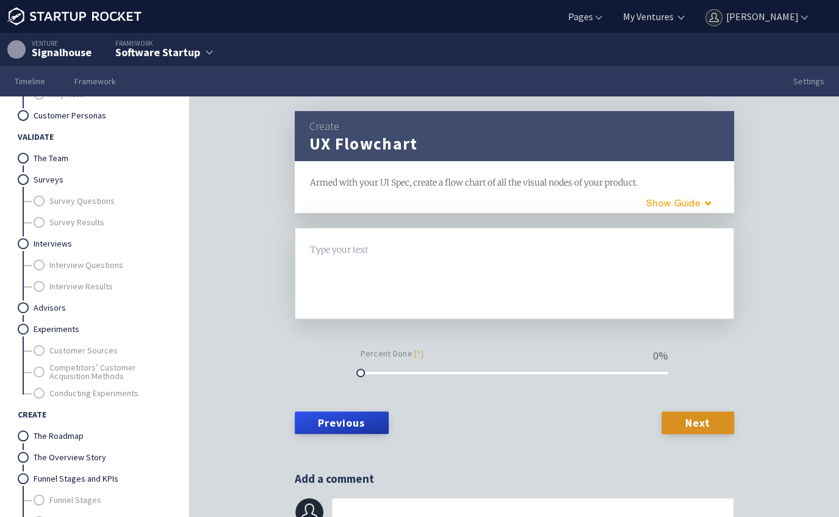
click at [397, 184] on span "Armed with your UI Spec, create a flow chart of all the visual nodes of your pr…" at bounding box center [474, 182] width 328 height 11
click at [348, 253] on div at bounding box center [515, 250] width 408 height 14
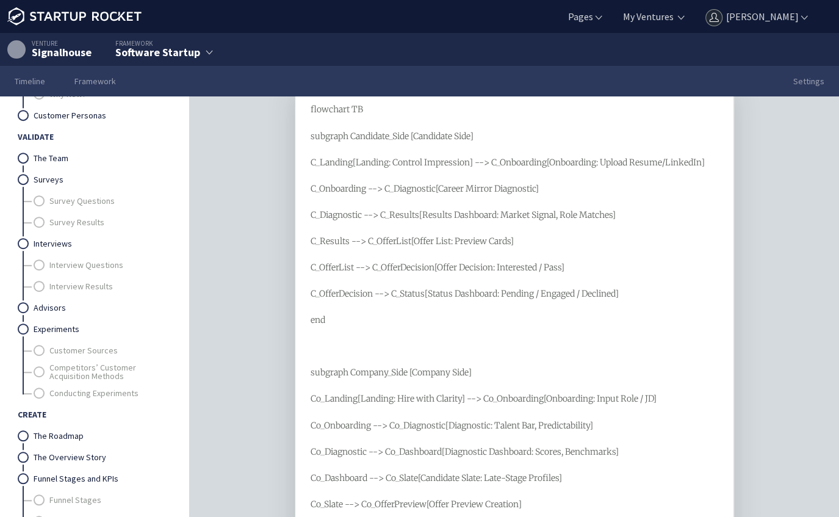
scroll to position [550, 0]
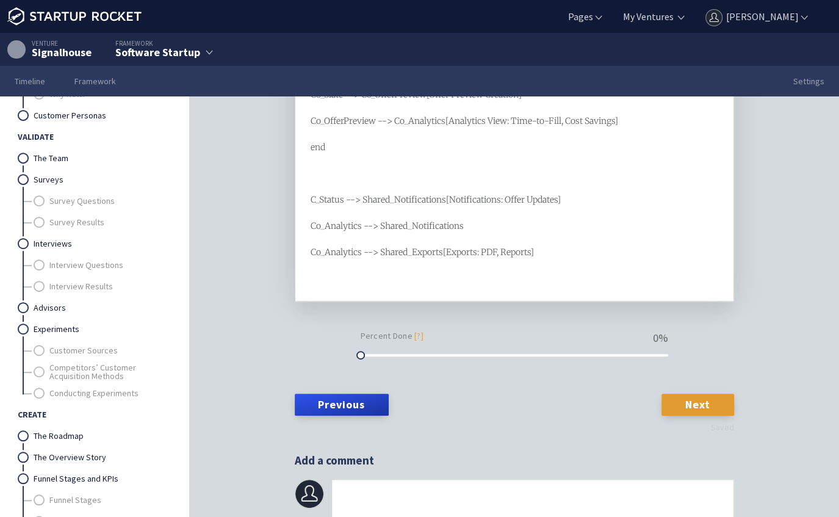
click at [710, 397] on link "Next" at bounding box center [698, 405] width 72 height 22
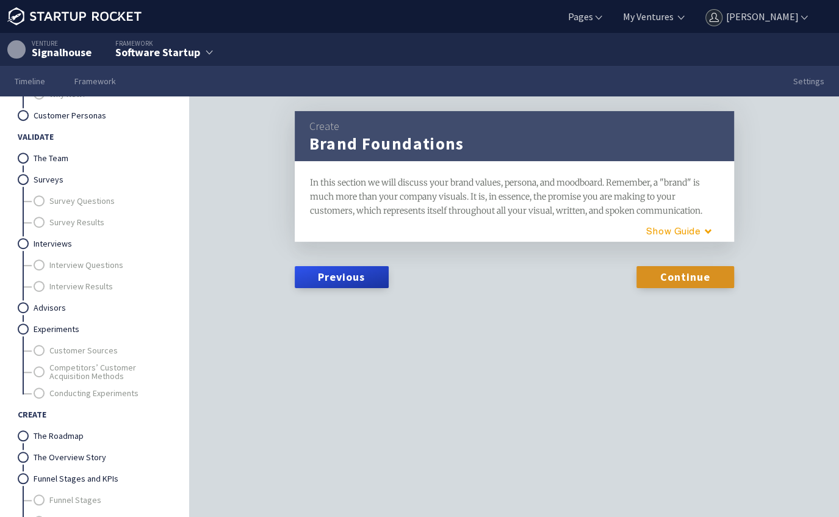
click at [516, 190] on div "In this section we will discuss your brand values, persona, and moodboard. Reme…" at bounding box center [515, 197] width 410 height 42
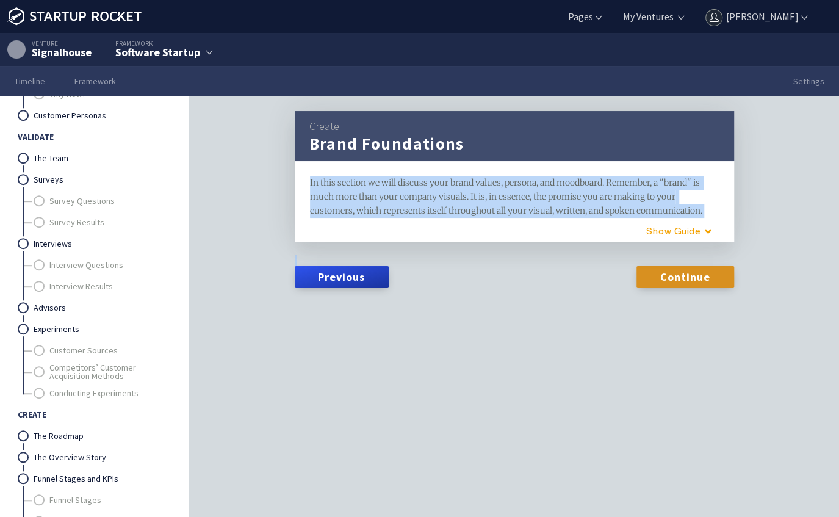
click at [516, 190] on div "In this section we will discuss your brand values, persona, and moodboard. Reme…" at bounding box center [515, 197] width 410 height 42
click at [546, 263] on form "Previous Continue" at bounding box center [515, 275] width 440 height 39
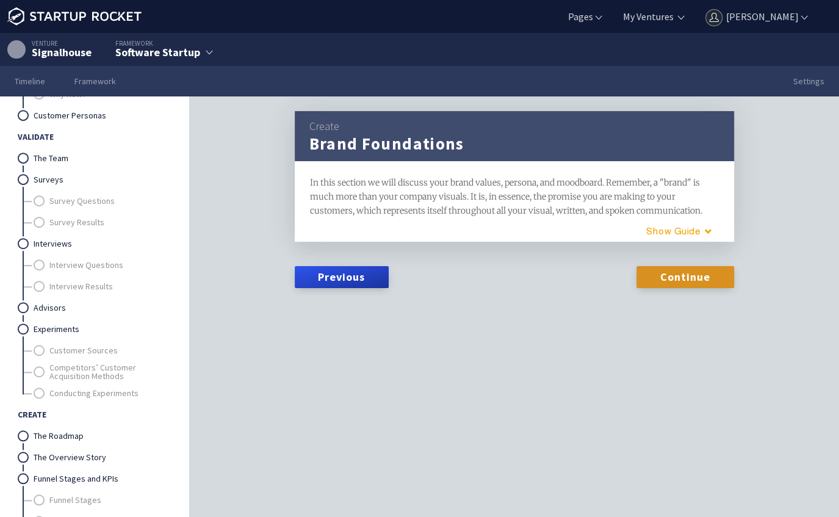
click at [521, 180] on span "In this section we will discuss your brand values, persona, and moodboard. Reme…" at bounding box center [506, 196] width 393 height 39
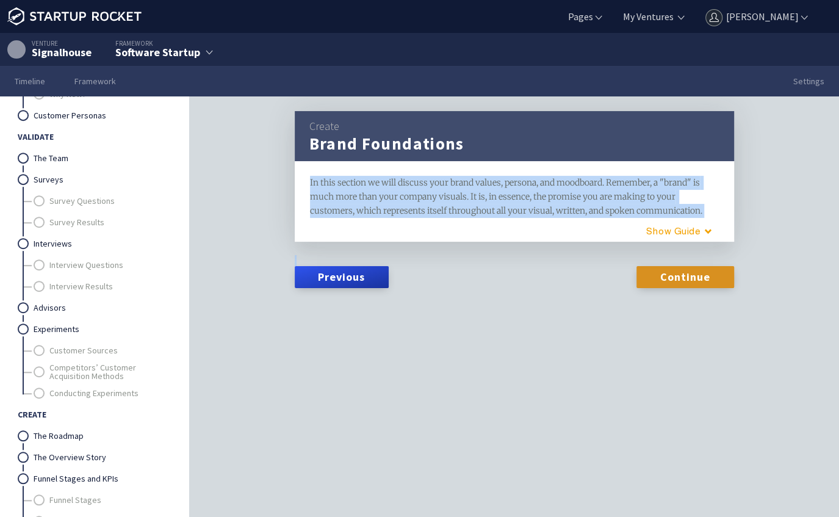
click at [521, 180] on span "In this section we will discuss your brand values, persona, and moodboard. Reme…" at bounding box center [506, 196] width 393 height 39
click at [668, 272] on link "Continue" at bounding box center [685, 277] width 97 height 22
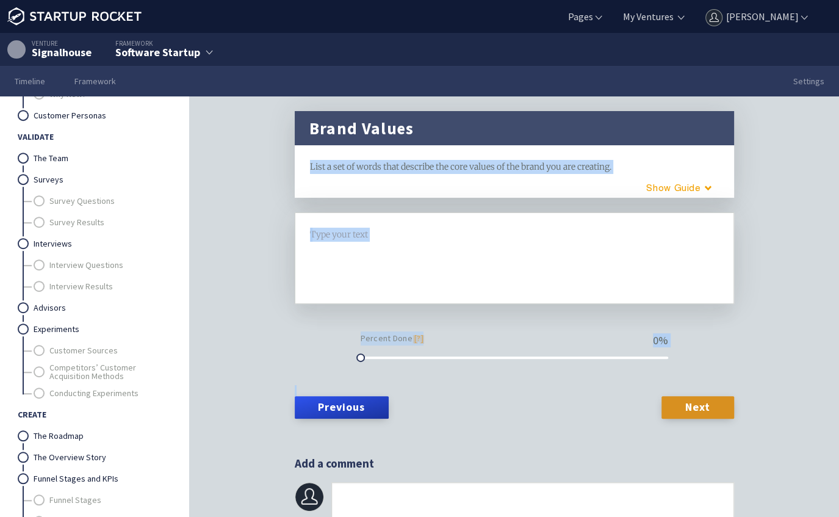
click at [452, 172] on span "List a set of words that describe the core values of the brand you are creating." at bounding box center [461, 166] width 302 height 11
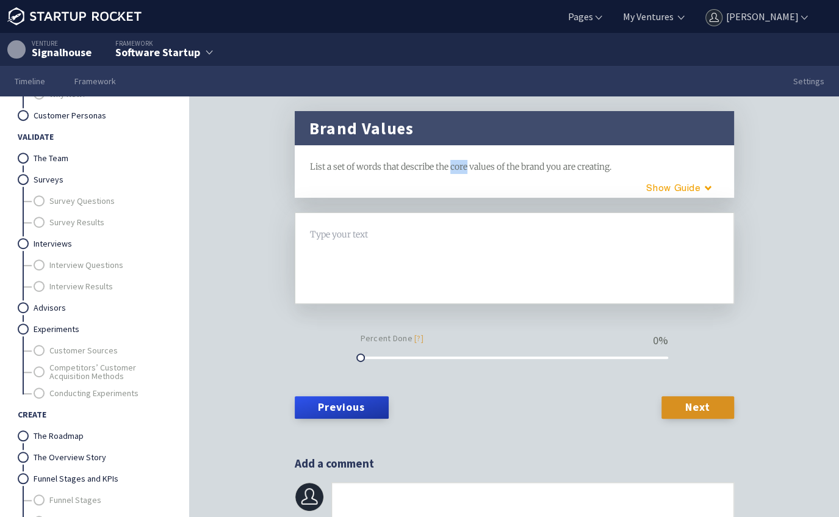
click at [452, 172] on span "List a set of words that describe the core values of the brand you are creating." at bounding box center [461, 166] width 302 height 11
click at [443, 255] on div at bounding box center [515, 258] width 408 height 61
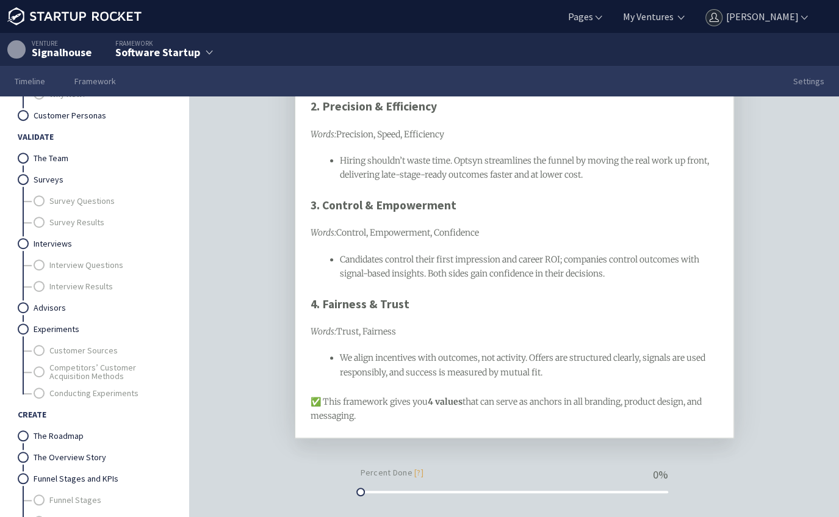
scroll to position [421, 0]
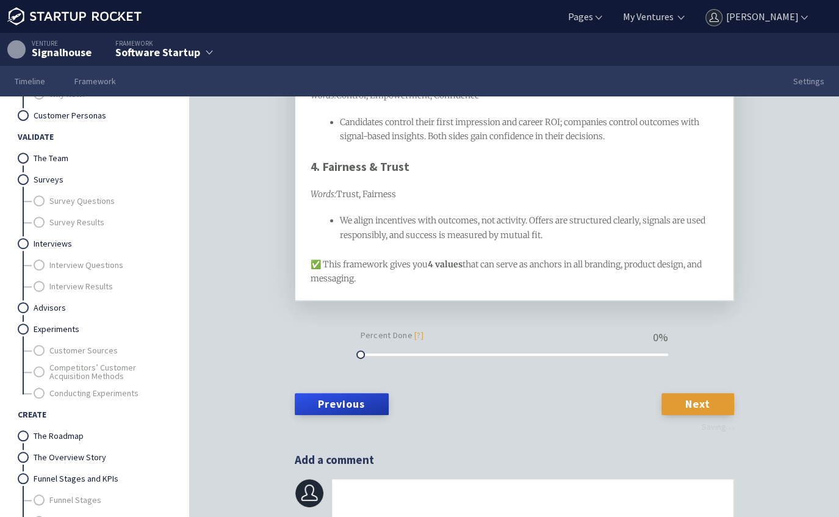
click at [699, 411] on link "Next" at bounding box center [698, 404] width 72 height 22
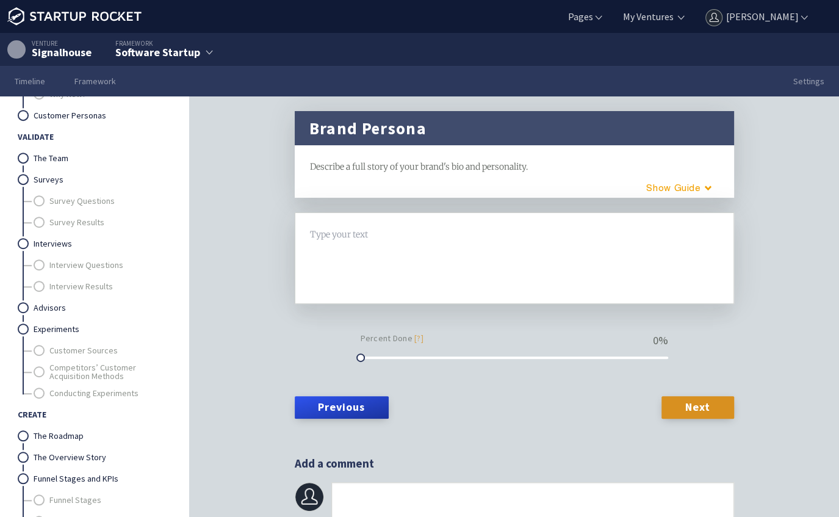
click at [454, 166] on span "Describe a full story of your brand's bio and personality." at bounding box center [419, 166] width 218 height 11
click at [420, 264] on div at bounding box center [515, 258] width 408 height 61
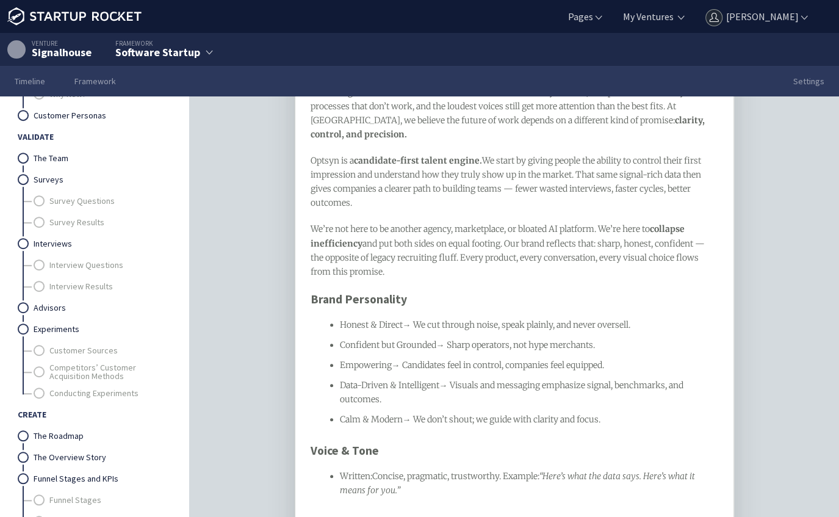
scroll to position [565, 0]
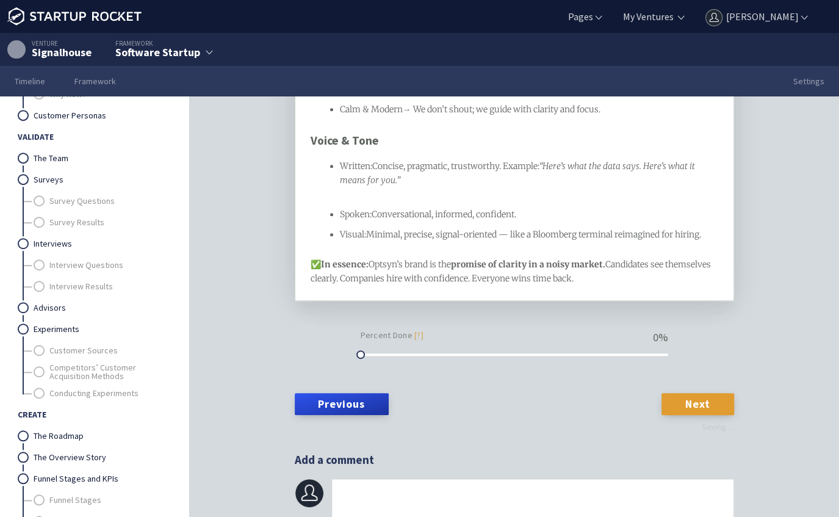
click at [683, 404] on link "Next" at bounding box center [698, 404] width 72 height 22
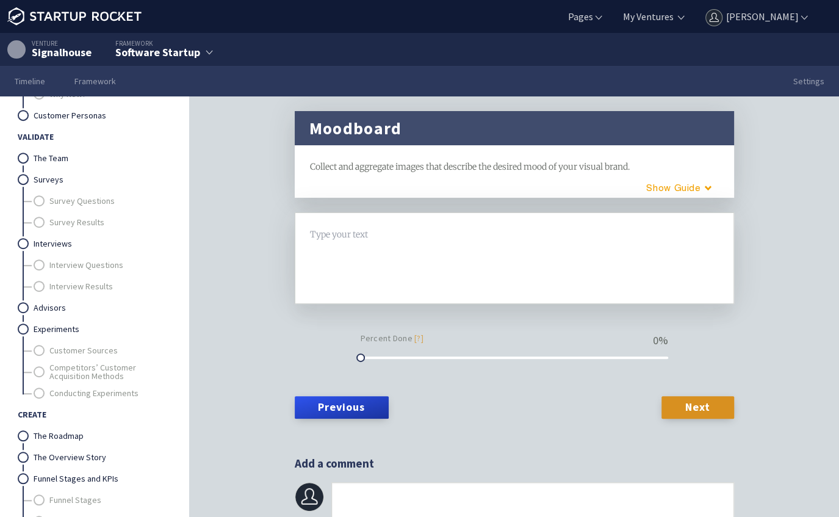
click at [455, 166] on span "Collect and aggregate images that describe the desired mood of your visual bran…" at bounding box center [470, 166] width 320 height 11
click at [514, 238] on div at bounding box center [515, 235] width 408 height 14
click at [711, 181] on button "Guide" at bounding box center [675, 188] width 104 height 20
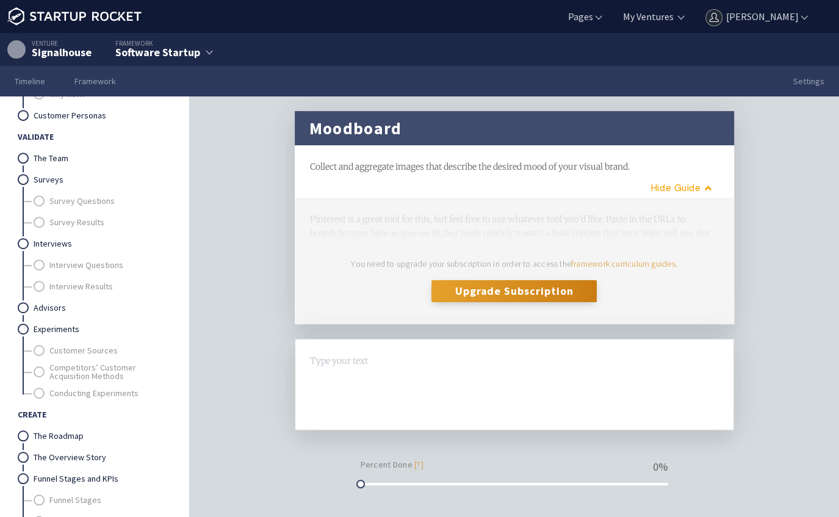
click at [404, 359] on div at bounding box center [515, 361] width 408 height 14
click at [429, 331] on div "Moodboard framework Collect and aggregate images that describe the desired mood…" at bounding box center [514, 325] width 469 height 429
click at [410, 408] on div at bounding box center [515, 384] width 408 height 61
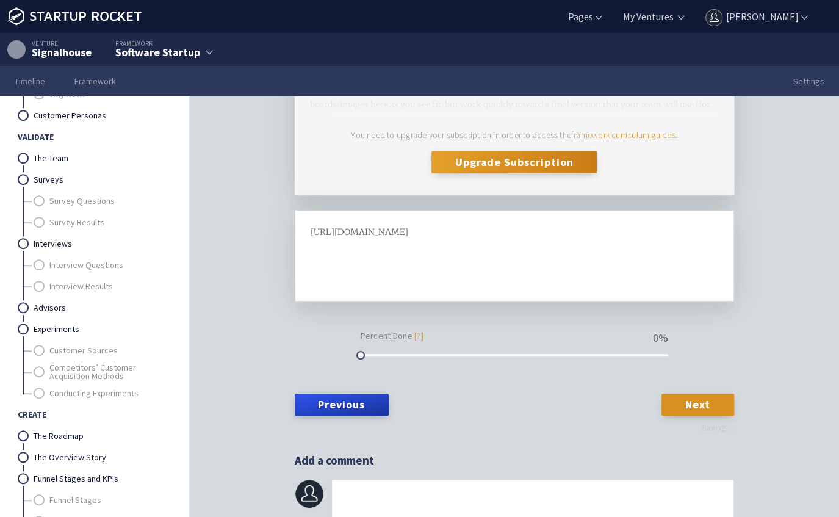
scroll to position [128, 0]
click at [681, 416] on form "[URL][DOMAIN_NAME] H1 H2 Percent Done [?] 0 % Previous Next Saving…" at bounding box center [515, 317] width 440 height 213
click at [689, 404] on link "Next" at bounding box center [698, 405] width 72 height 22
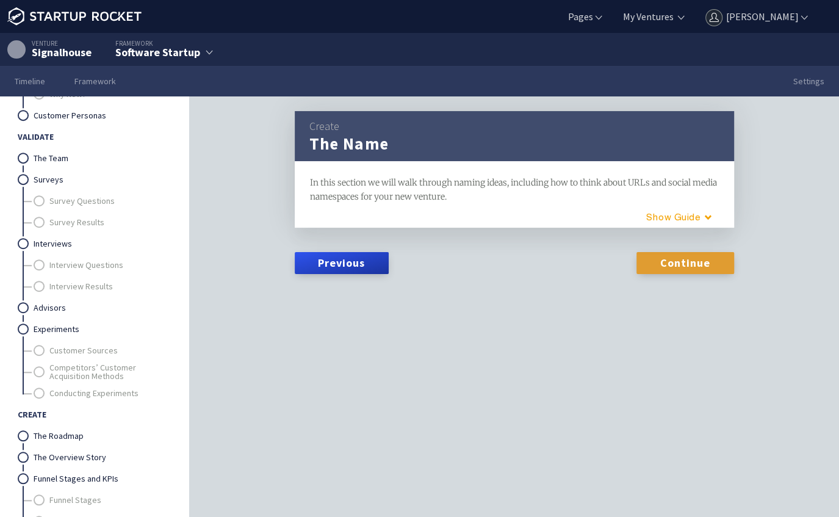
click at [678, 259] on link "Continue" at bounding box center [685, 263] width 97 height 22
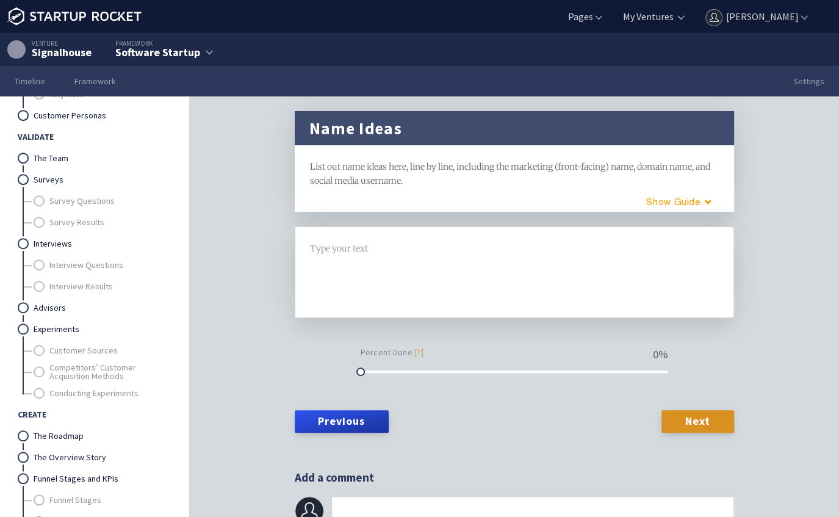
click at [321, 175] on span "List out name ideas here, line by line, including the marketing (front-facing) …" at bounding box center [511, 173] width 402 height 25
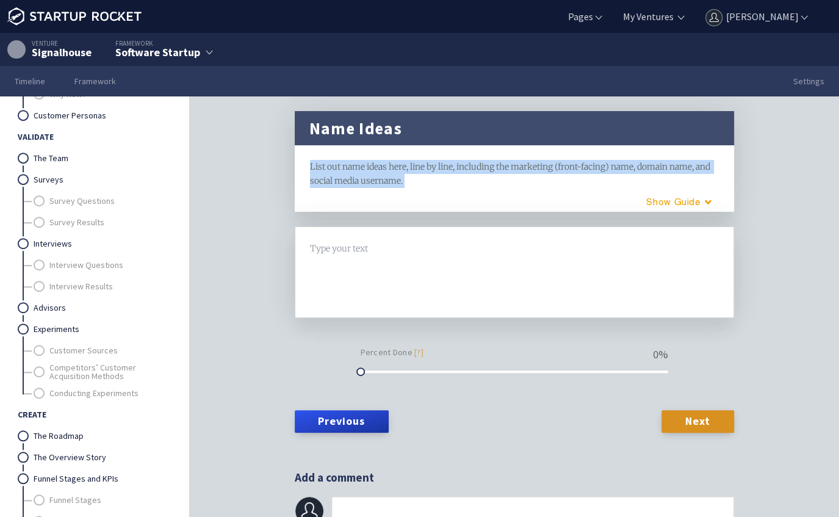
click at [321, 175] on span "List out name ideas here, line by line, including the marketing (front-facing) …" at bounding box center [511, 173] width 402 height 25
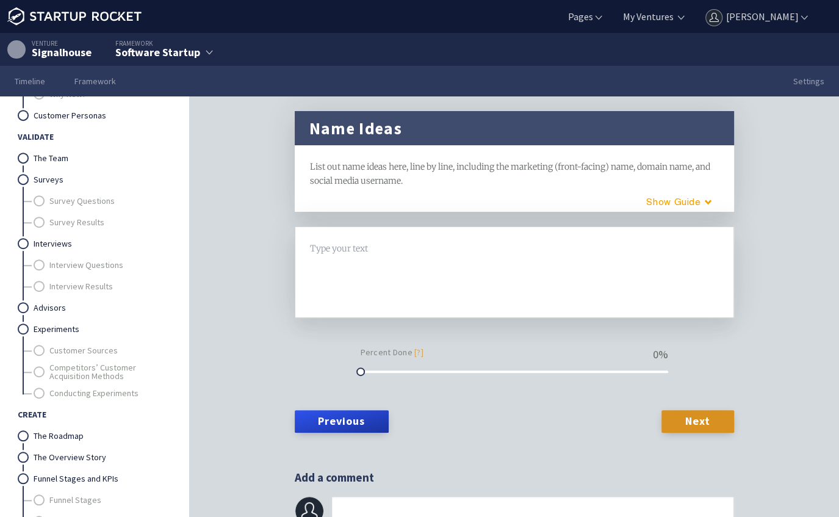
click at [416, 278] on div at bounding box center [515, 272] width 408 height 61
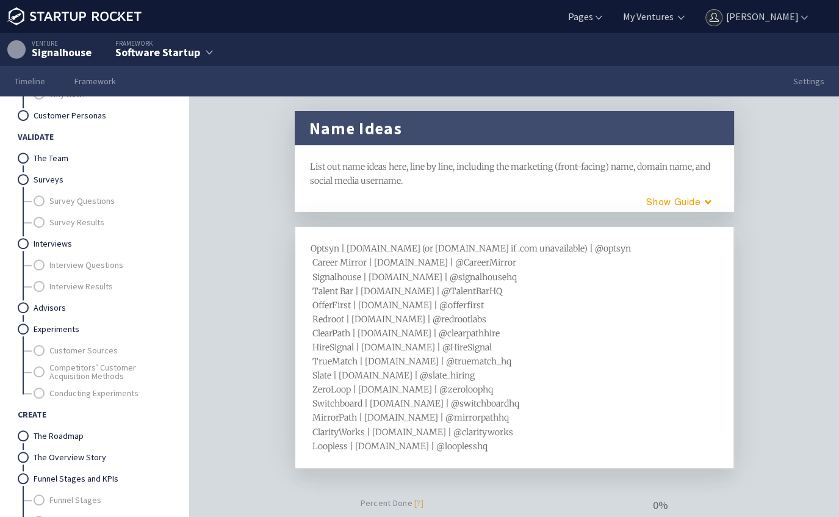
scroll to position [167, 0]
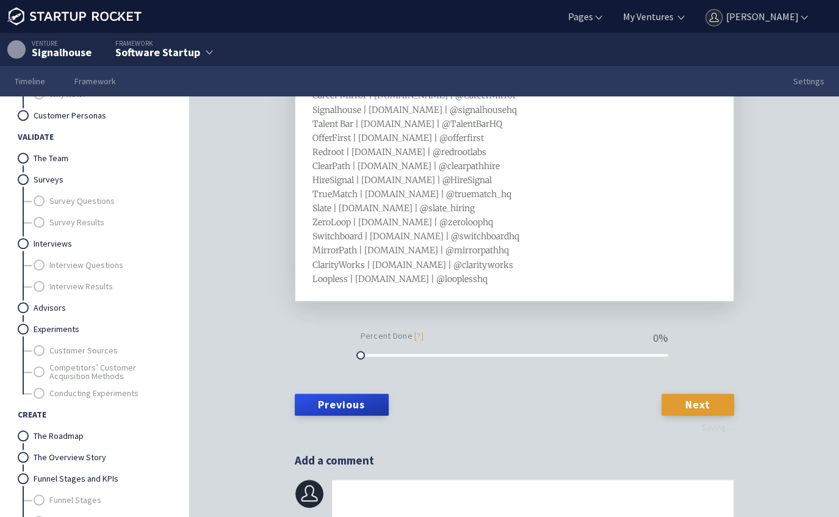
click at [711, 404] on link "Next" at bounding box center [698, 405] width 72 height 22
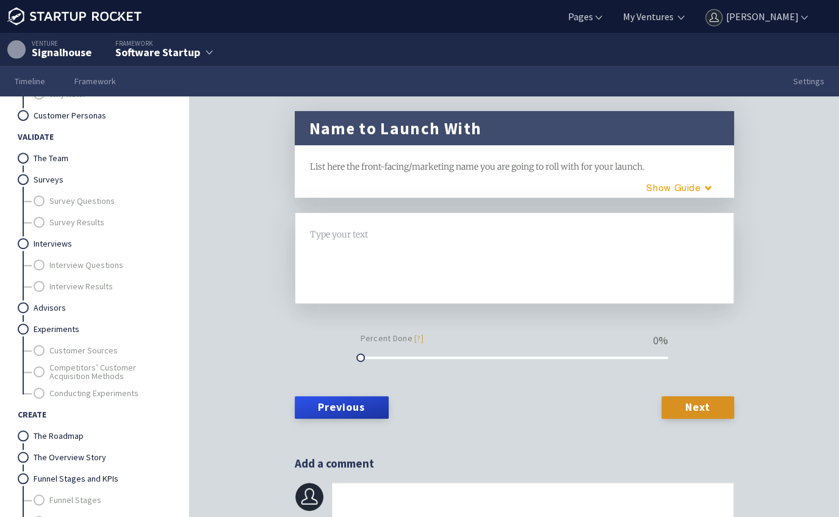
click at [490, 159] on div "Name to Launch With framework List here the front-facing/marketing name you are…" at bounding box center [515, 154] width 440 height 87
click at [482, 242] on div at bounding box center [515, 258] width 408 height 61
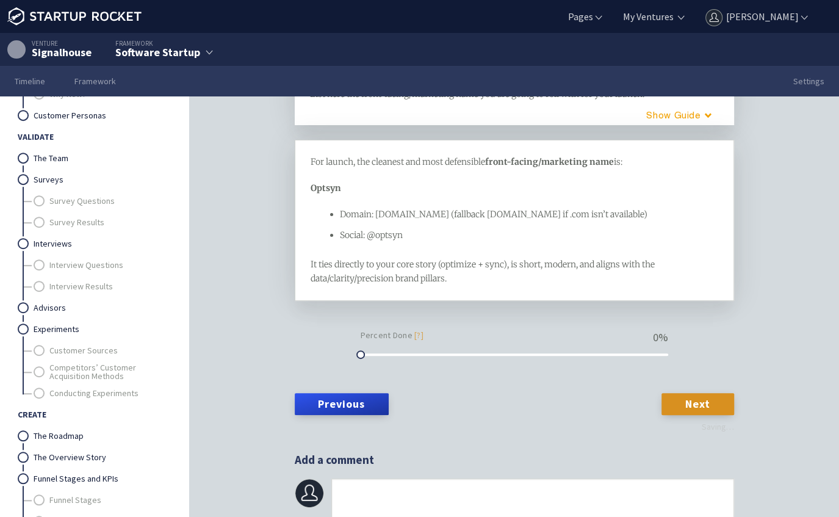
scroll to position [100, 0]
click at [719, 396] on link "Next" at bounding box center [698, 404] width 72 height 22
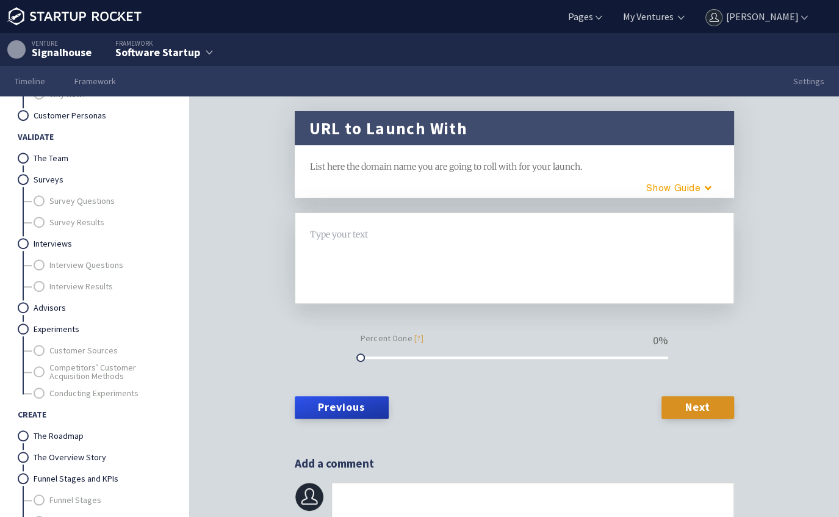
click at [395, 164] on span "List here the domain name you are going to roll with for your launch." at bounding box center [446, 166] width 272 height 11
click at [532, 269] on div at bounding box center [515, 258] width 408 height 61
click at [695, 413] on link "Next" at bounding box center [698, 407] width 72 height 22
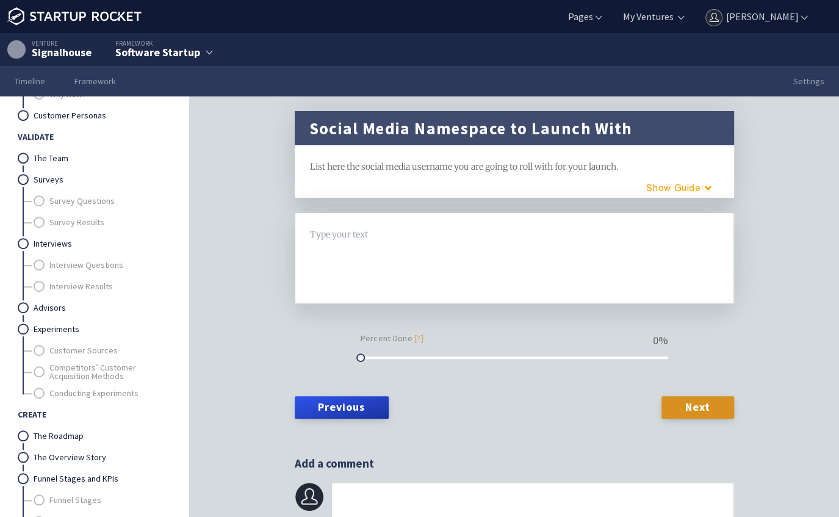
click at [483, 169] on span "List here the social media username you are going to roll with for your launch." at bounding box center [464, 166] width 308 height 11
click at [491, 242] on div at bounding box center [515, 258] width 408 height 61
click at [714, 415] on link "Next" at bounding box center [698, 407] width 72 height 22
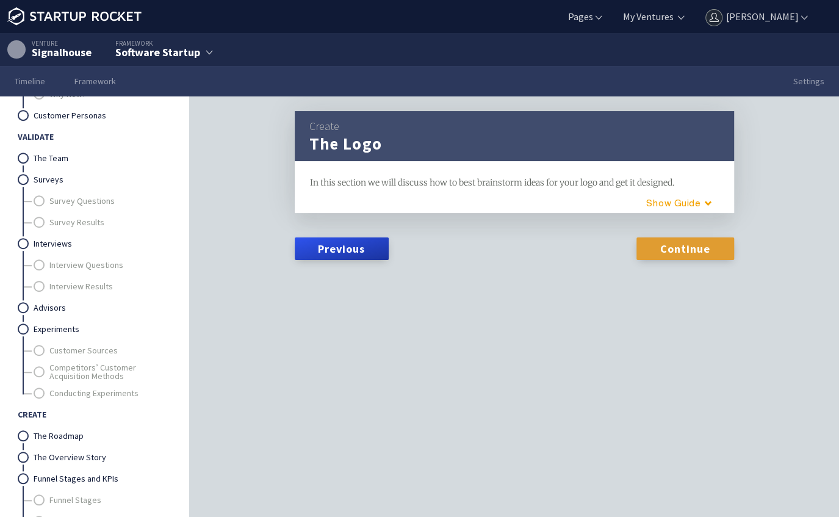
click at [672, 241] on link "Continue" at bounding box center [685, 248] width 97 height 22
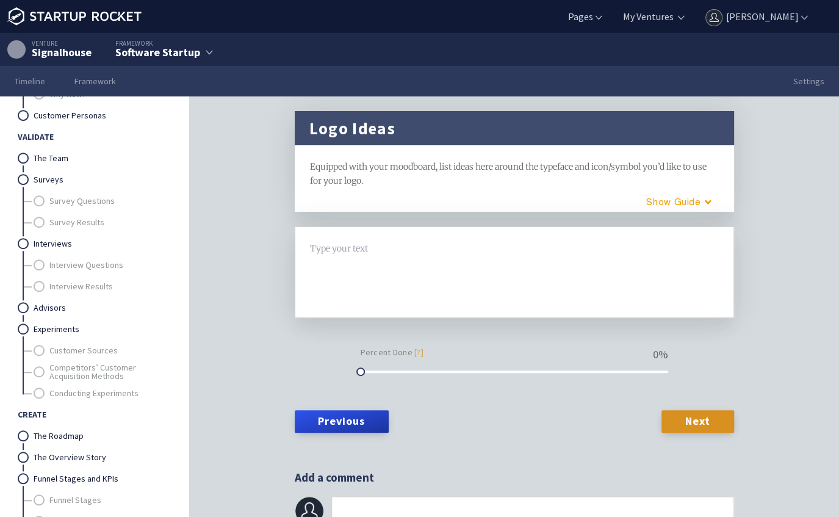
click at [449, 168] on span "Equipped with your moodboard, list ideas here around the typeface and icon/symb…" at bounding box center [509, 173] width 399 height 25
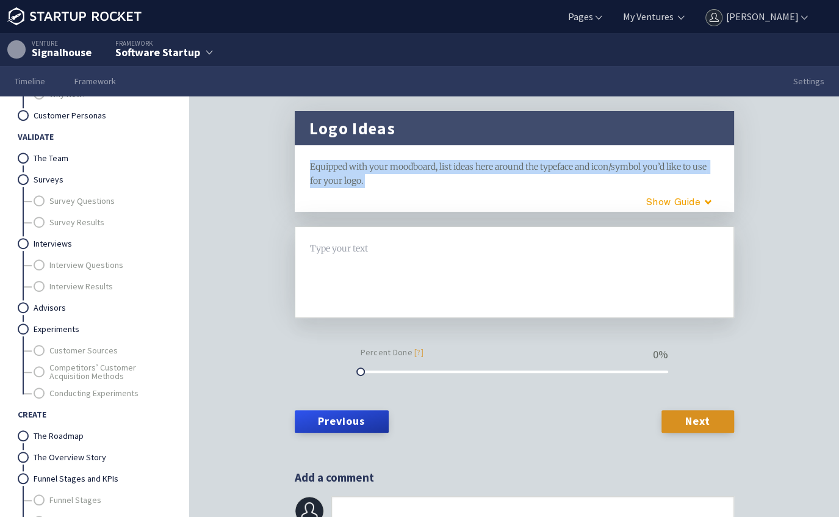
click at [449, 168] on span "Equipped with your moodboard, list ideas here around the typeface and icon/symb…" at bounding box center [509, 173] width 399 height 25
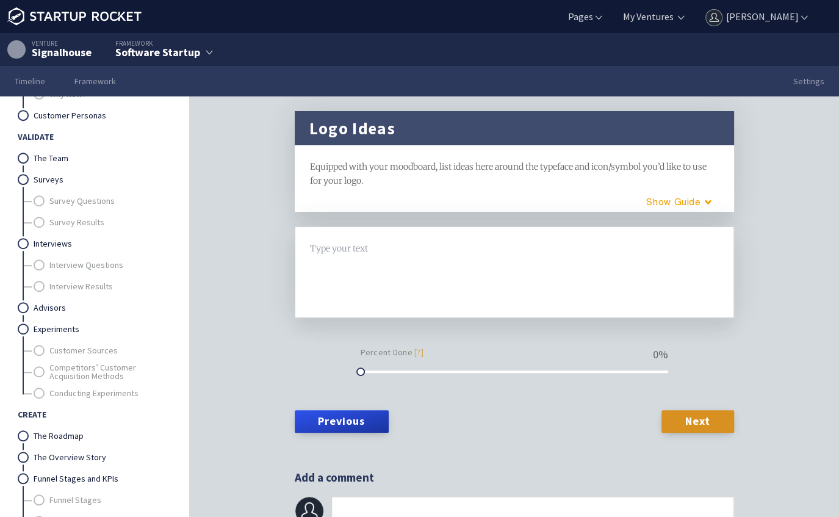
click at [579, 255] on div at bounding box center [515, 249] width 408 height 14
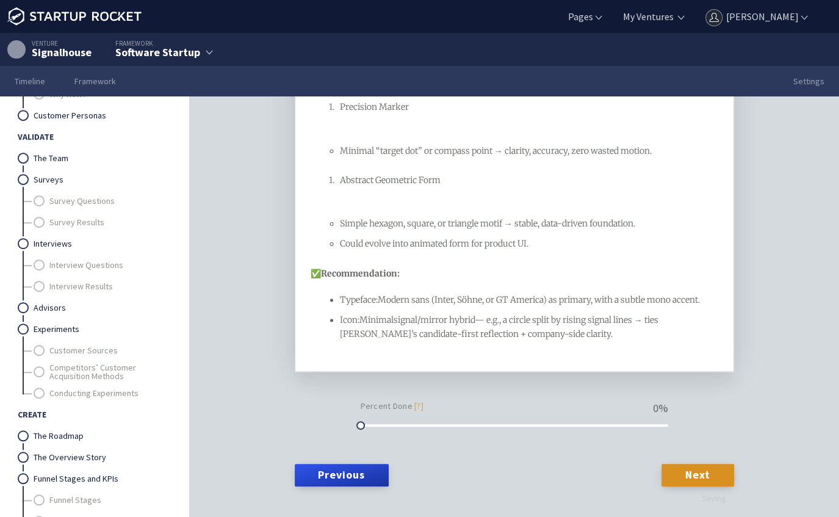
scroll to position [1136, 0]
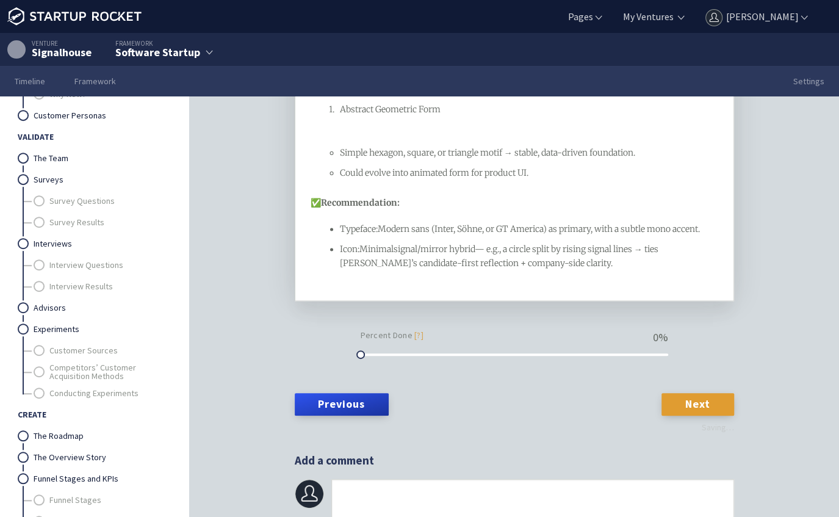
click at [703, 396] on link "Next" at bounding box center [698, 404] width 72 height 22
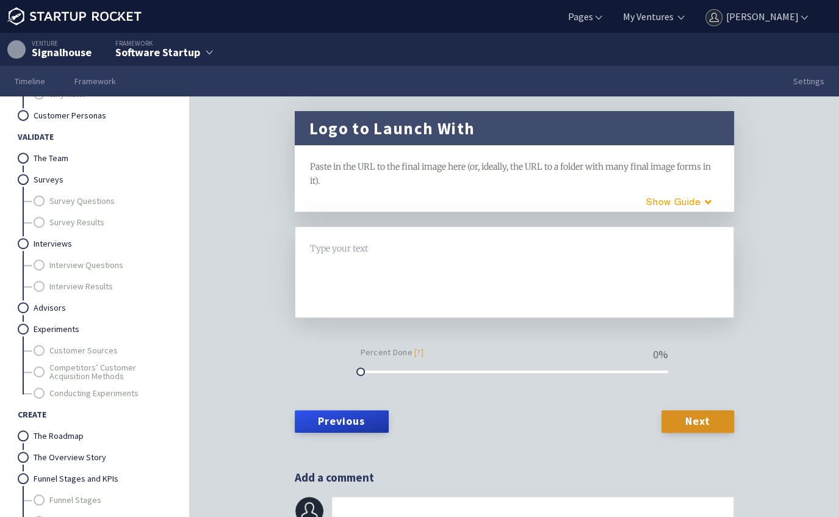
click at [444, 164] on span "Paste in the URL to the final image here (or, ideally, the URL to a folder with…" at bounding box center [511, 173] width 403 height 25
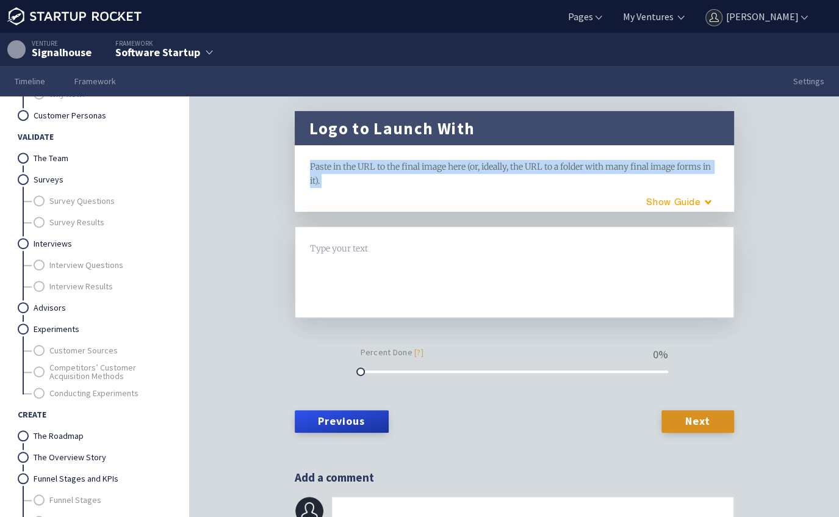
click at [444, 164] on span "Paste in the URL to the final image here (or, ideally, the URL to a folder with…" at bounding box center [511, 173] width 403 height 25
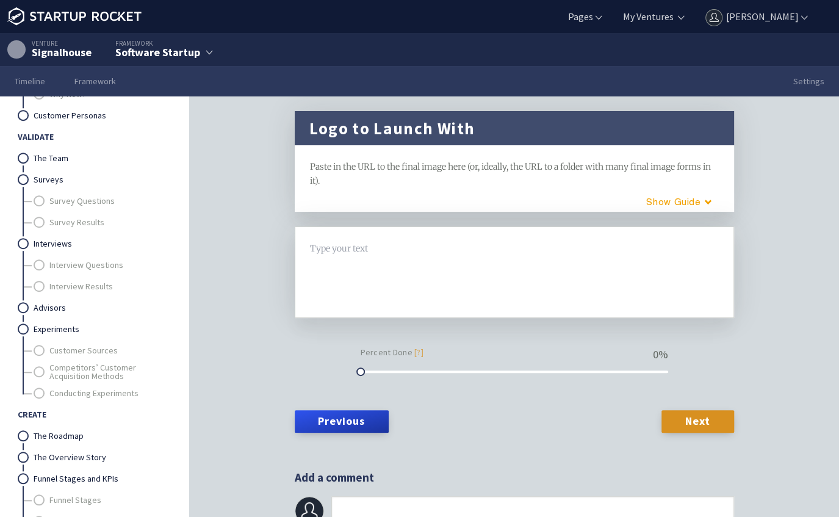
click at [646, 184] on div "Paste in the URL to the final image here (or, ideally, the URL to a folder with…" at bounding box center [515, 174] width 410 height 28
click at [584, 255] on div at bounding box center [515, 249] width 408 height 14
click at [694, 423] on link "Next" at bounding box center [698, 421] width 72 height 22
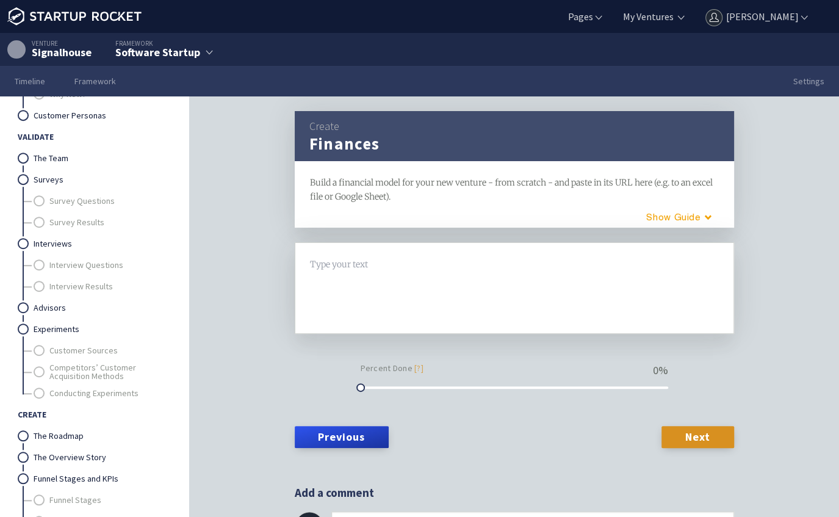
click at [478, 183] on span "Build a financial model for your new venture - from scratch - and paste in its …" at bounding box center [512, 189] width 405 height 25
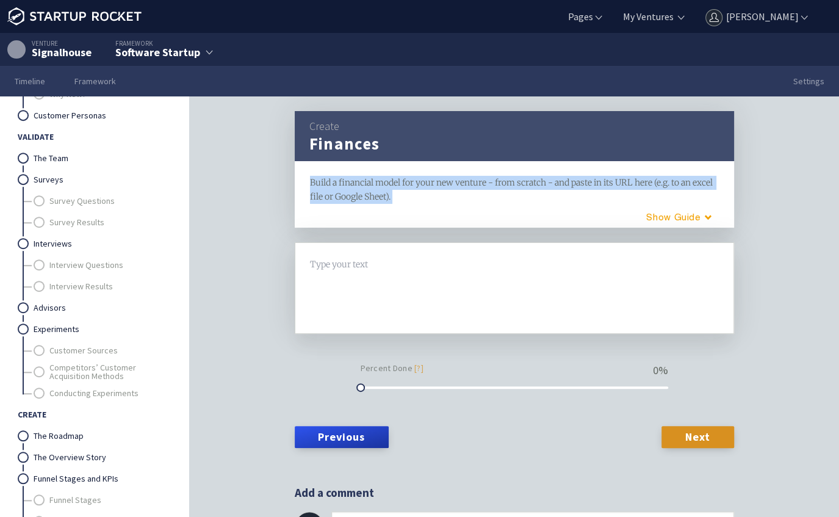
click at [478, 183] on span "Build a financial model for your new venture - from scratch - and paste in its …" at bounding box center [512, 189] width 405 height 25
click at [468, 214] on div "Create Finances framework Build a financial model for your new venture - from s…" at bounding box center [515, 169] width 440 height 117
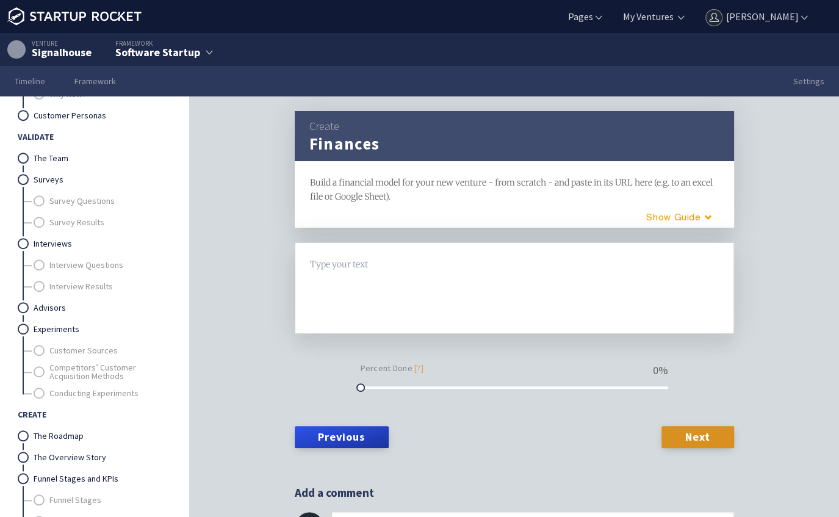
click at [455, 302] on div at bounding box center [515, 288] width 408 height 61
click at [702, 439] on link "Next" at bounding box center [698, 437] width 72 height 22
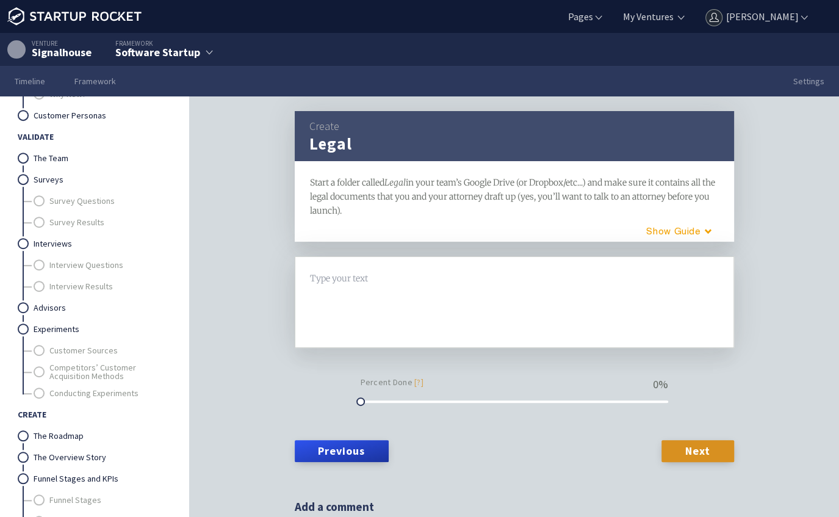
click at [480, 184] on span "in your team’s Google Drive (or Dropbox/etc...) and make sure it contains all t…" at bounding box center [513, 196] width 407 height 39
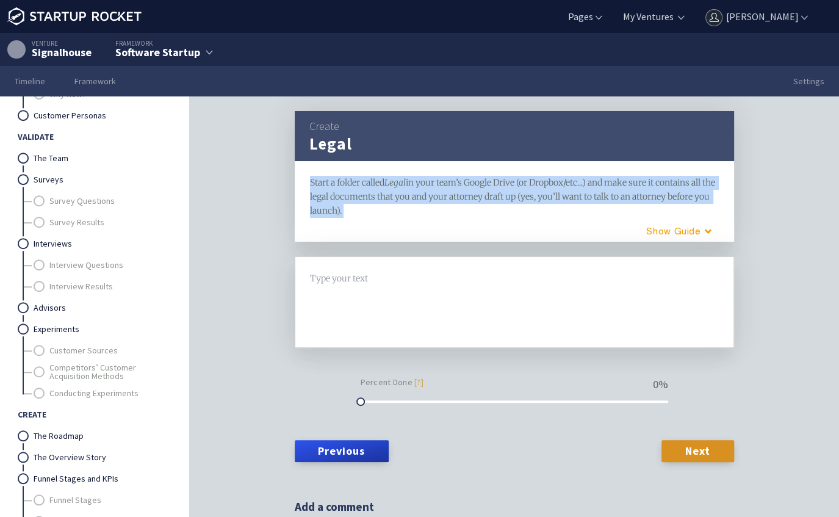
click at [480, 184] on span "in your team’s Google Drive (or Dropbox/etc...) and make sure it contains all t…" at bounding box center [513, 196] width 407 height 39
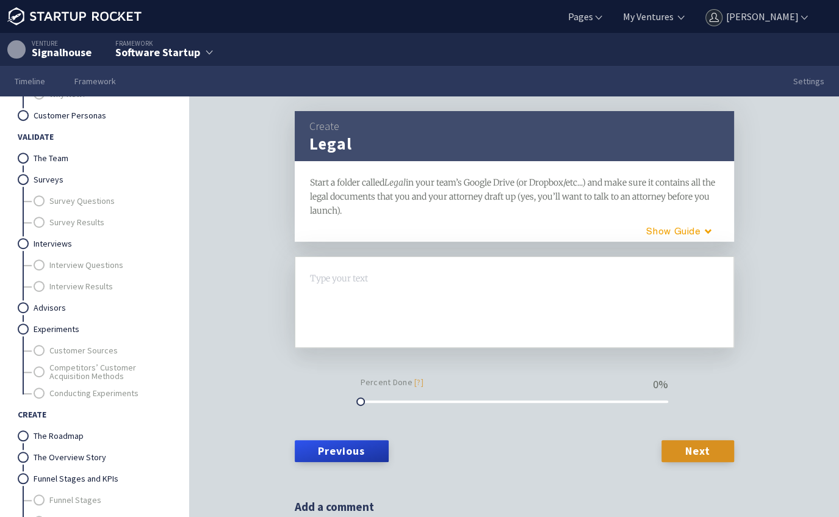
click at [551, 311] on div at bounding box center [515, 302] width 408 height 61
click at [694, 439] on form "ok H1 H2 Percent Done [?] 0 % Previous Next Saving…" at bounding box center [515, 362] width 440 height 213
click at [695, 455] on link "Next" at bounding box center [698, 451] width 72 height 22
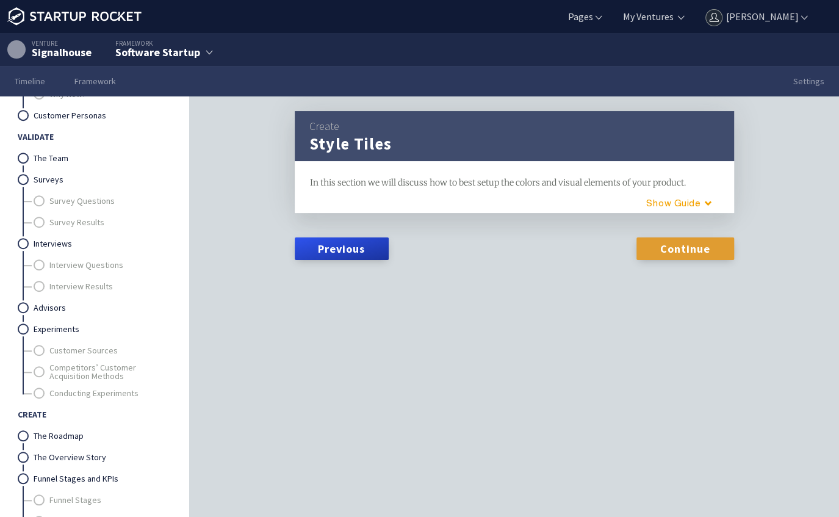
click at [663, 247] on link "Continue" at bounding box center [685, 248] width 97 height 22
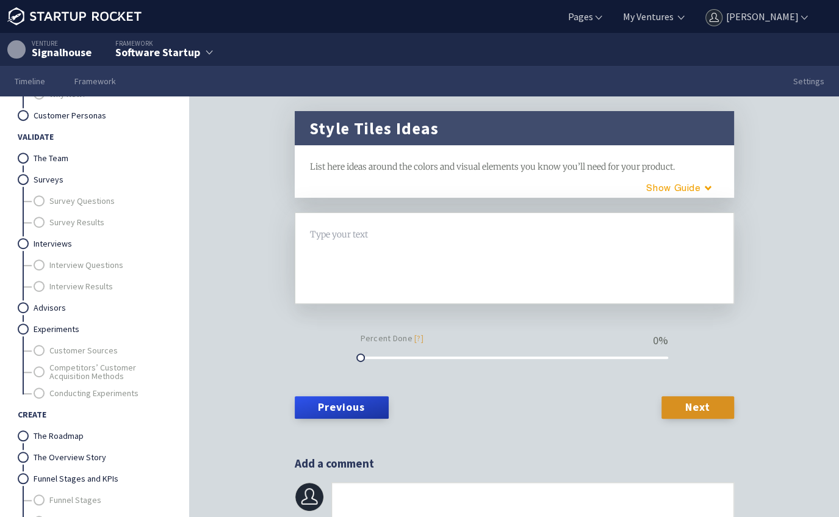
click at [411, 165] on span "List here ideas around the colors and visual elements you know you’ll need for …" at bounding box center [492, 166] width 365 height 11
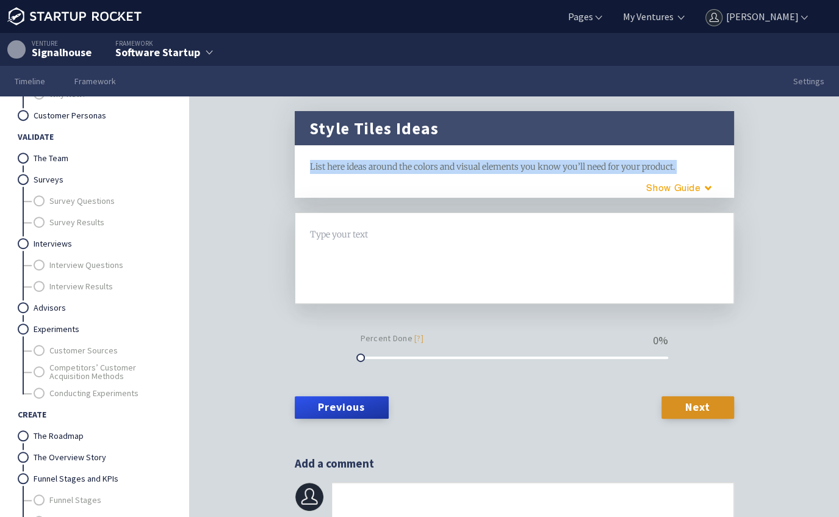
click at [411, 165] on span "List here ideas around the colors and visual elements you know you’ll need for …" at bounding box center [492, 166] width 365 height 11
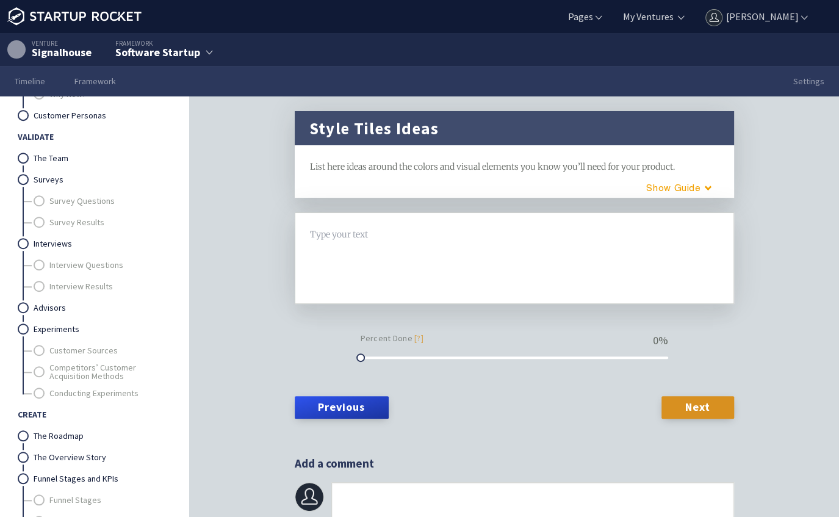
click at [348, 391] on form "Type your text H1 H2 Percent Done [?] 0 % Previous Next" at bounding box center [515, 318] width 440 height 213
click at [344, 402] on link "Previous" at bounding box center [342, 407] width 94 height 22
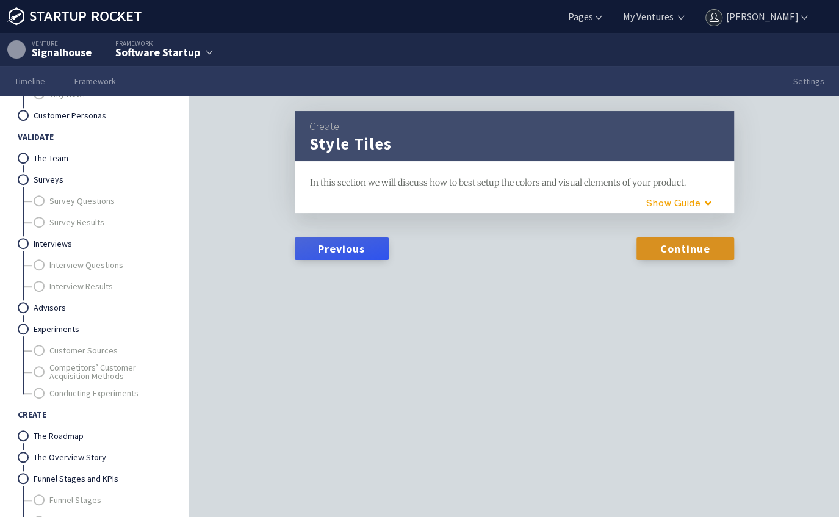
click at [328, 250] on link "Previous" at bounding box center [342, 248] width 94 height 22
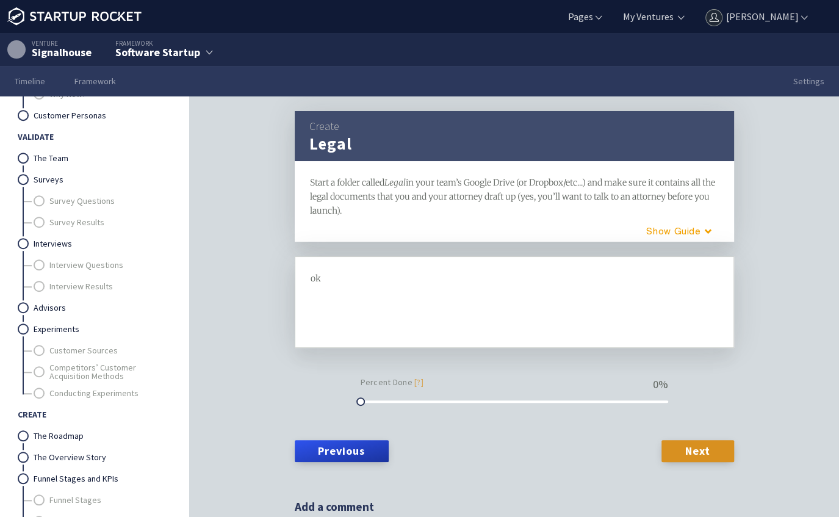
click at [356, 272] on div "ok" at bounding box center [515, 279] width 408 height 14
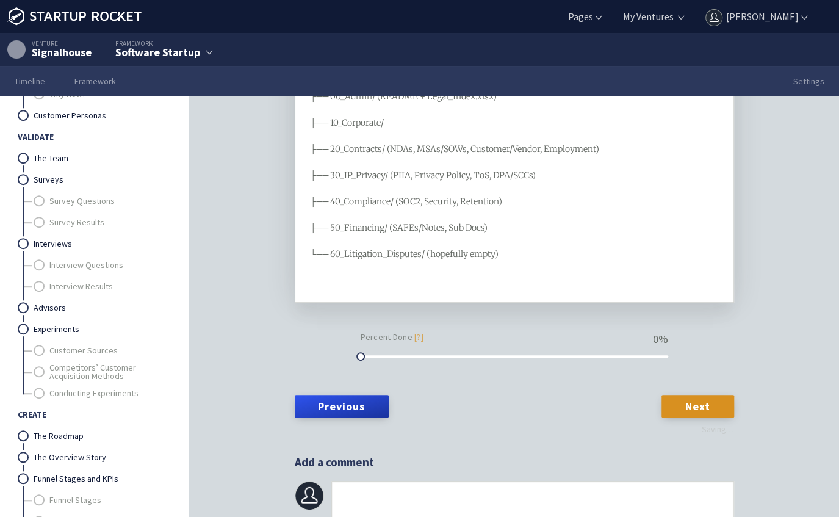
scroll to position [208, 0]
click at [694, 415] on link "Next" at bounding box center [698, 407] width 72 height 22
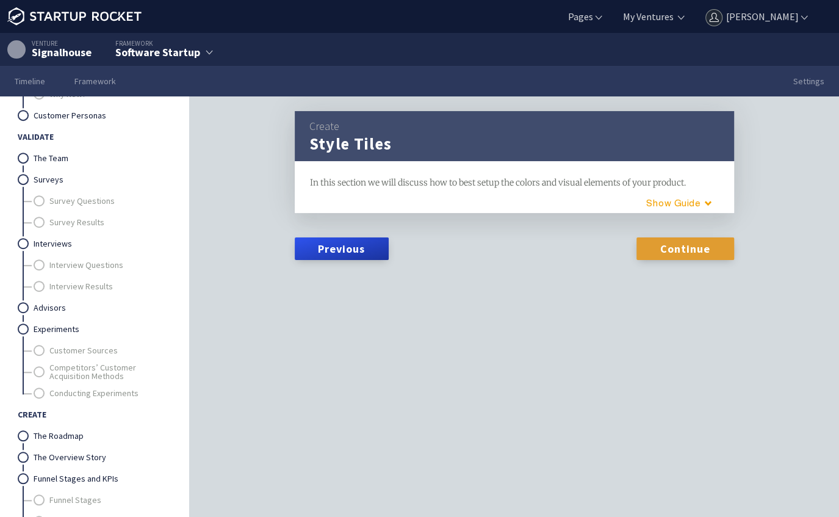
click at [694, 247] on link "Continue" at bounding box center [685, 248] width 97 height 22
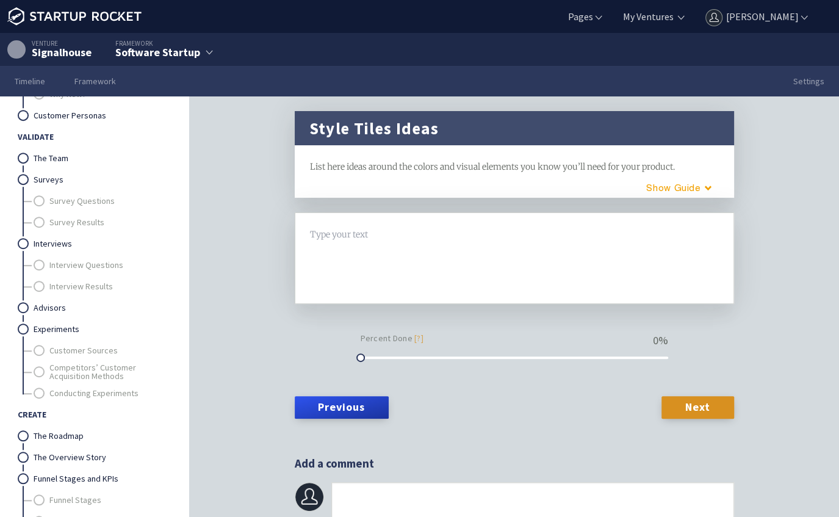
click at [436, 267] on div at bounding box center [515, 258] width 408 height 61
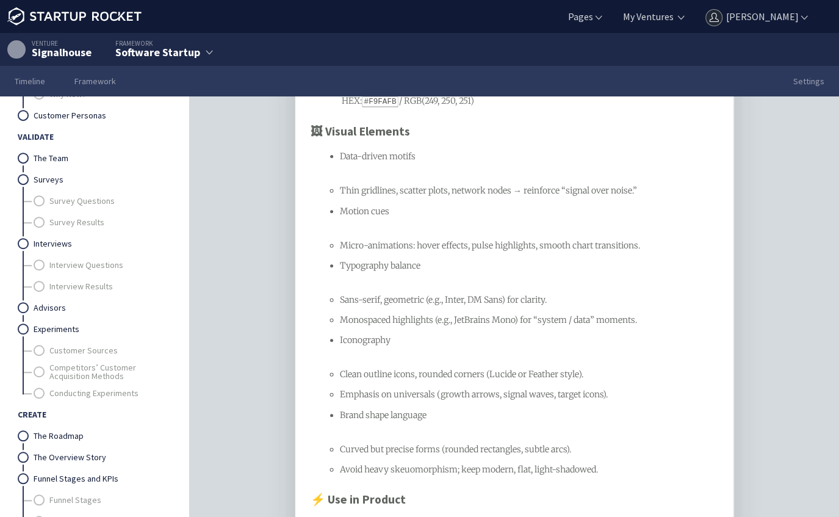
scroll to position [858, 0]
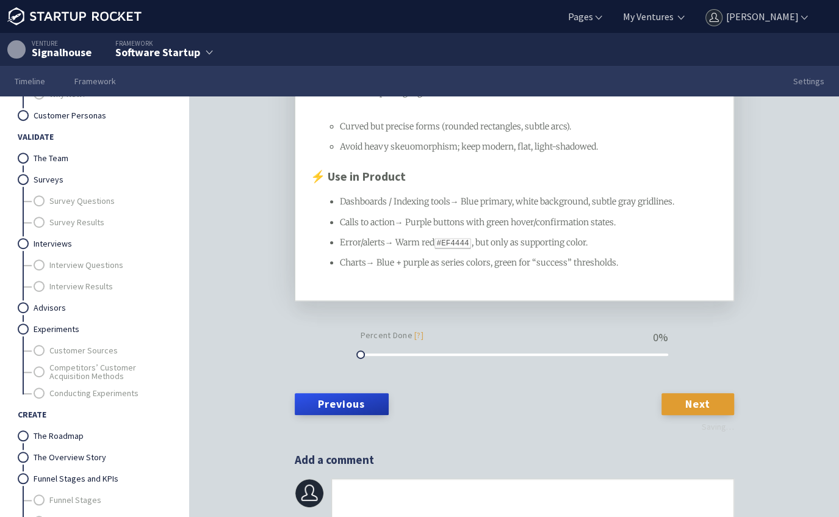
click at [704, 400] on link "Next" at bounding box center [698, 404] width 72 height 22
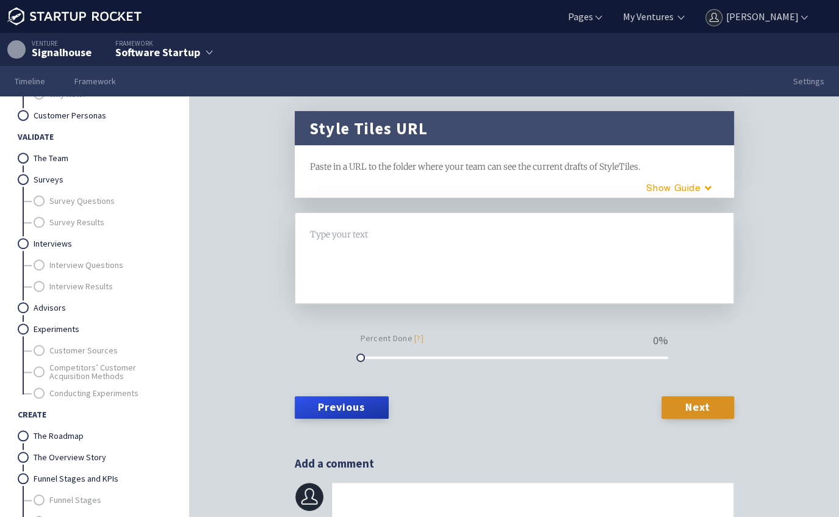
click at [529, 221] on div "Type your text H1 H2" at bounding box center [515, 258] width 440 height 92
click at [521, 231] on div at bounding box center [515, 235] width 408 height 14
click at [695, 402] on link "Next" at bounding box center [698, 407] width 72 height 22
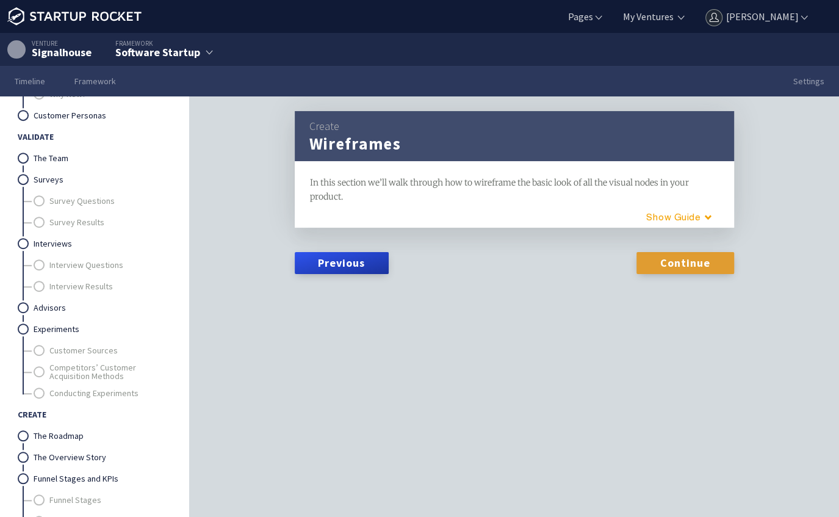
click at [684, 266] on link "Continue" at bounding box center [685, 263] width 97 height 22
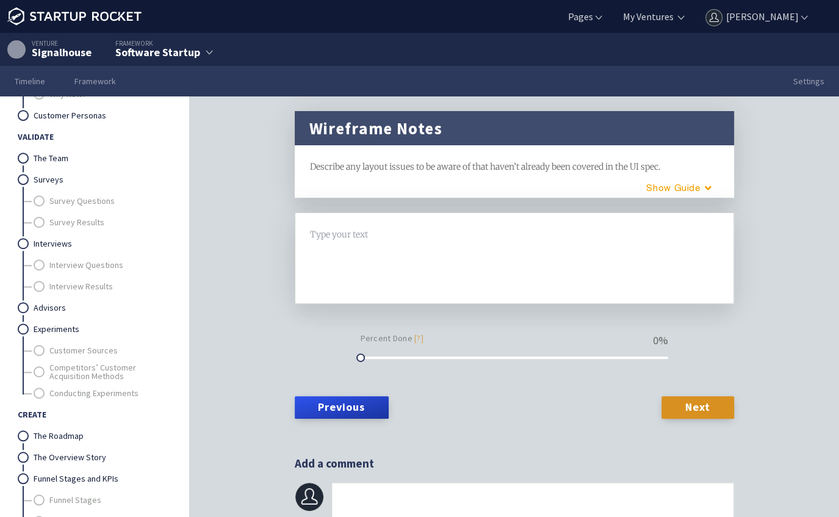
click at [509, 170] on span "Describe any layout issues to be aware of that haven’t already been covered in …" at bounding box center [485, 166] width 350 height 11
click at [522, 225] on div "Type your text H1 H2" at bounding box center [515, 258] width 440 height 92
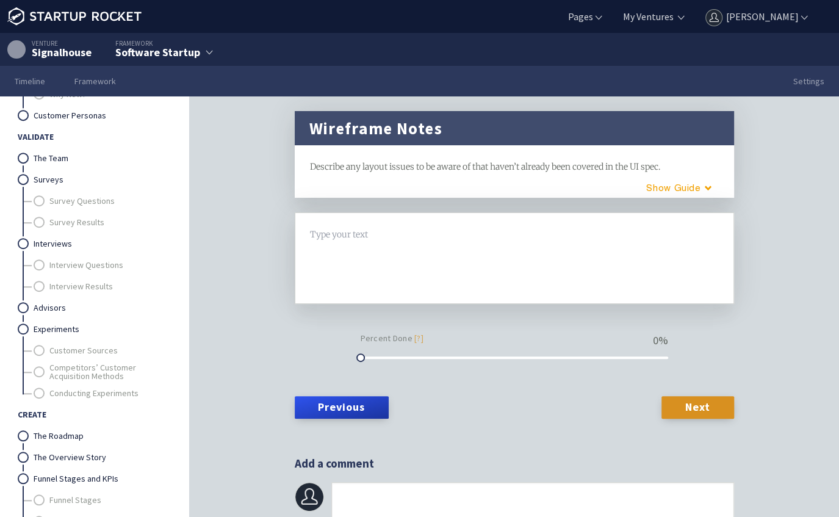
click at [456, 233] on div at bounding box center [515, 235] width 408 height 14
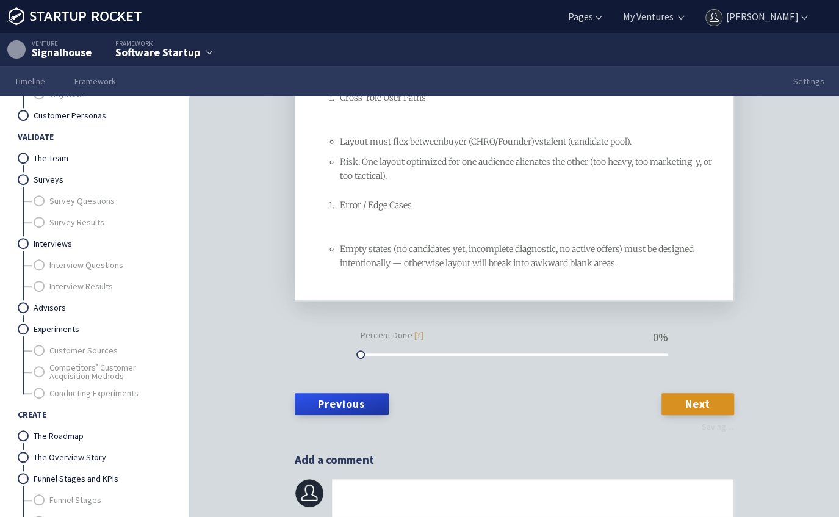
scroll to position [935, 0]
click at [676, 397] on link "Next" at bounding box center [698, 404] width 72 height 22
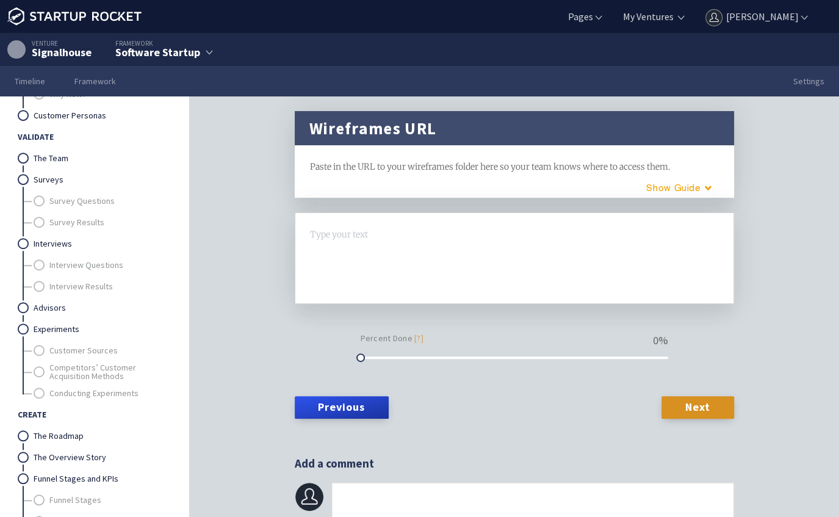
click at [501, 244] on div at bounding box center [515, 258] width 408 height 61
click at [688, 399] on link "Next" at bounding box center [698, 407] width 72 height 22
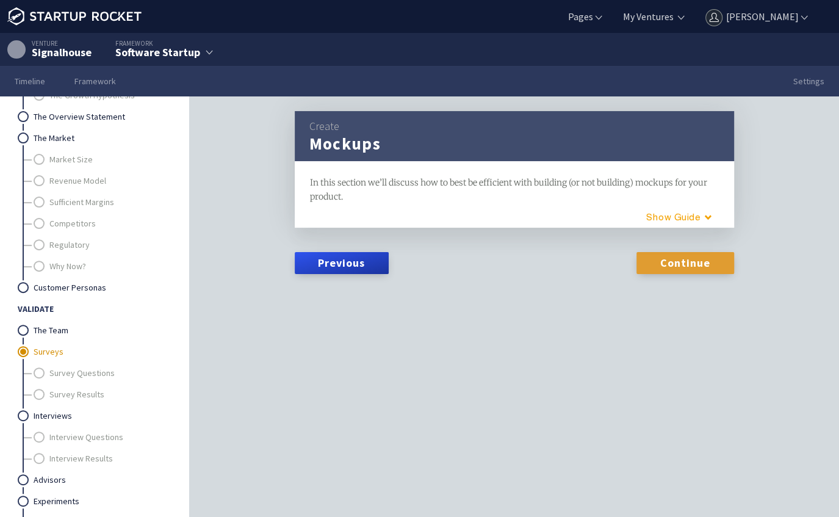
scroll to position [184, 0]
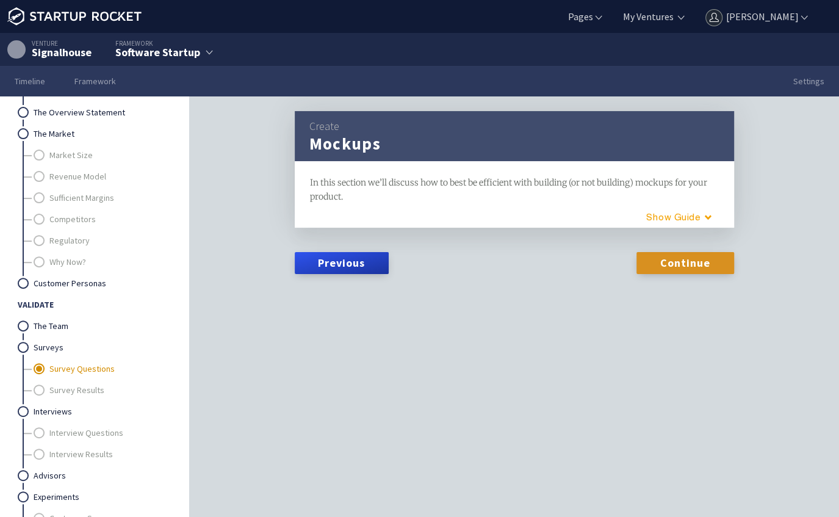
click at [69, 363] on link "Survey Questions" at bounding box center [109, 368] width 121 height 21
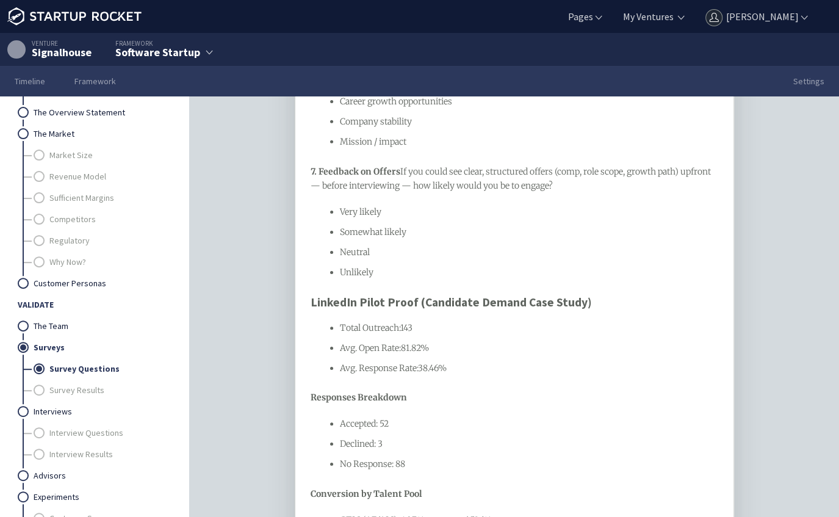
scroll to position [2148, 0]
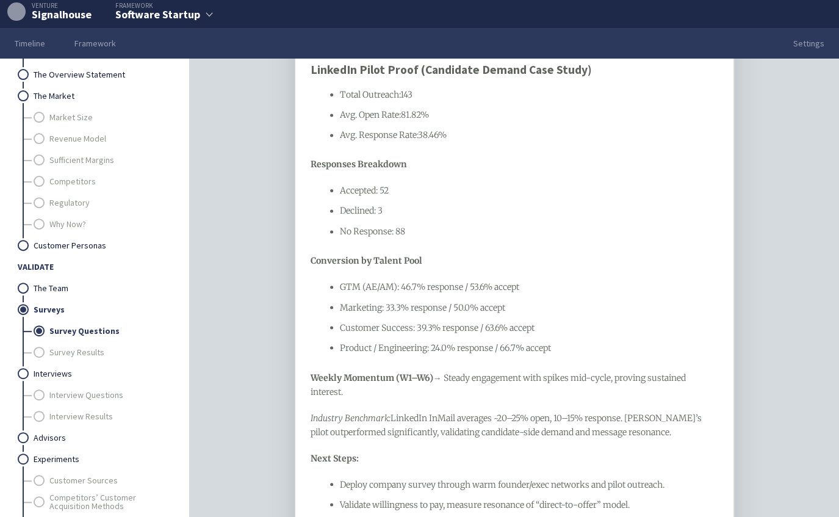
scroll to position [984, 0]
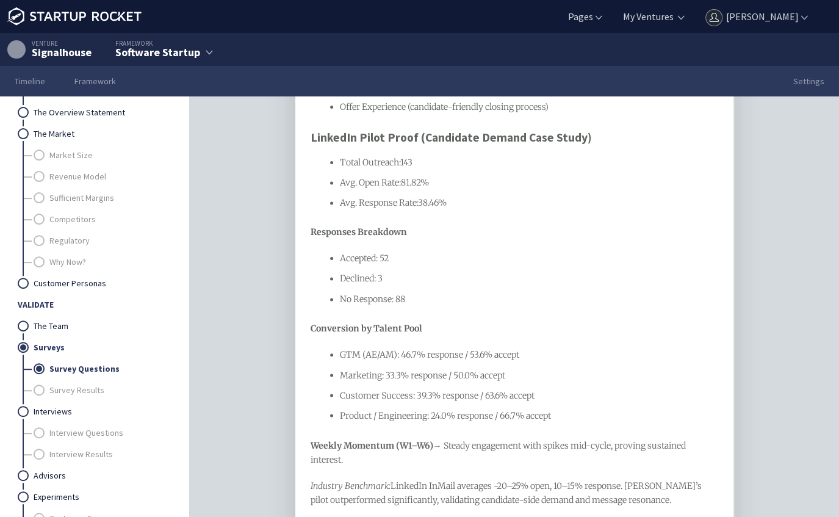
click at [263, 267] on div "Survey Questions framework Design, build, and send out survey questions. H1 H2 …" at bounding box center [514, 325] width 650 height 458
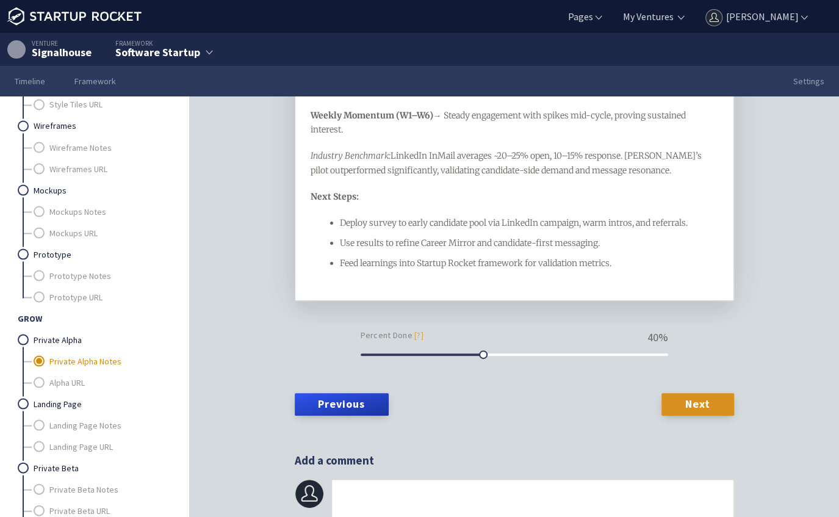
scroll to position [1212, 0]
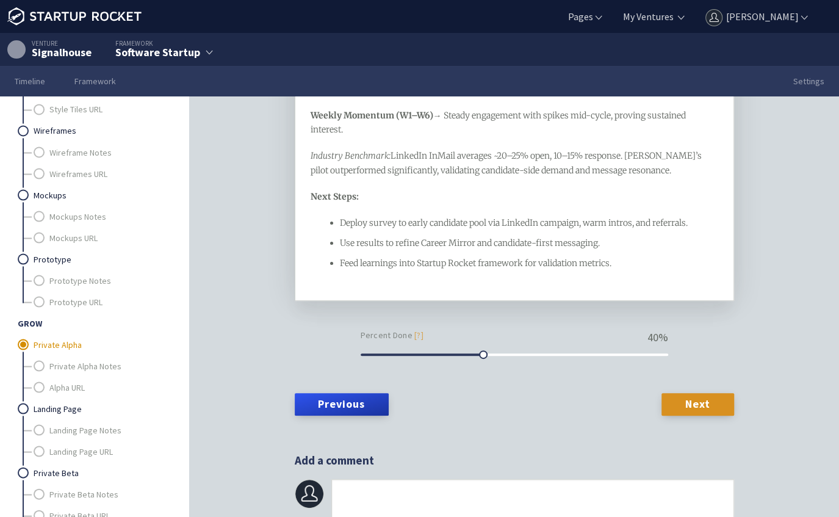
click at [34, 345] on link "Private Alpha" at bounding box center [102, 344] width 137 height 21
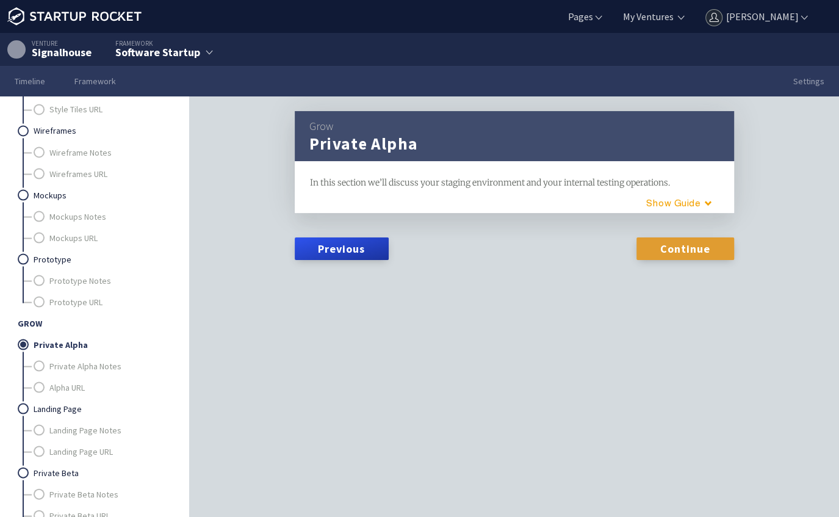
click at [680, 245] on link "Continue" at bounding box center [685, 248] width 97 height 22
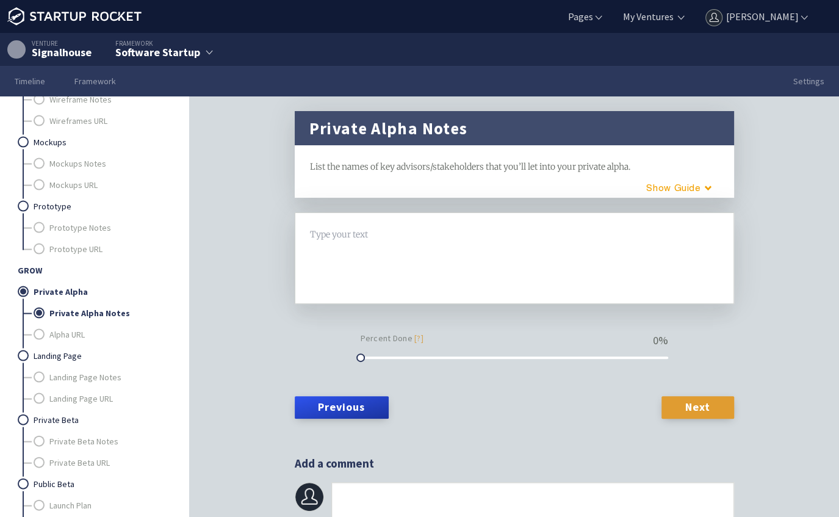
scroll to position [1270, 0]
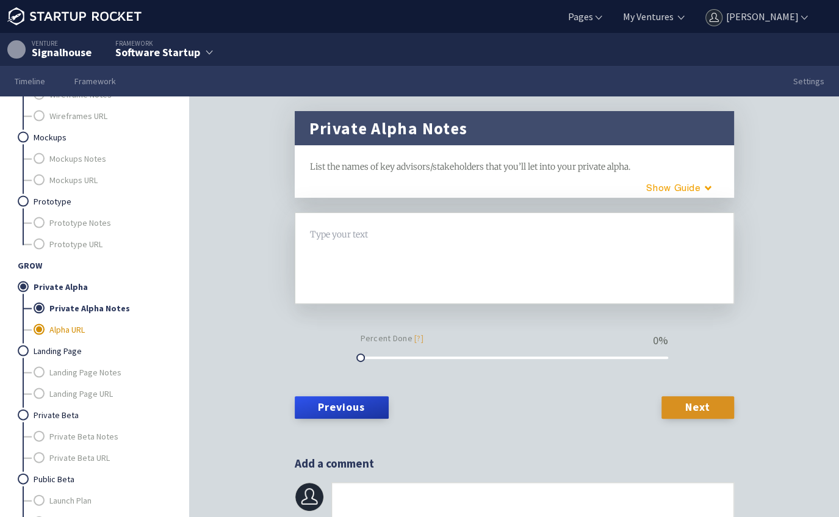
click at [65, 324] on link "Alpha URL" at bounding box center [109, 329] width 121 height 21
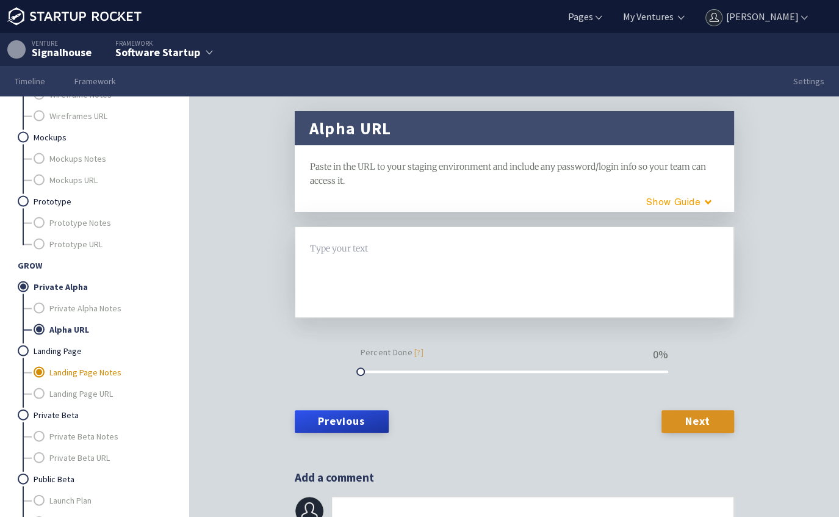
click at [54, 373] on link "Landing Page Notes" at bounding box center [109, 371] width 121 height 21
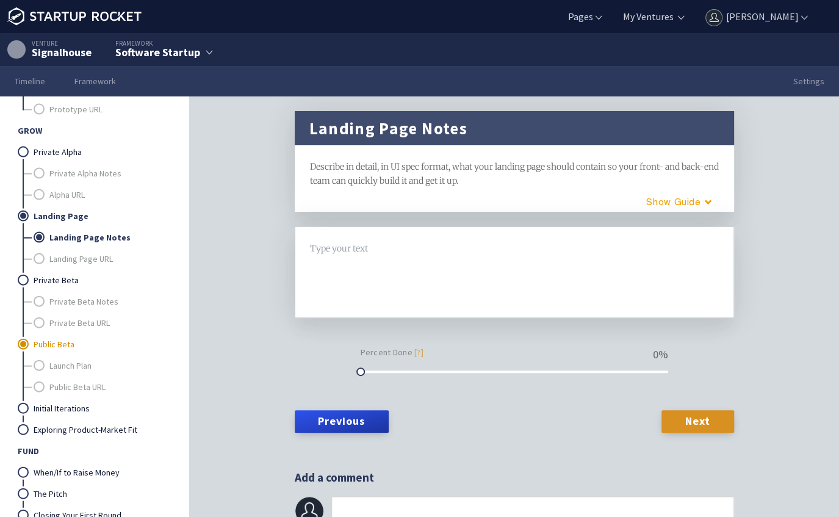
scroll to position [38, 0]
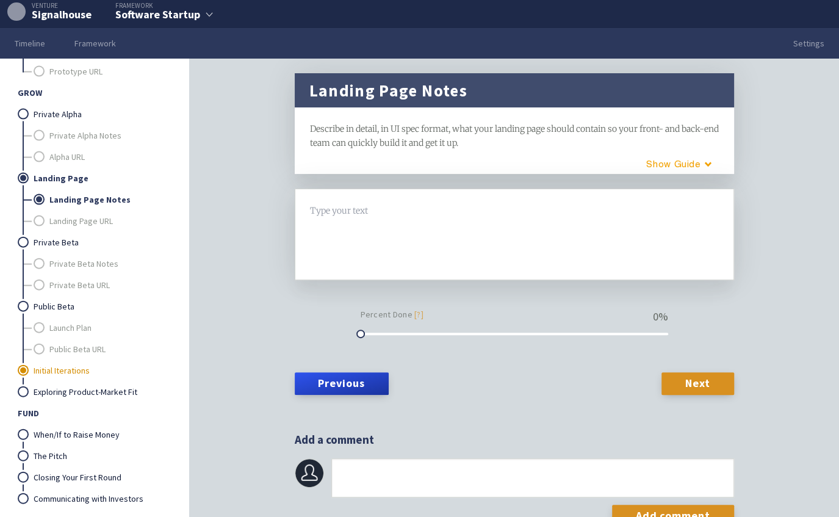
click at [79, 369] on link "Initial Iterations" at bounding box center [102, 370] width 137 height 21
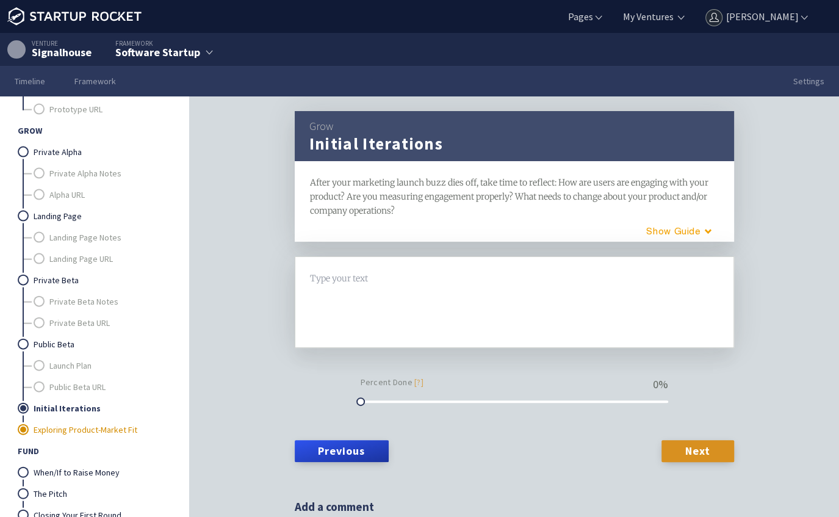
click at [74, 427] on link "Exploring Product-Market Fit" at bounding box center [102, 429] width 137 height 21
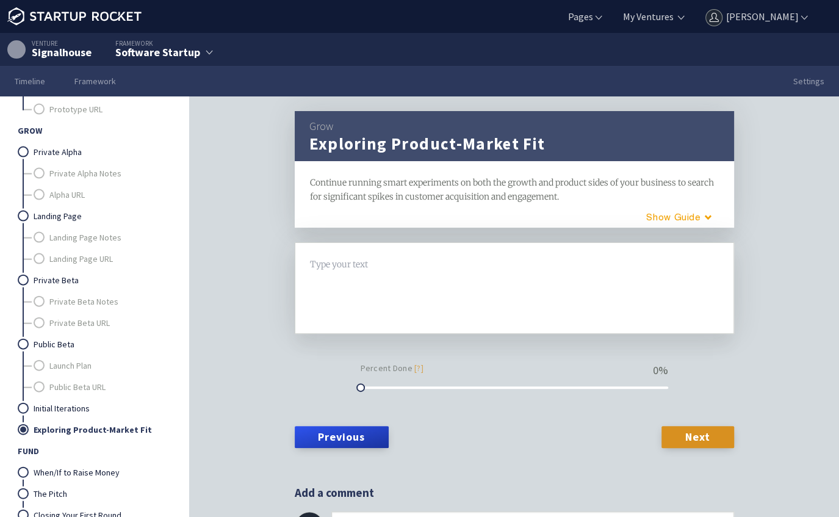
scroll to position [38, 0]
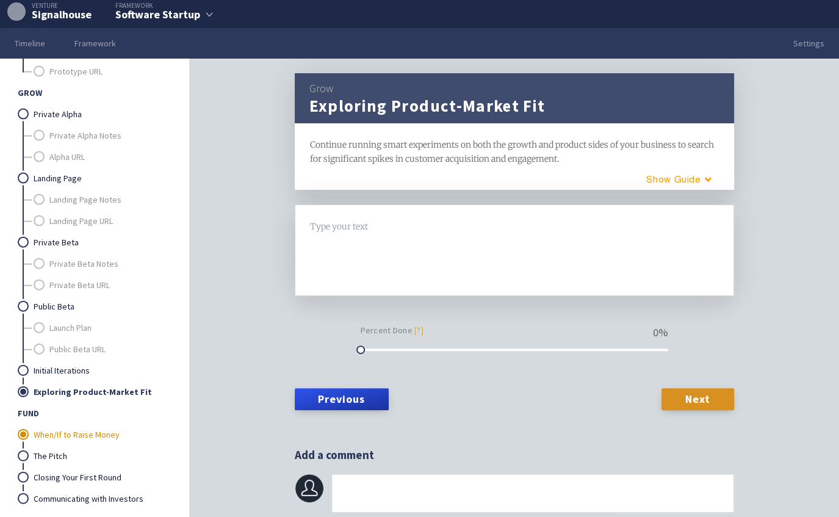
click at [81, 440] on link "When/If to Raise Money" at bounding box center [102, 434] width 137 height 21
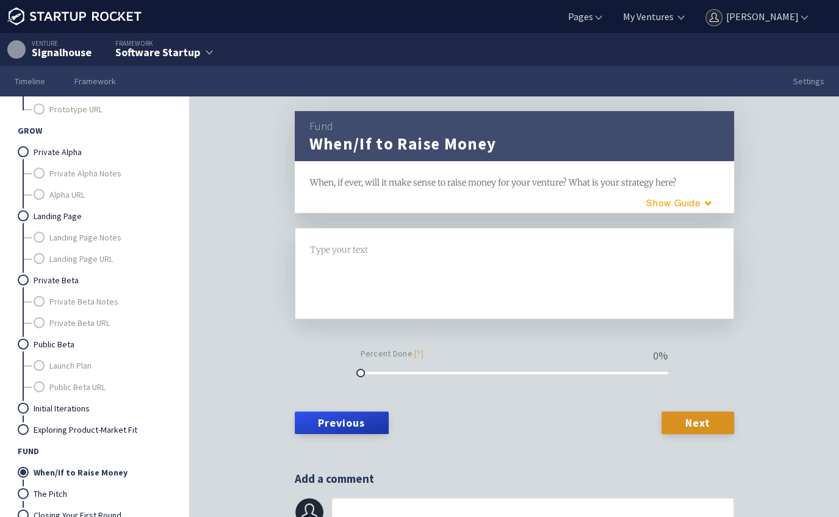
click at [462, 179] on span "When, if ever, will it make sense to raise money for your venture? What is your…" at bounding box center [493, 182] width 367 height 11
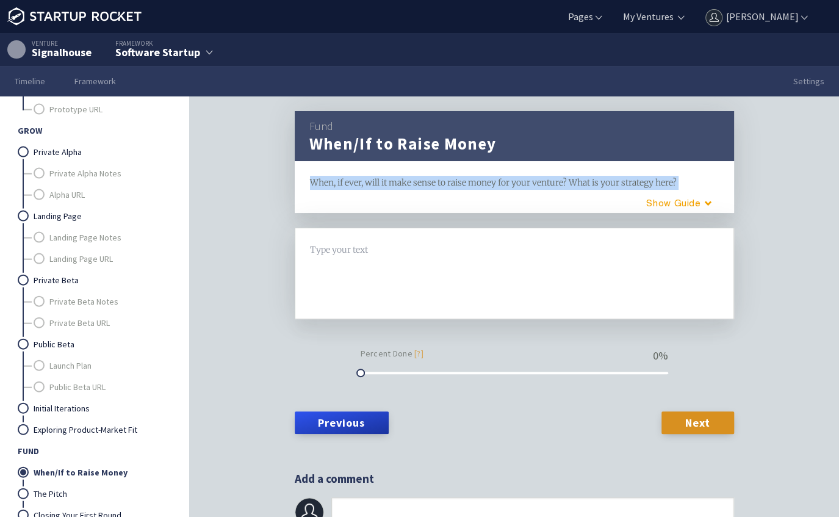
click at [462, 179] on span "When, if ever, will it make sense to raise money for your venture? What is your…" at bounding box center [493, 182] width 367 height 11
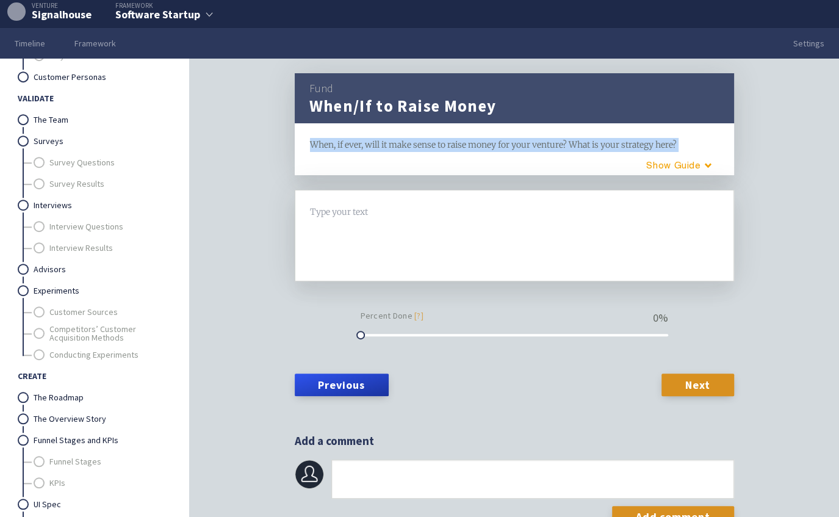
scroll to position [350, 0]
click at [75, 185] on link "Survey Results" at bounding box center [109, 185] width 121 height 21
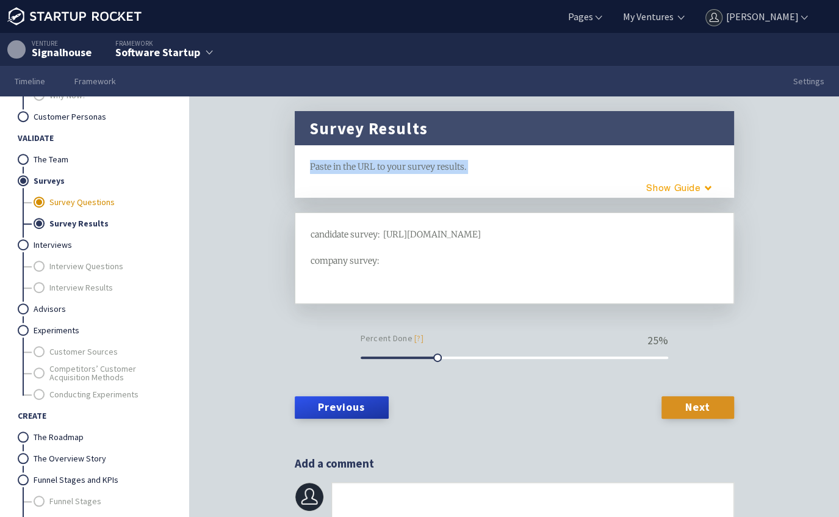
click at [70, 204] on link "Survey Questions" at bounding box center [109, 202] width 121 height 21
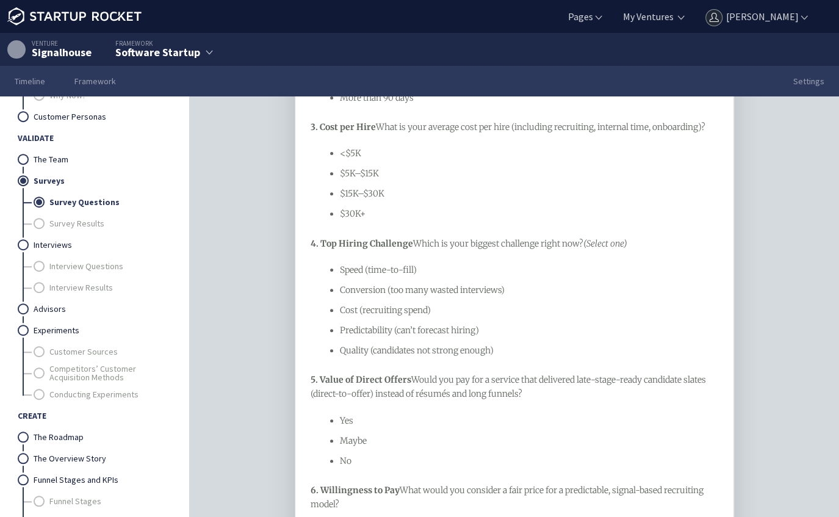
scroll to position [403, 0]
